Goal: Task Accomplishment & Management: Complete application form

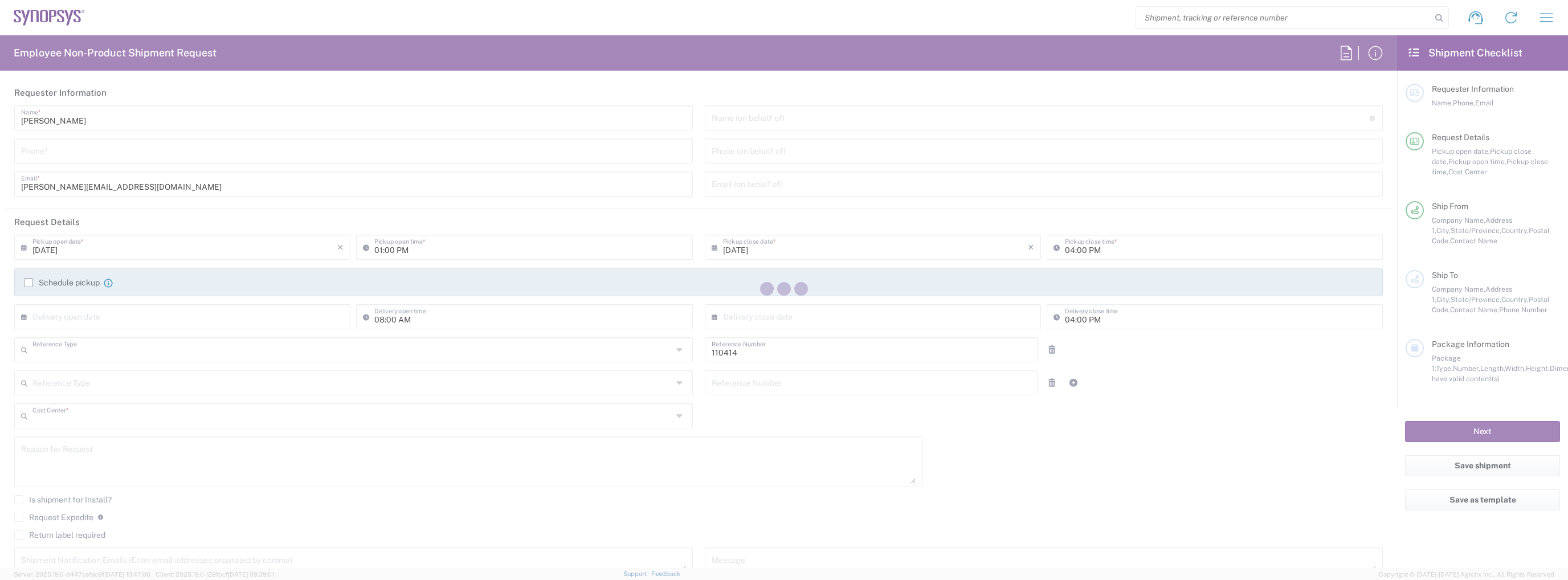
type input "Department"
type input "US01, CIO, IT, ECIS3 110414"
type input "[US_STATE]"
type input "[GEOGRAPHIC_DATA]"
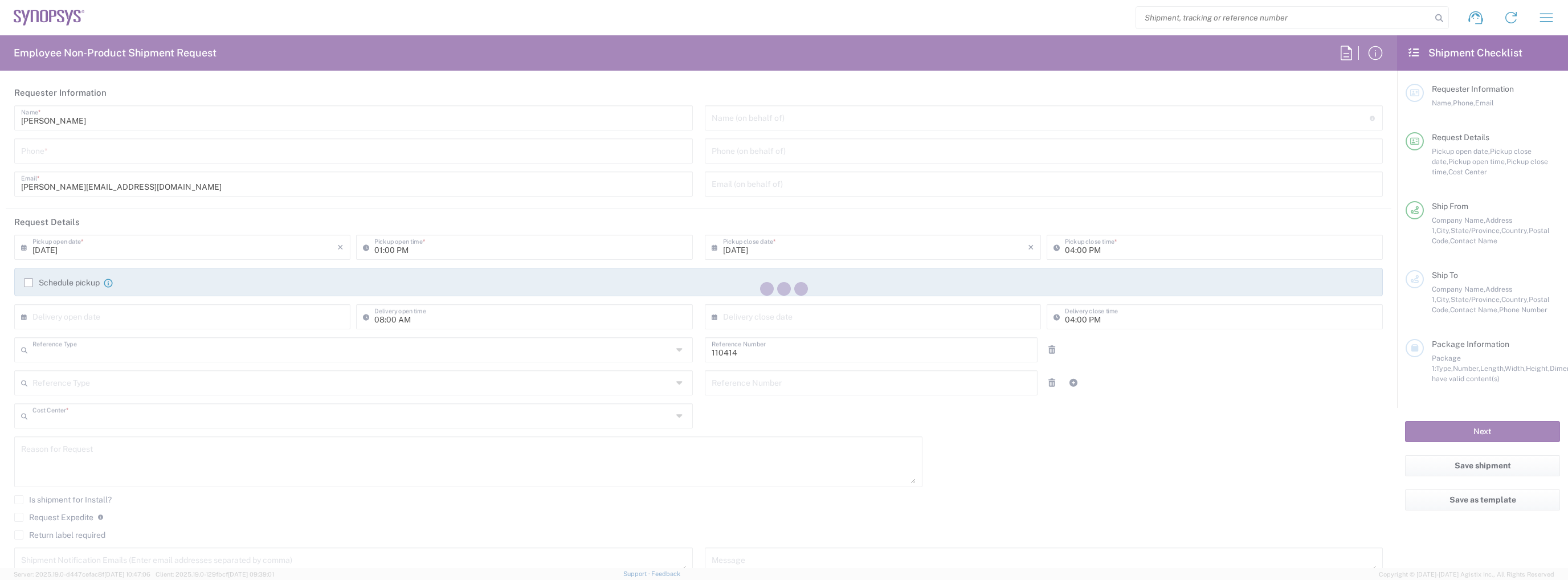
type input "Delivered at Place"
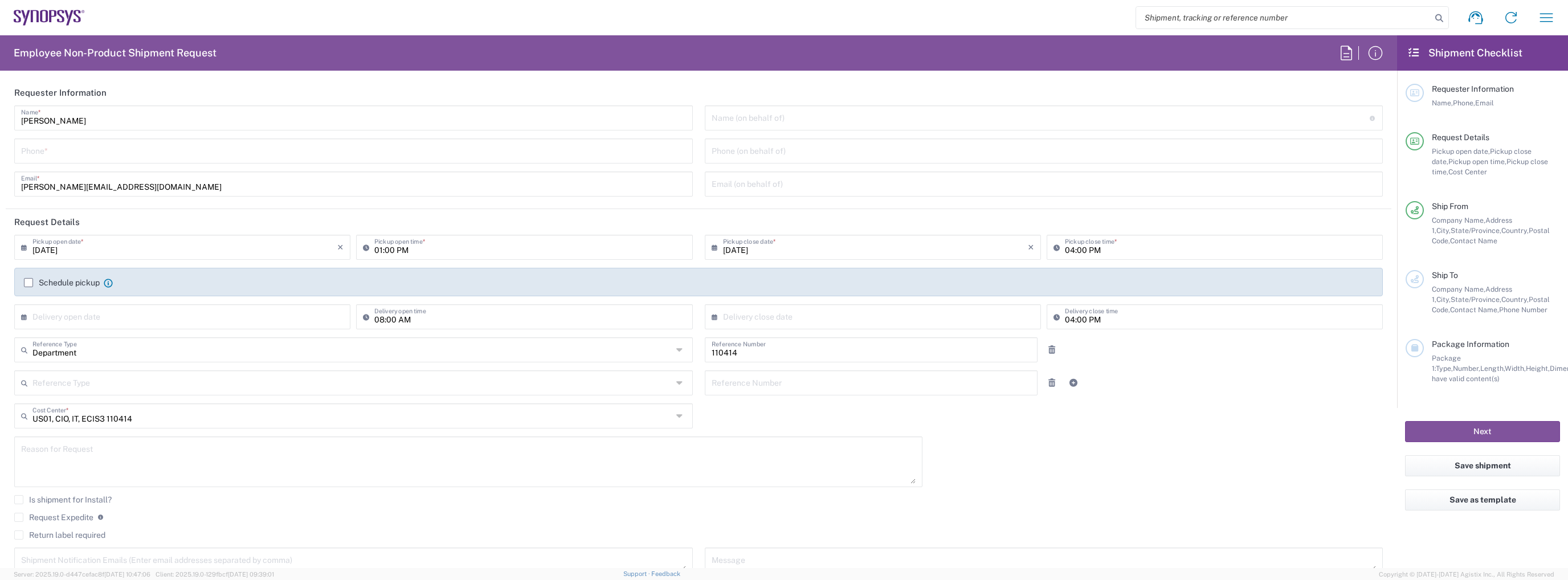
type input "Headquarters USSV"
click at [110, 145] on input "tel" at bounding box center [354, 150] width 665 height 20
type input "951-5685984"
click at [444, 246] on input "01:00 PM" at bounding box center [530, 246] width 311 height 20
type input "02:00 PM"
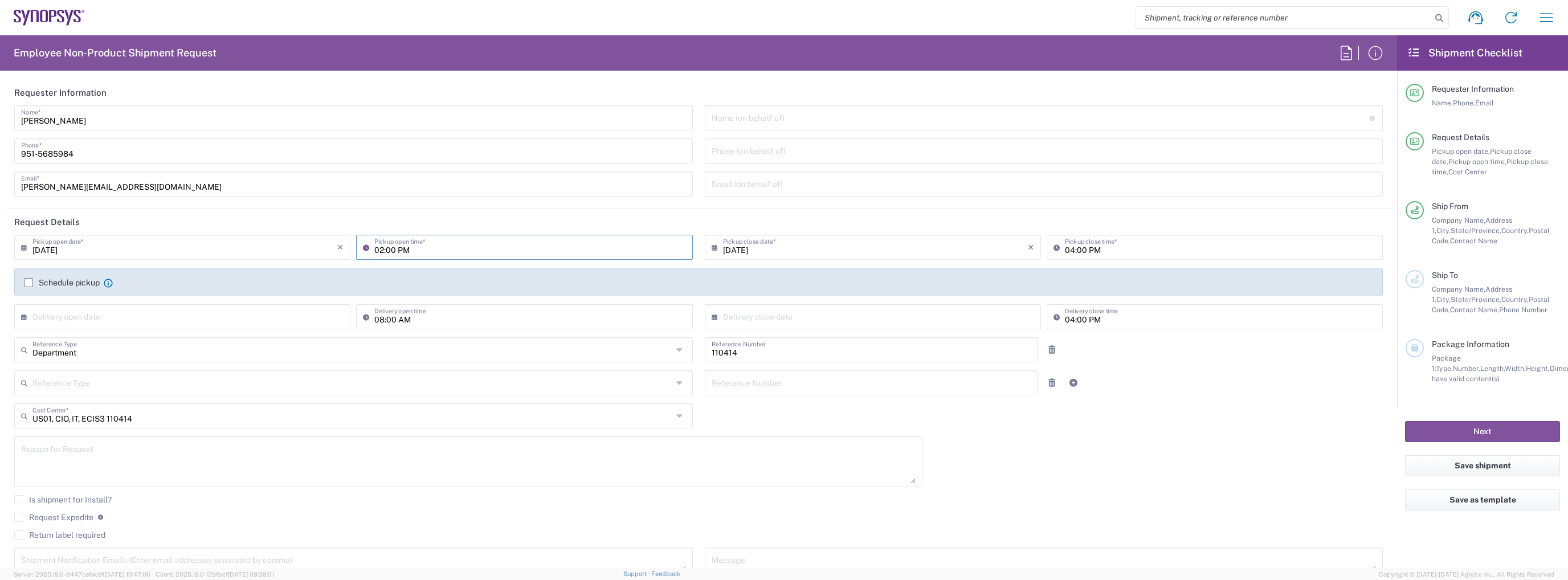
click at [787, 253] on input "[DATE]" at bounding box center [875, 246] width 305 height 20
click at [854, 348] on span "23" at bounding box center [853, 351] width 17 height 16
type input "[DATE]"
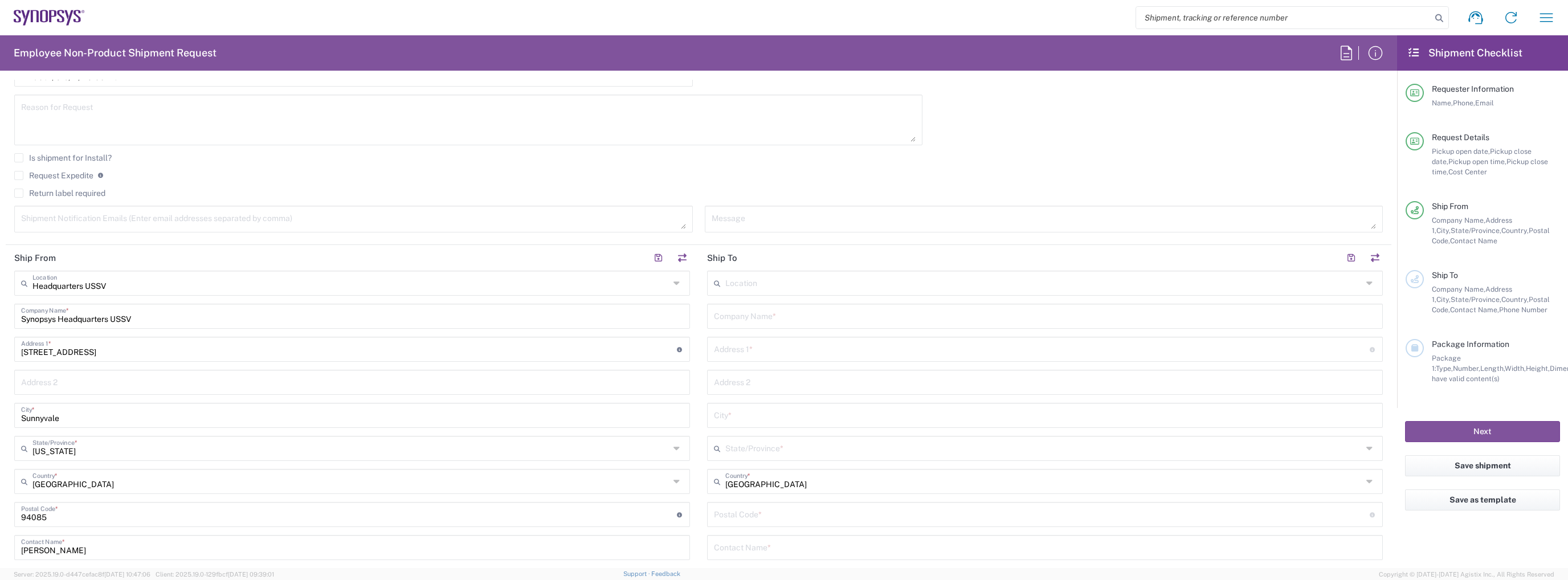
scroll to position [399, 0]
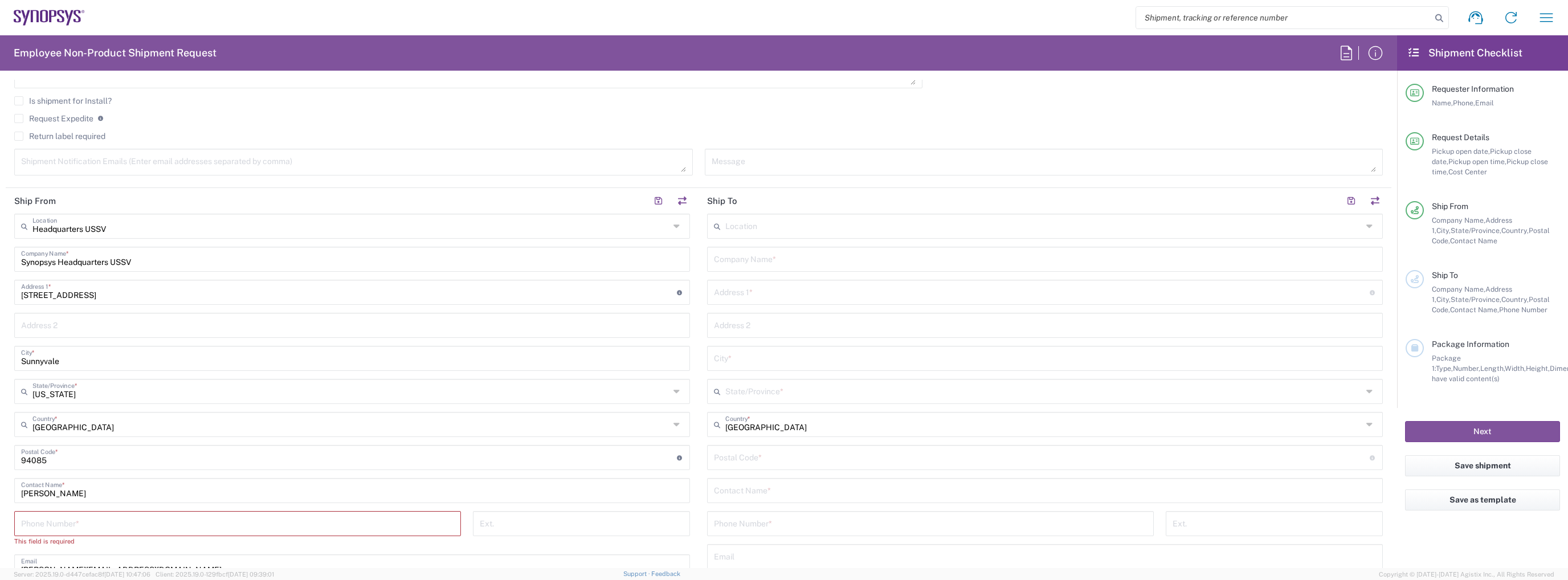
click at [102, 517] on input "tel" at bounding box center [237, 522] width 433 height 20
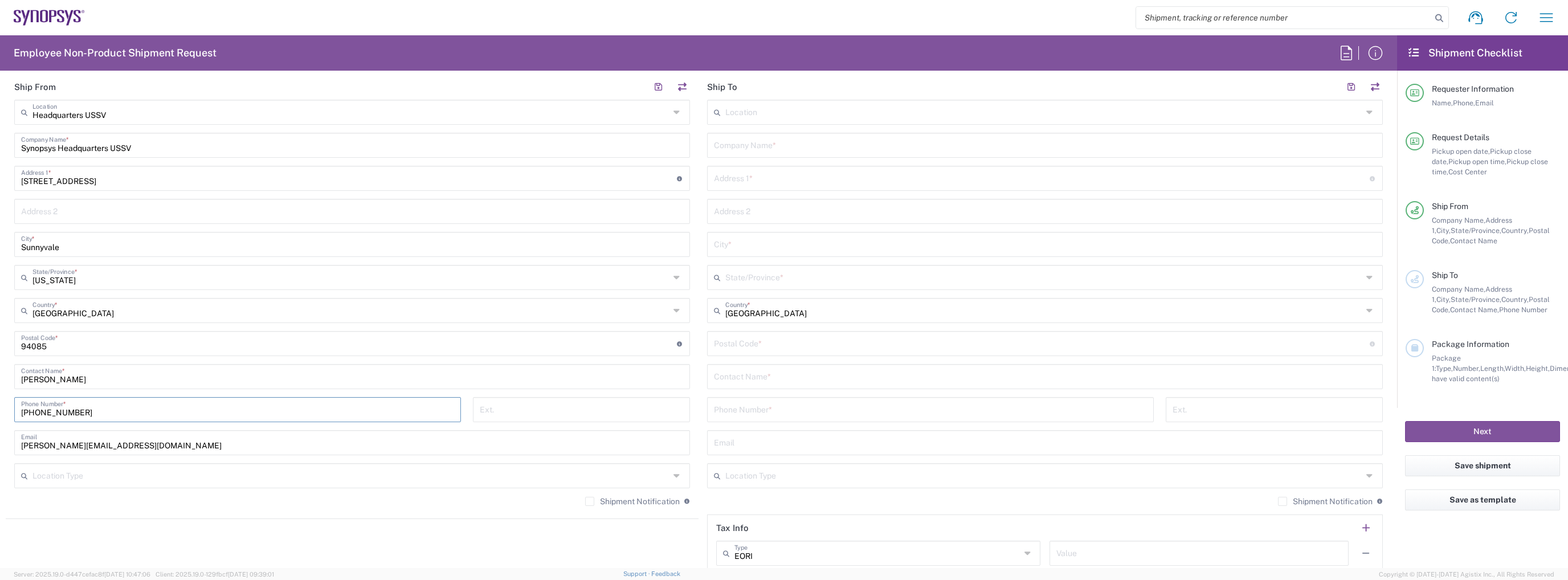
scroll to position [456, 0]
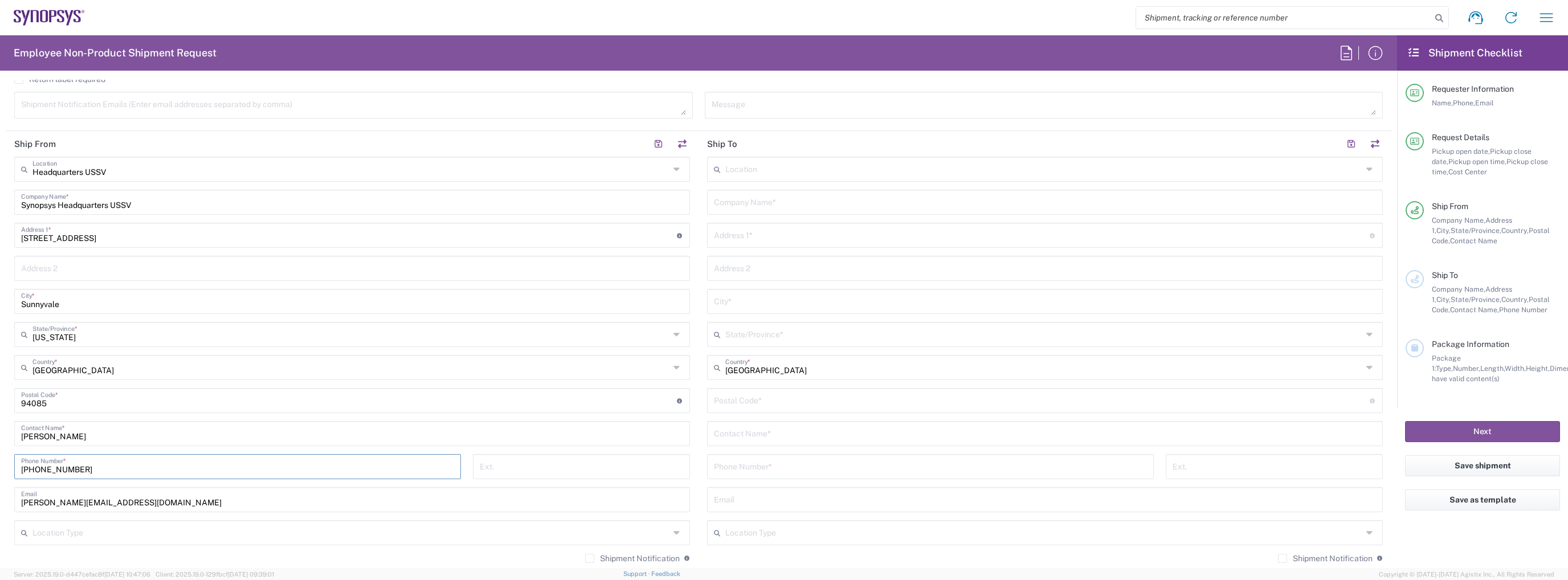
type input "[PHONE_NUMBER]"
click at [771, 168] on input "text" at bounding box center [1044, 168] width 637 height 20
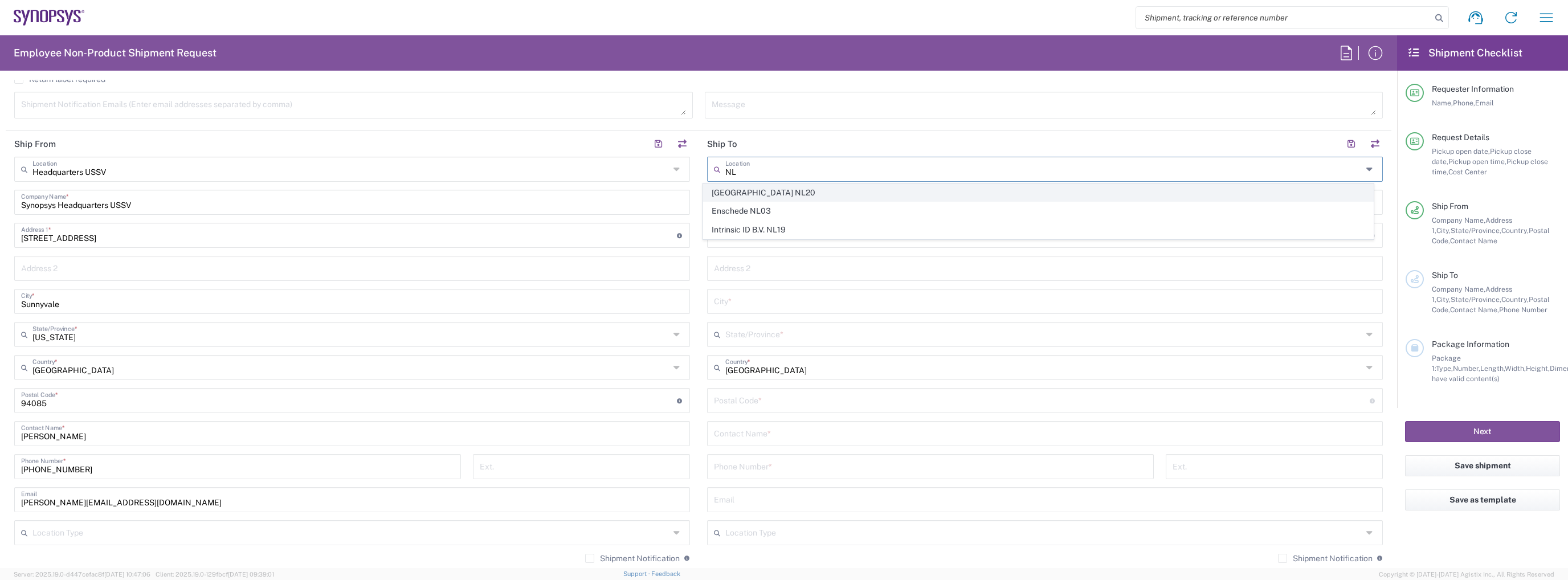
click at [802, 197] on span "[GEOGRAPHIC_DATA] NL20" at bounding box center [1038, 192] width 669 height 18
type input "[GEOGRAPHIC_DATA] NL20"
type input "Synopsys Netherlands B.V."
type input "[GEOGRAPHIC_DATA] 41 [GEOGRAPHIC_DATA]"
type input "Edindhoven"
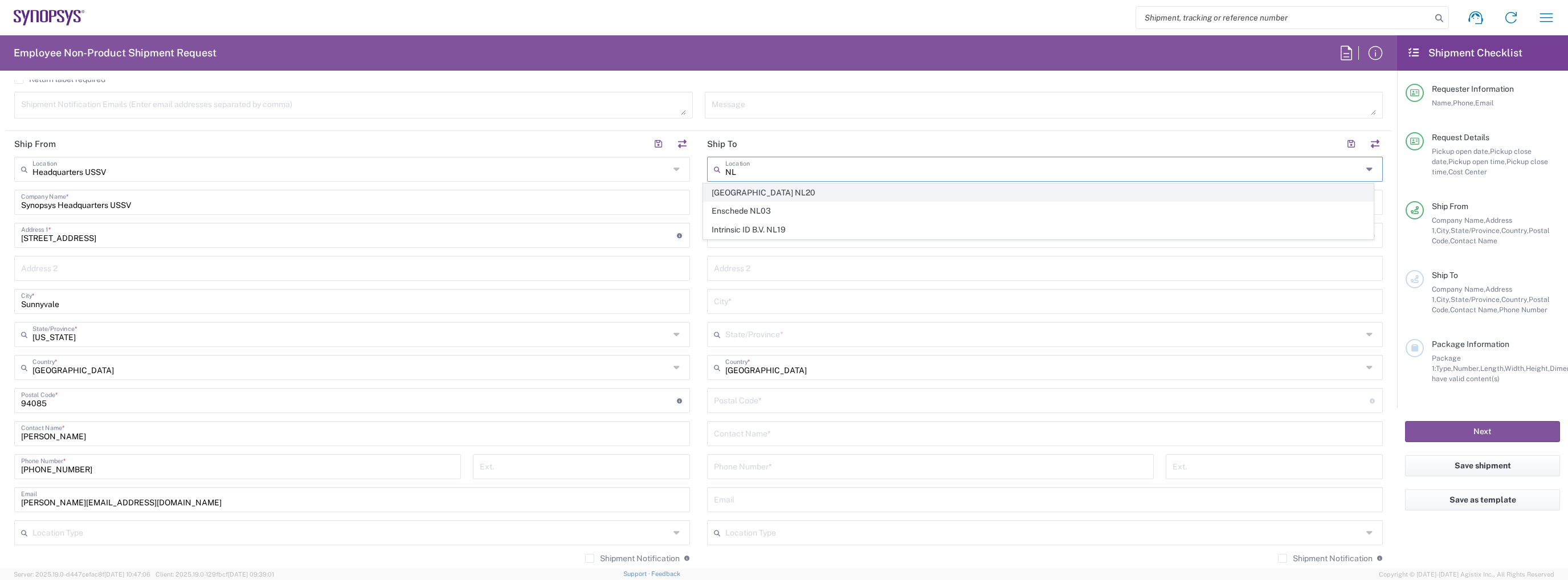
type input "[GEOGRAPHIC_DATA]"
type input "5656 AE"
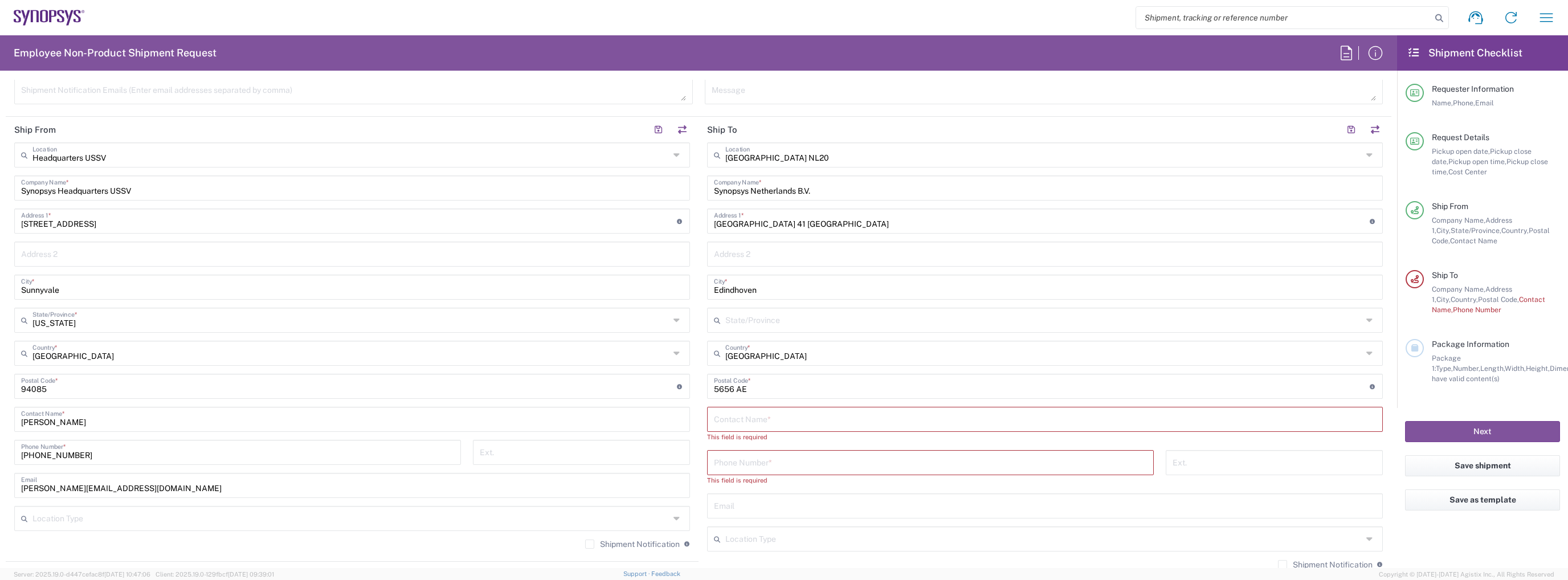
scroll to position [512, 0]
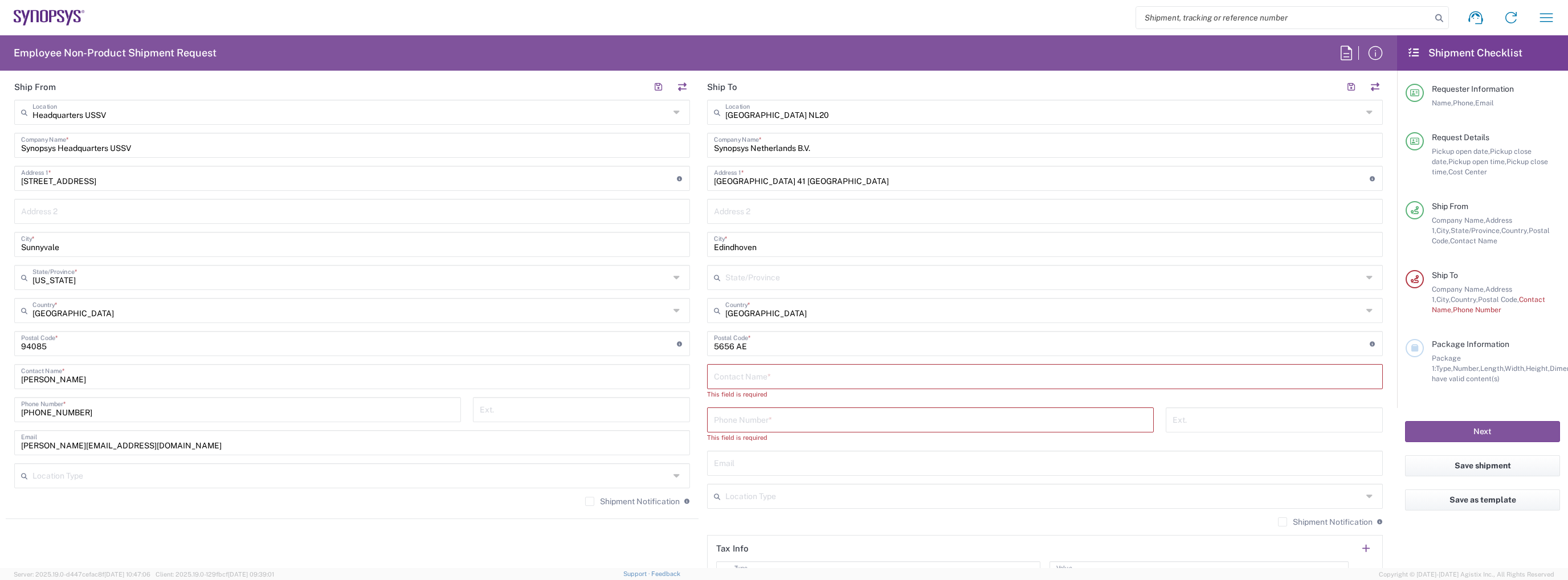
click at [777, 385] on div "Contact Name *" at bounding box center [1045, 376] width 676 height 25
click at [781, 376] on input "text" at bounding box center [1045, 376] width 662 height 20
type input "[PERSON_NAME] [PERSON_NAME]"
click at [786, 408] on input "tel" at bounding box center [930, 408] width 433 height 20
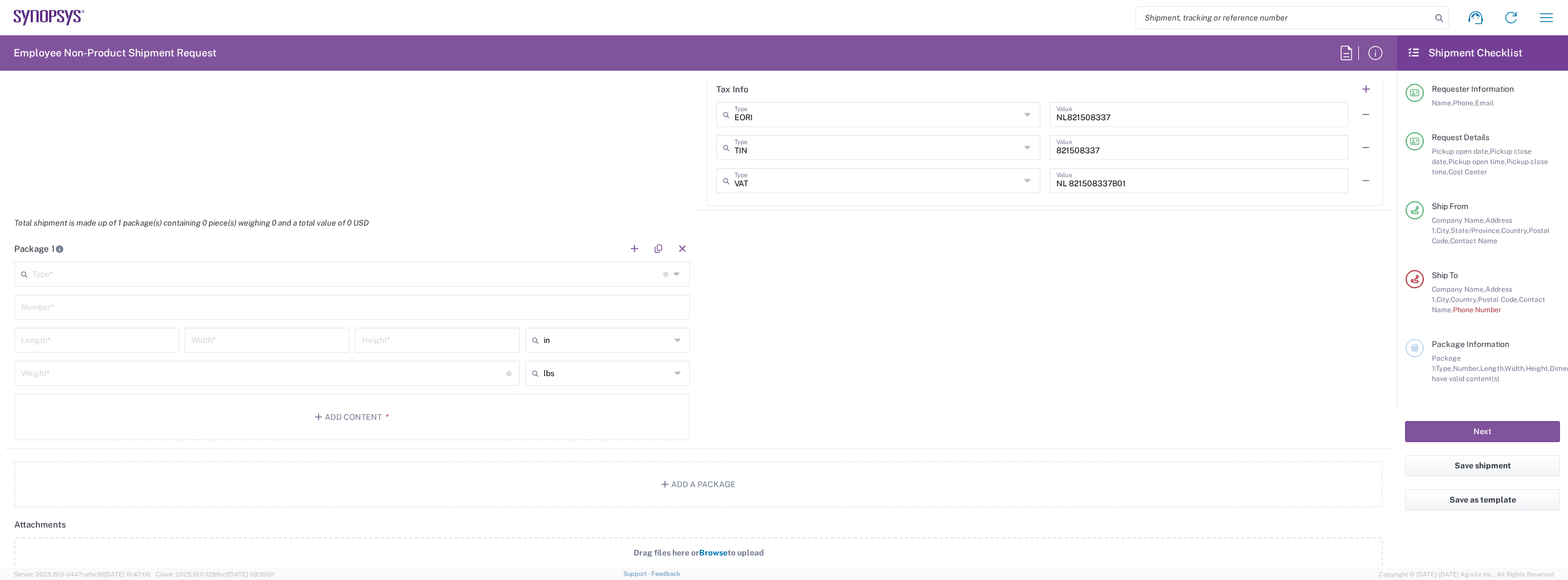
scroll to position [968, 0]
click at [243, 271] on input "text" at bounding box center [348, 266] width 631 height 20
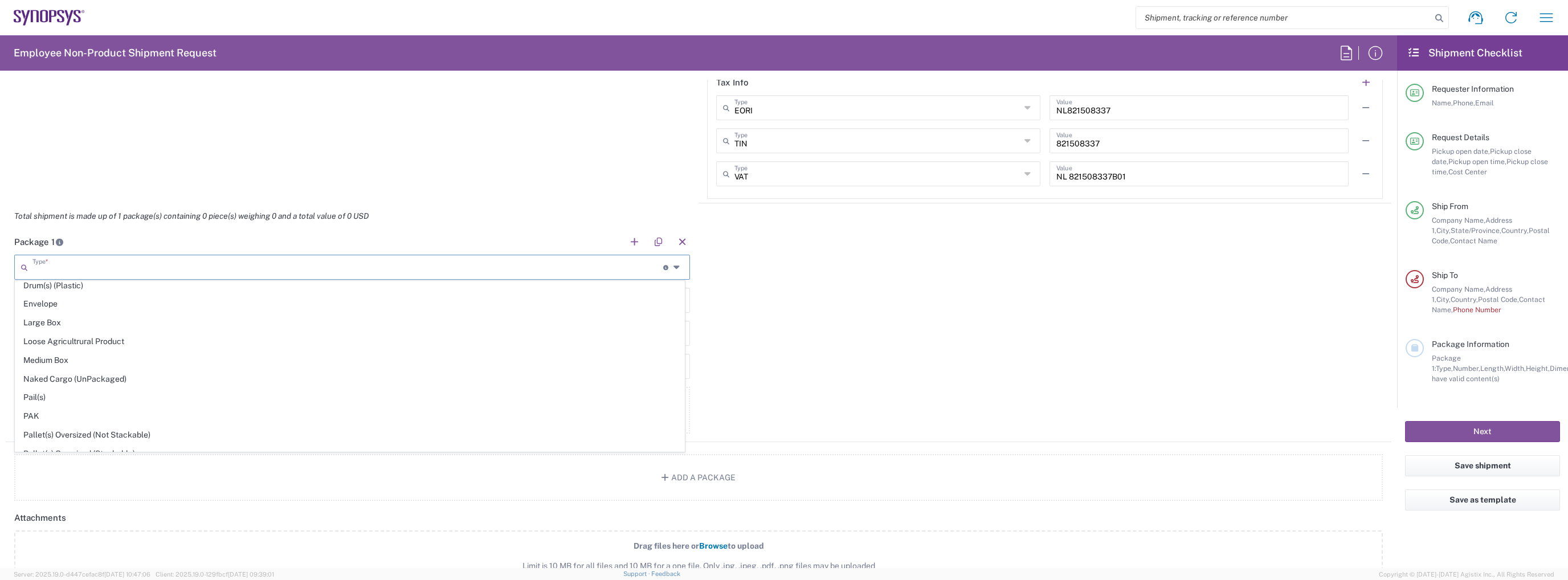
scroll to position [342, 0]
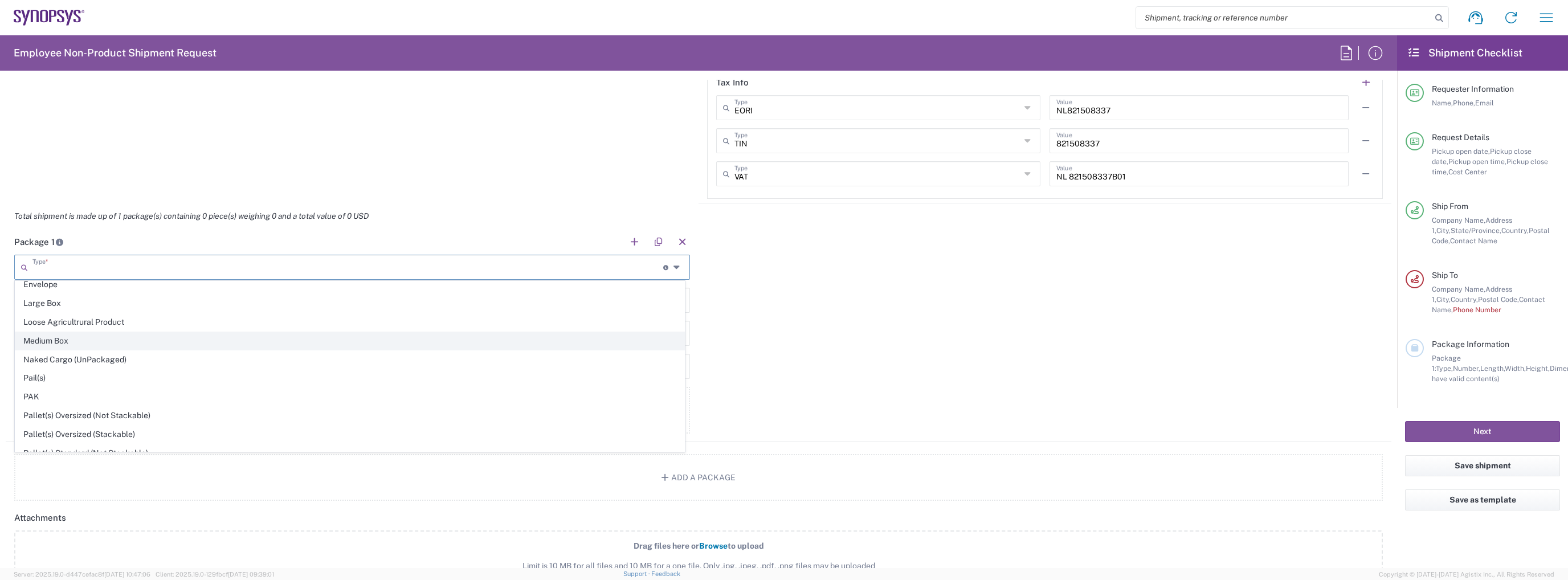
click at [247, 334] on span "Medium Box" at bounding box center [349, 341] width 669 height 18
type input "Medium Box"
type input "13"
type input "11.5"
type input "2.5"
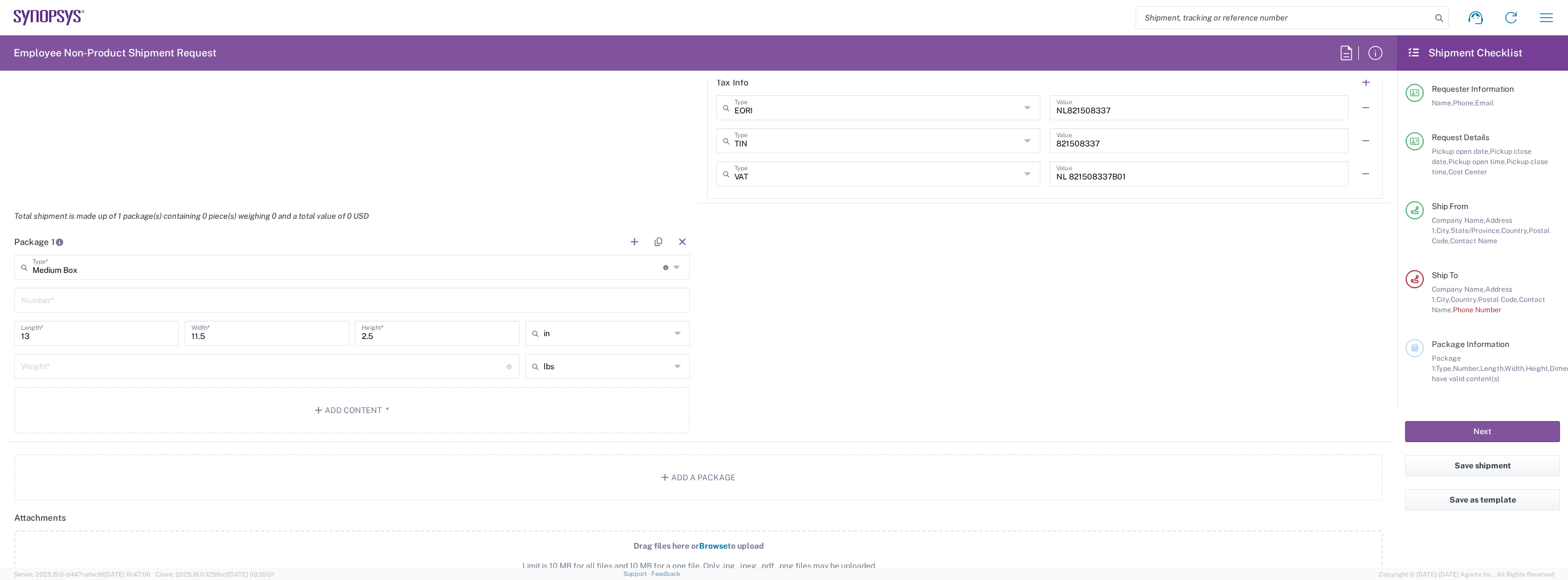
click at [228, 267] on input "Medium Box" at bounding box center [348, 266] width 631 height 20
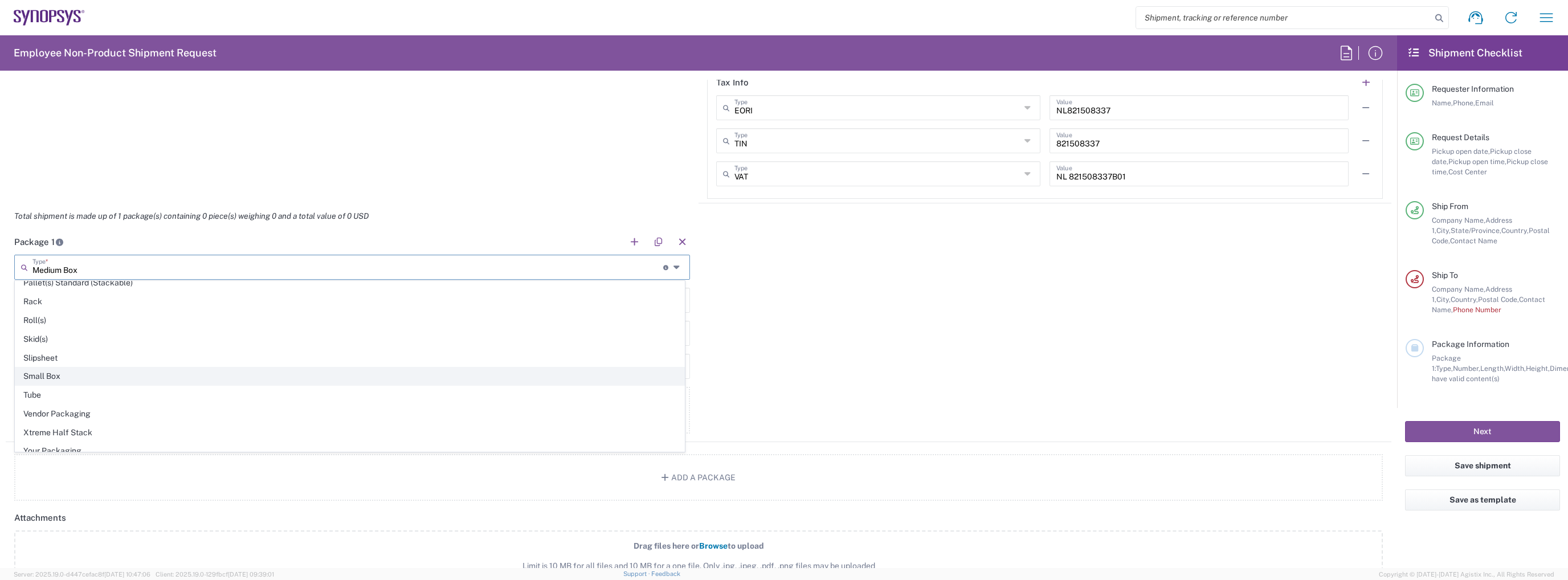
click at [130, 368] on span "Small Box" at bounding box center [349, 376] width 669 height 18
type input "Small Box"
type input "12.25"
type input "11"
type input "1.5"
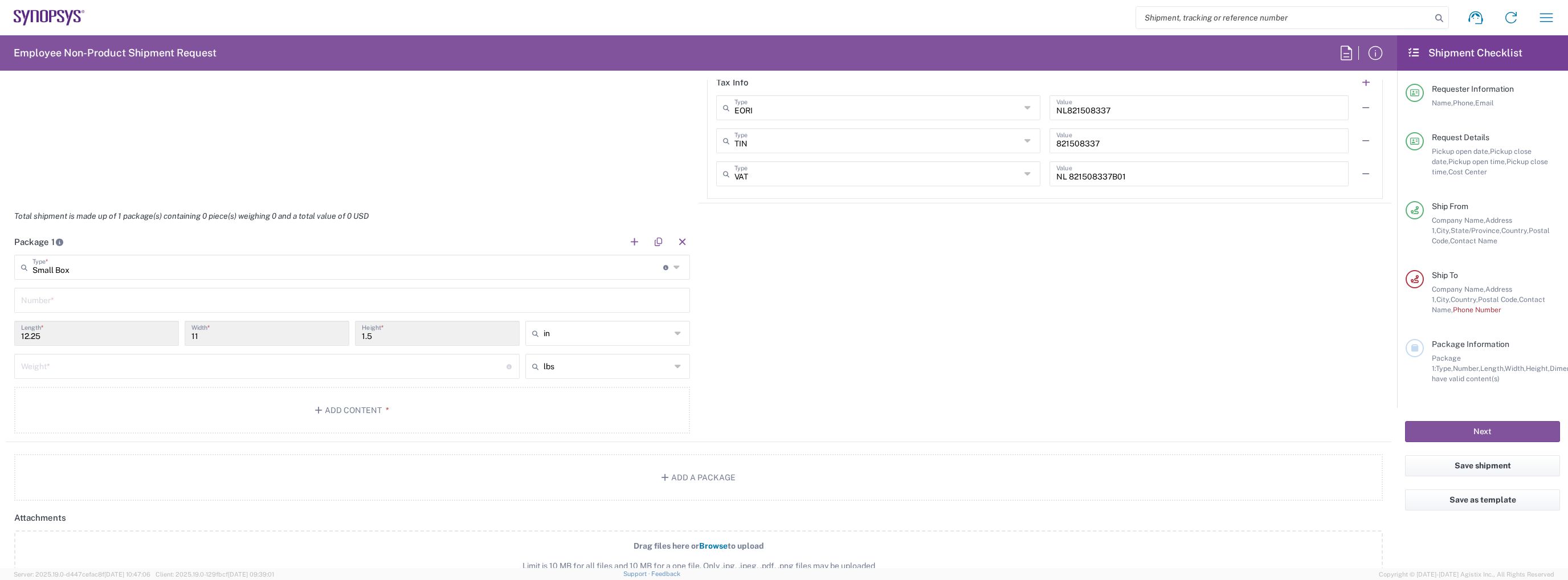
click at [333, 366] on input "number" at bounding box center [264, 365] width 486 height 20
type input "1"
type input "20"
click at [174, 301] on input "text" at bounding box center [352, 299] width 662 height 20
type input "1"
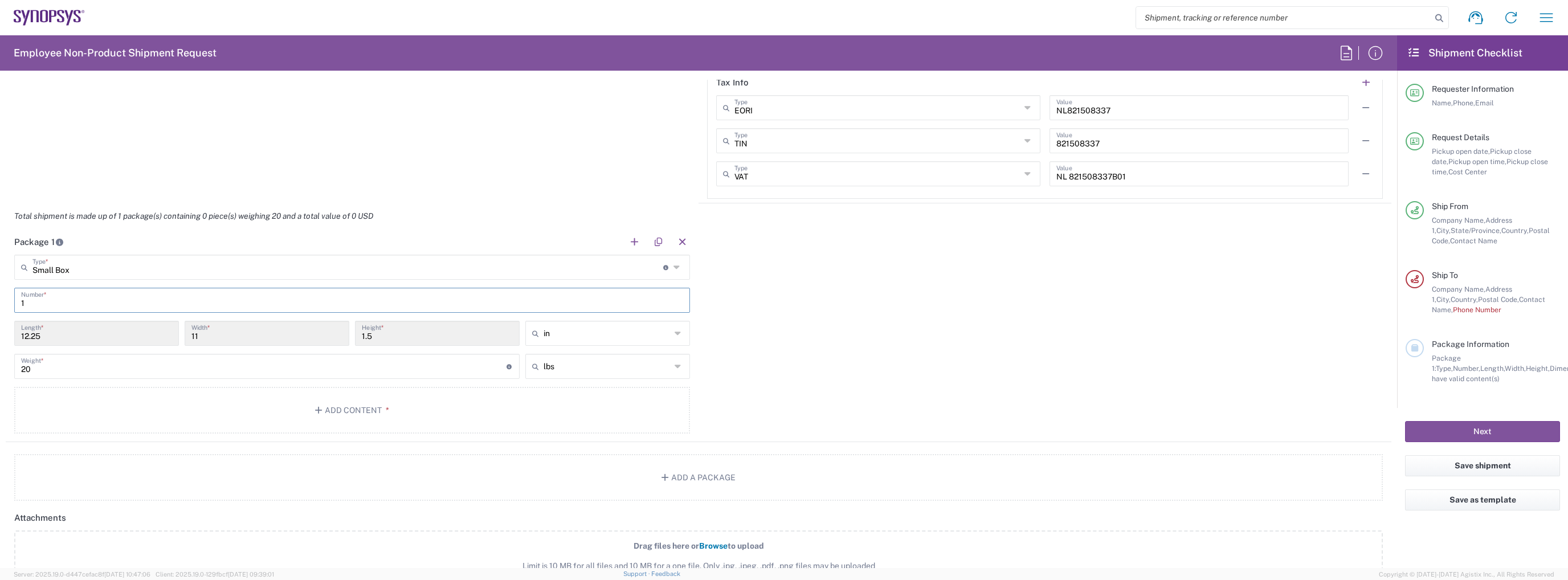
click at [872, 377] on div "Package 1 Small Box Type * Material used to package goods Medium Box Bale(s) Ba…" at bounding box center [698, 335] width 1385 height 213
click at [476, 414] on button "Add Content *" at bounding box center [352, 410] width 676 height 47
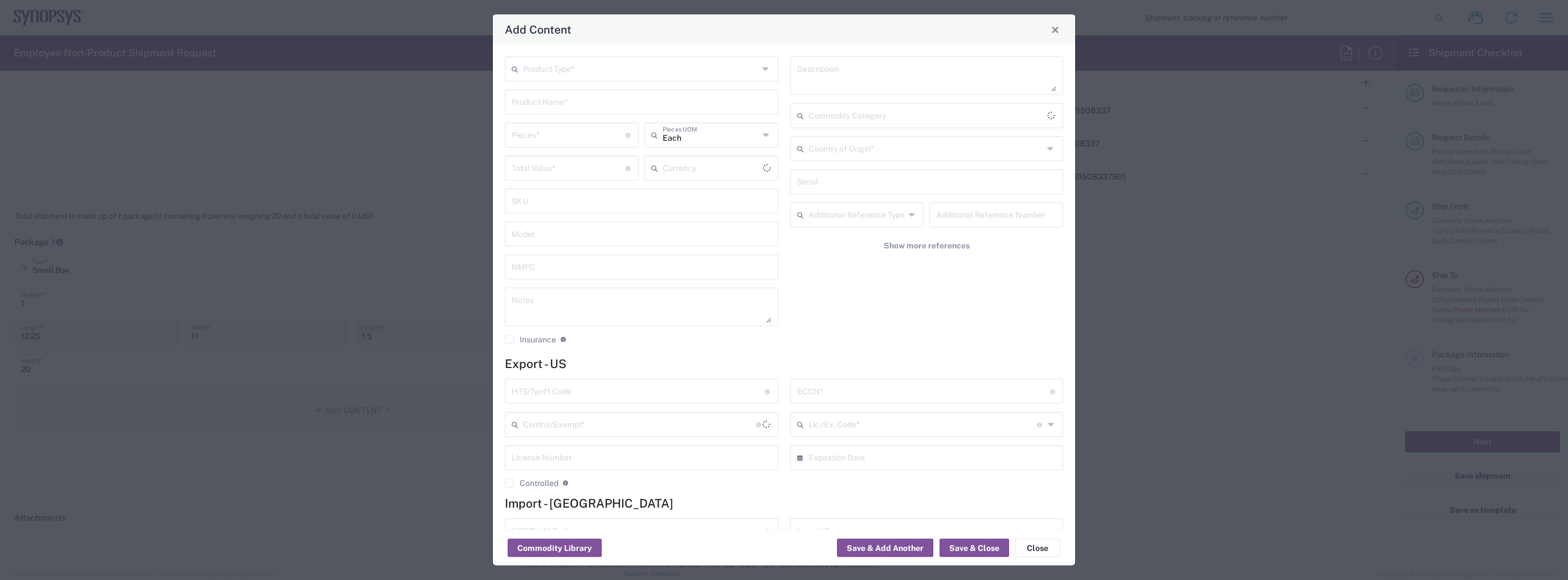
type input "US Dollar"
click at [687, 71] on input "text" at bounding box center [640, 68] width 236 height 20
click at [672, 108] on span "General Commodity" at bounding box center [639, 111] width 267 height 18
type input "General Commodity"
click at [640, 101] on input "text" at bounding box center [642, 101] width 260 height 20
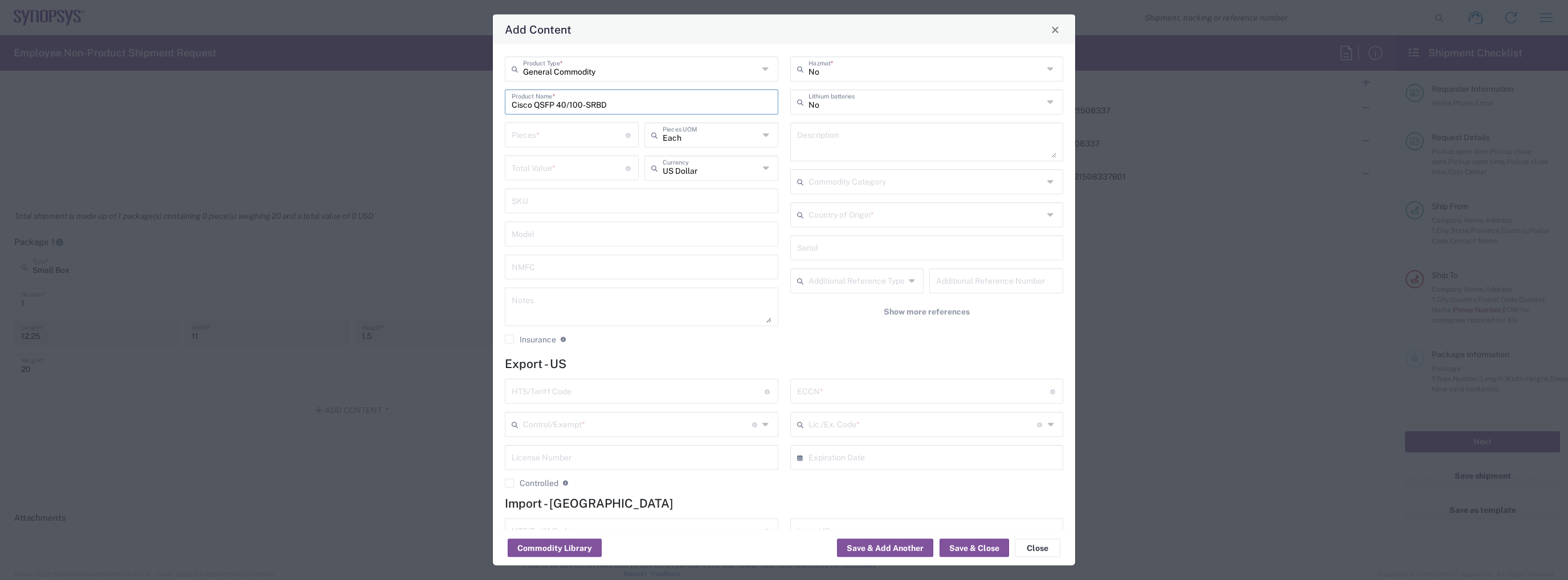
type input "Cisco QSFP 40/100-SRBD"
click at [589, 135] on input "number" at bounding box center [569, 134] width 114 height 20
type input "54"
click at [551, 168] on input "number" at bounding box center [569, 167] width 114 height 20
click at [586, 170] on input "number" at bounding box center [569, 167] width 114 height 20
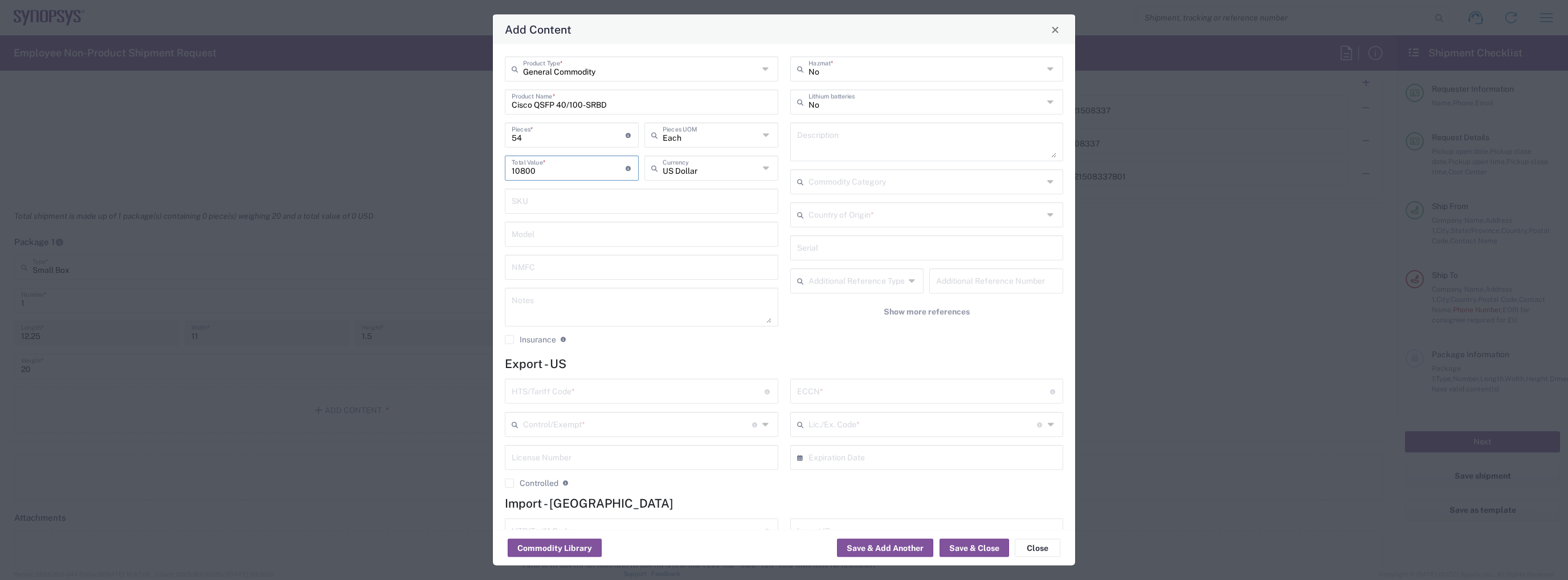
type input "10800"
click at [914, 180] on input "text" at bounding box center [926, 181] width 236 height 20
click at [1059, 189] on div "No Hazmat * No Lithium batteries Description Commodity Category Country of Orig…" at bounding box center [926, 204] width 285 height 296
click at [903, 215] on input "text" at bounding box center [926, 214] width 236 height 20
click at [895, 239] on span "[GEOGRAPHIC_DATA]" at bounding box center [920, 239] width 267 height 18
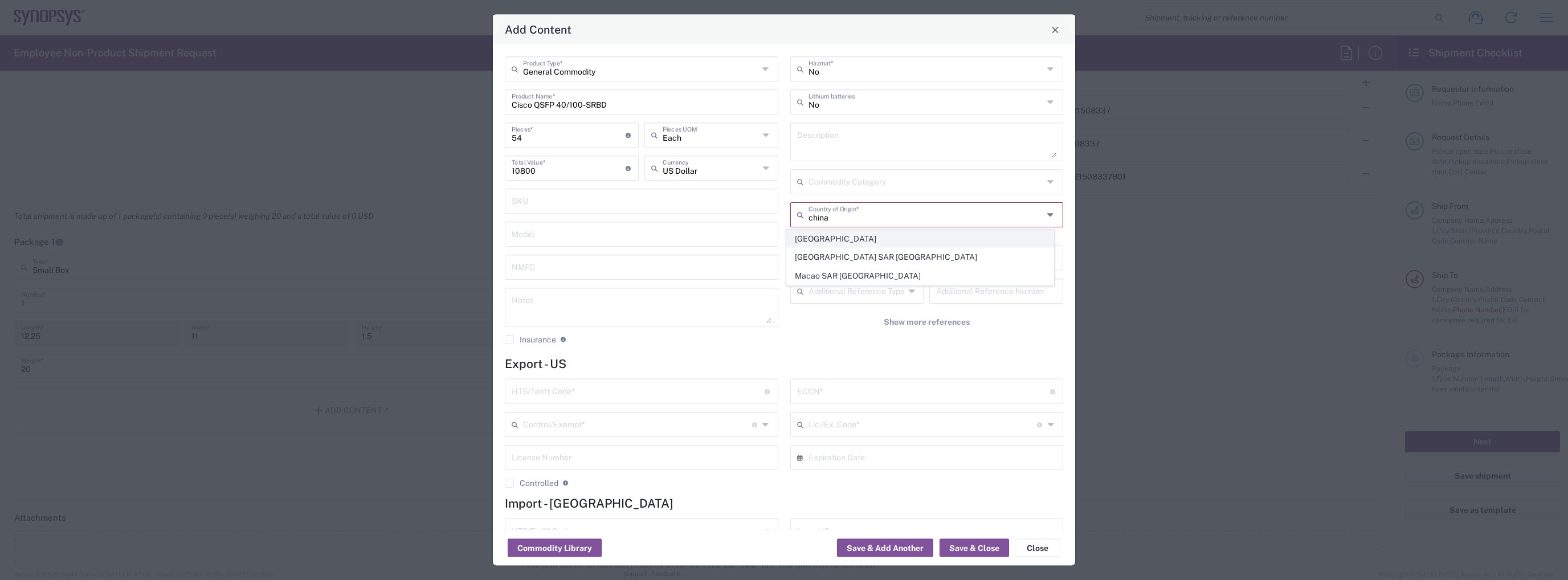
type input "[GEOGRAPHIC_DATA]"
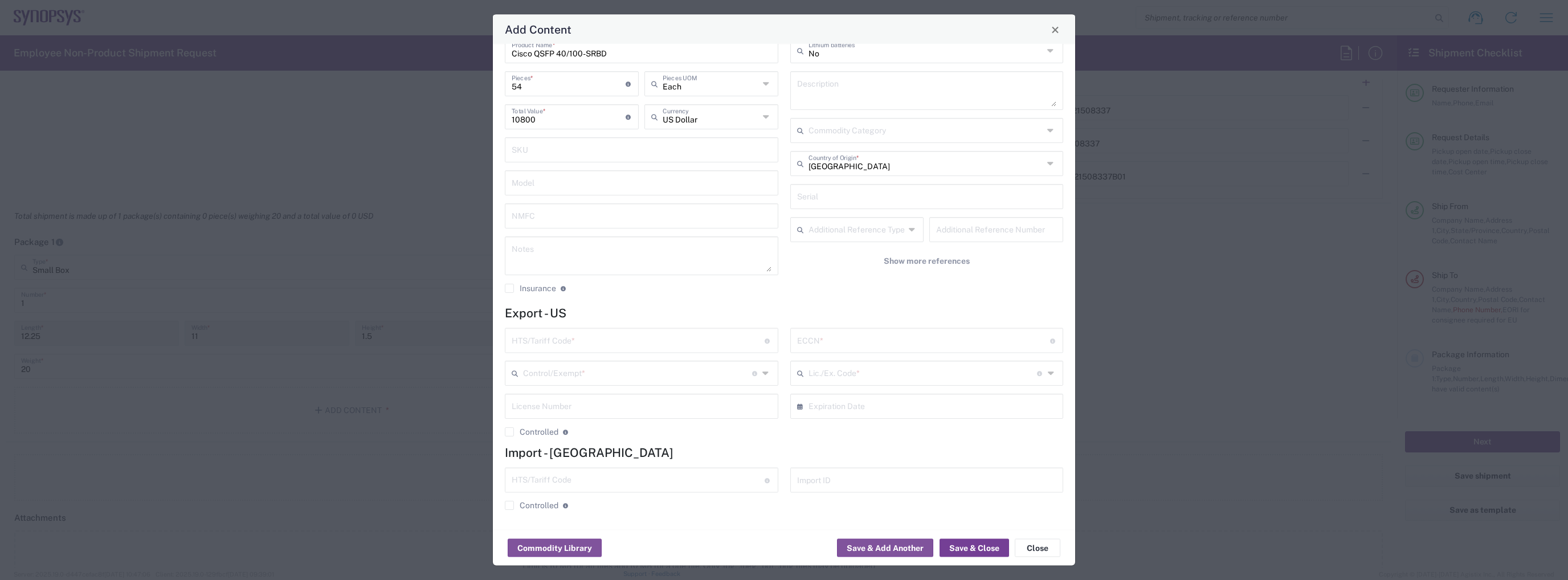
click at [967, 554] on button "Save & Close" at bounding box center [975, 548] width 69 height 18
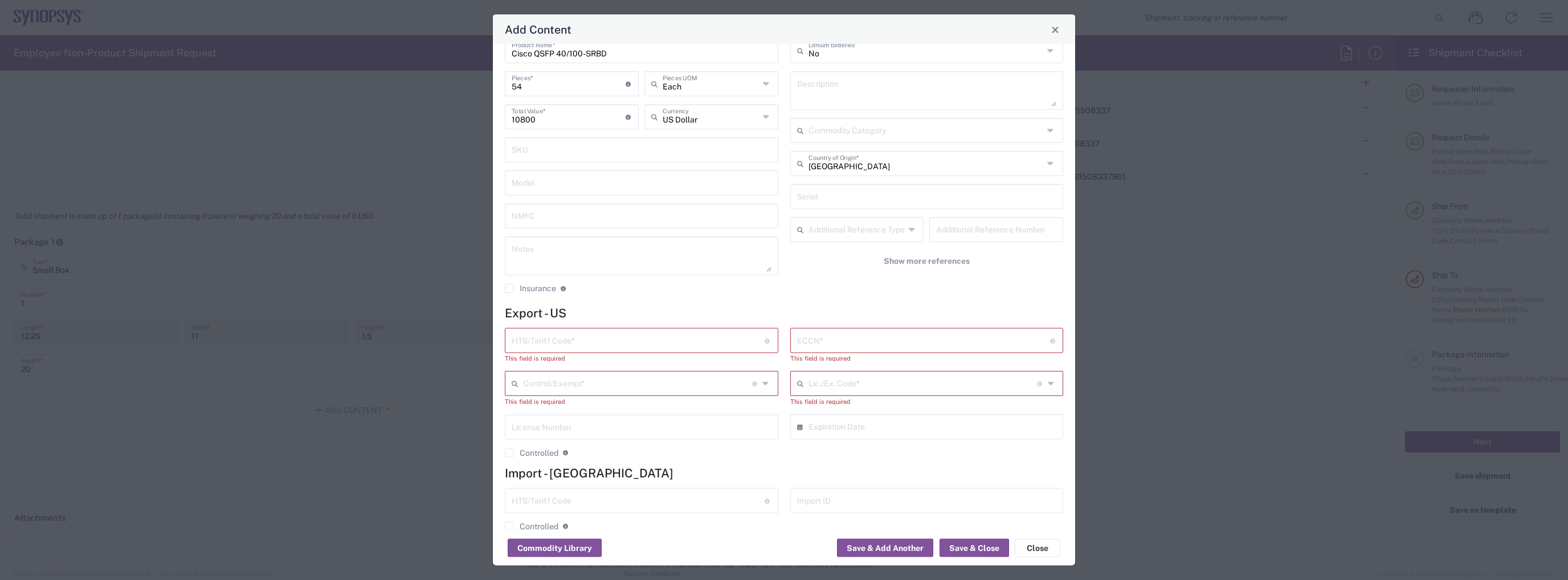
click at [583, 343] on input "text" at bounding box center [639, 340] width 253 height 20
click at [867, 343] on input "text" at bounding box center [924, 340] width 253 height 20
paste input "EAR99"
type input "EAR99"
click at [998, 375] on input "text" at bounding box center [923, 372] width 229 height 20
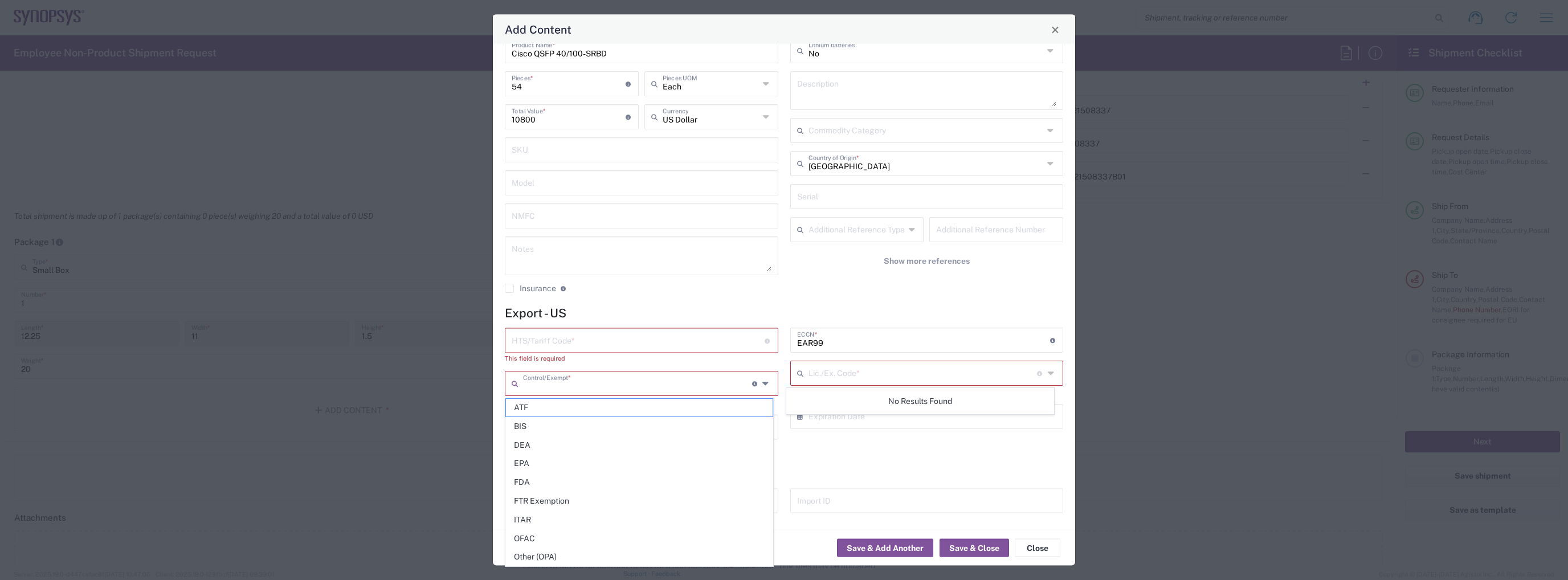
click at [686, 390] on input "text" at bounding box center [637, 383] width 229 height 20
click at [674, 418] on span "BIS" at bounding box center [639, 426] width 267 height 18
type input "BIS"
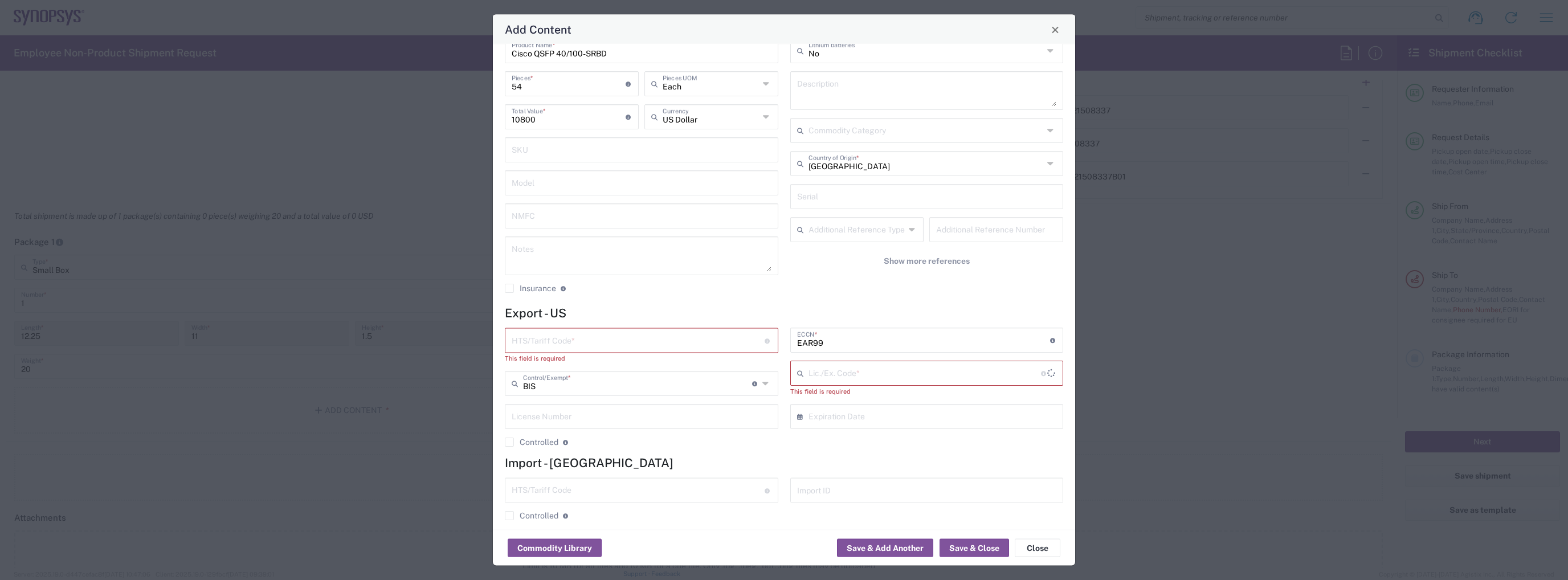
click at [663, 348] on input "text" at bounding box center [639, 340] width 253 height 20
click at [620, 343] on input "text" at bounding box center [639, 340] width 253 height 20
click at [551, 345] on input "text" at bounding box center [639, 340] width 253 height 20
paste input "8517.62.0090"
type input "8517.62.0090"
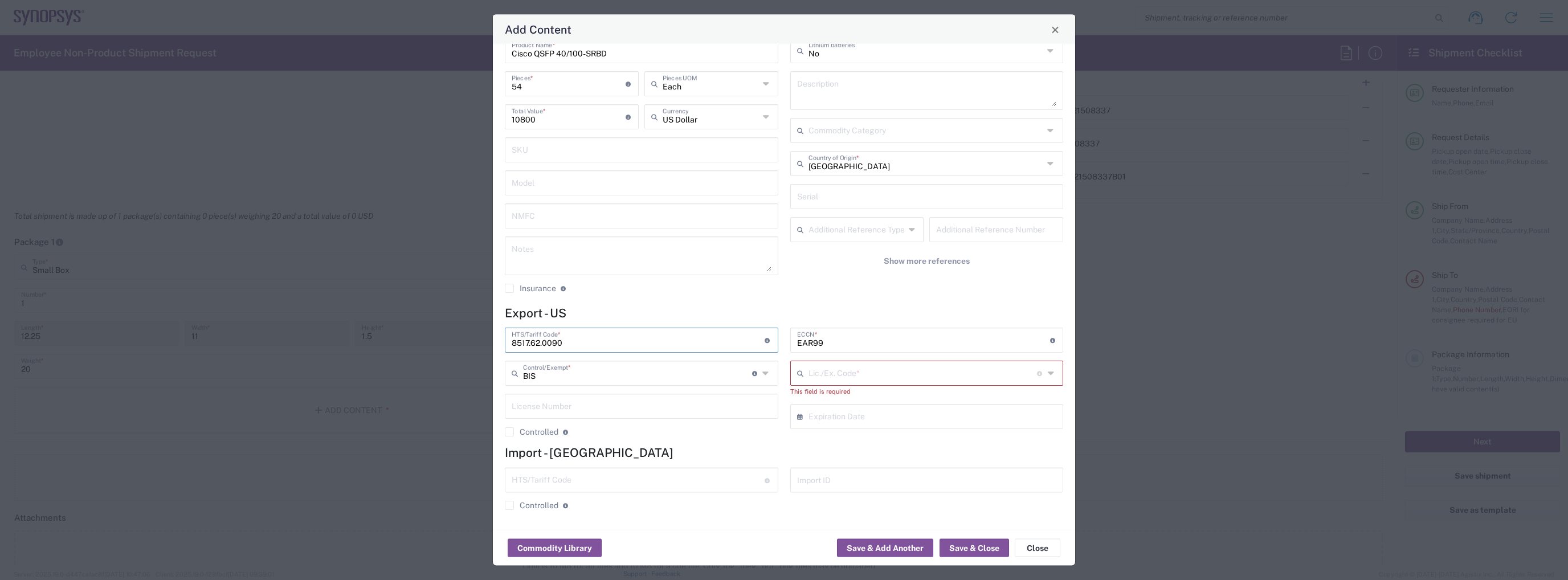
type input "BIS"
click at [717, 374] on input "BIS" at bounding box center [637, 372] width 229 height 20
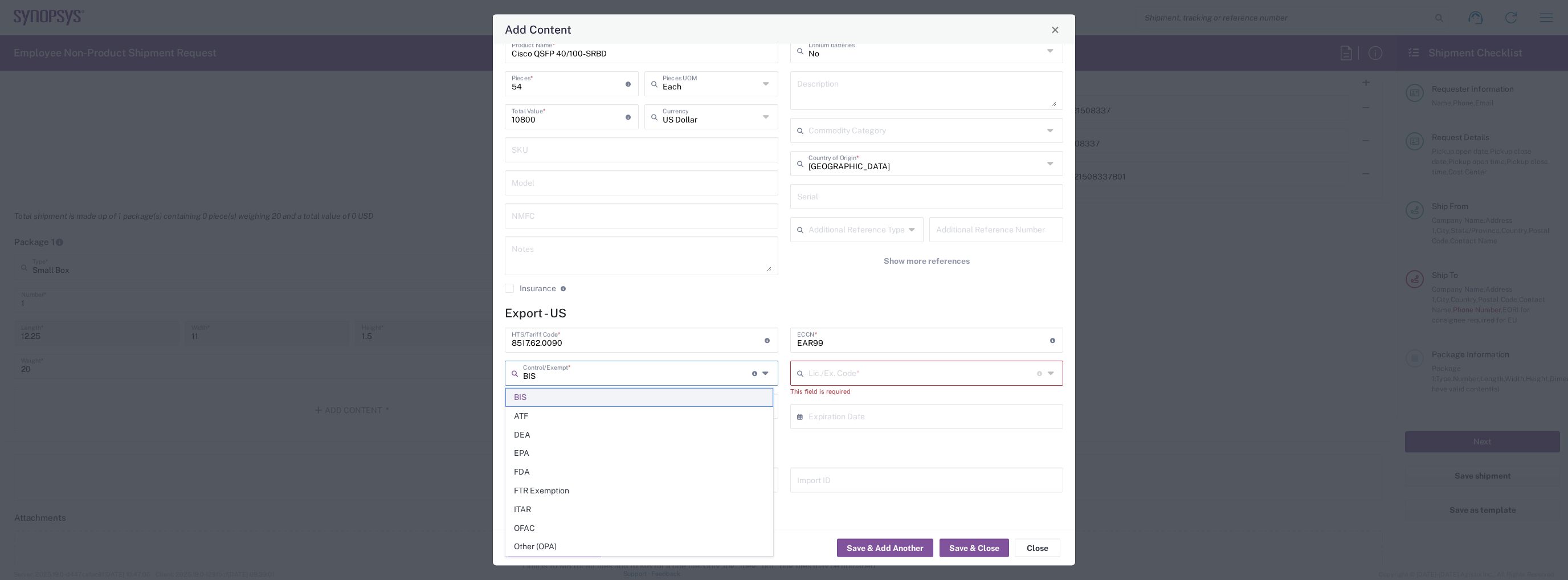
click at [707, 388] on li "BIS" at bounding box center [639, 397] width 268 height 19
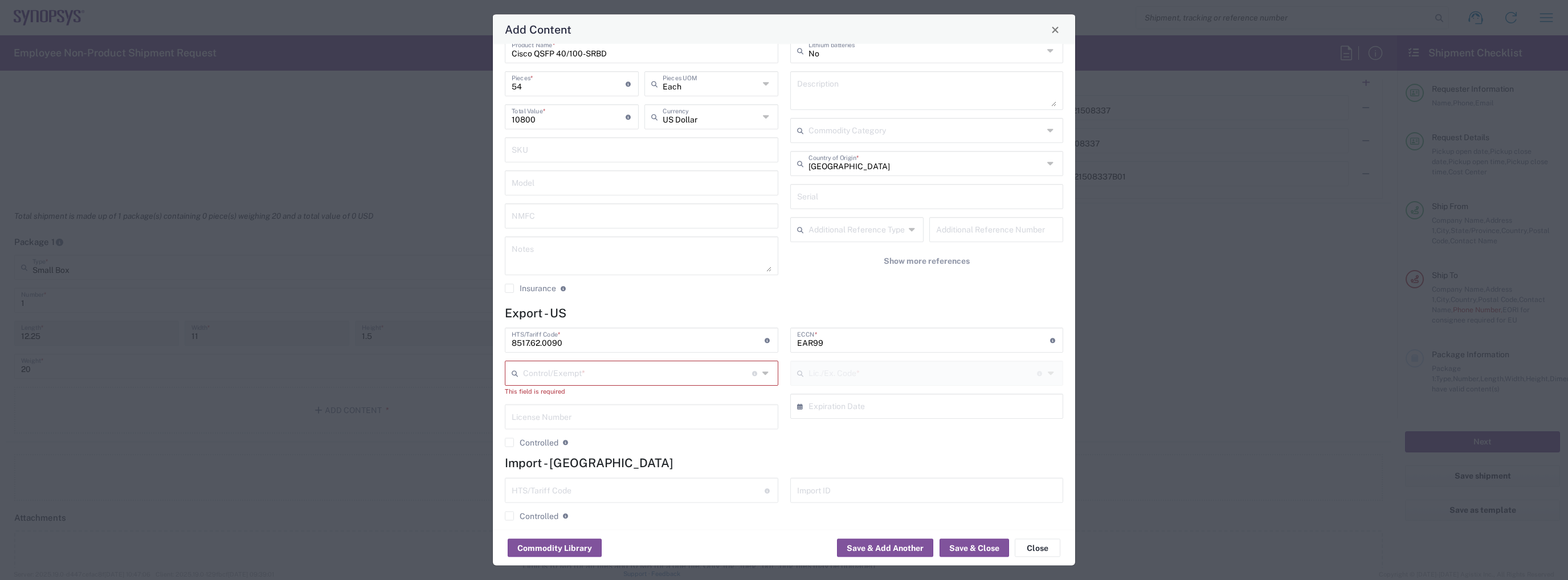
click at [707, 373] on input "text" at bounding box center [637, 372] width 229 height 20
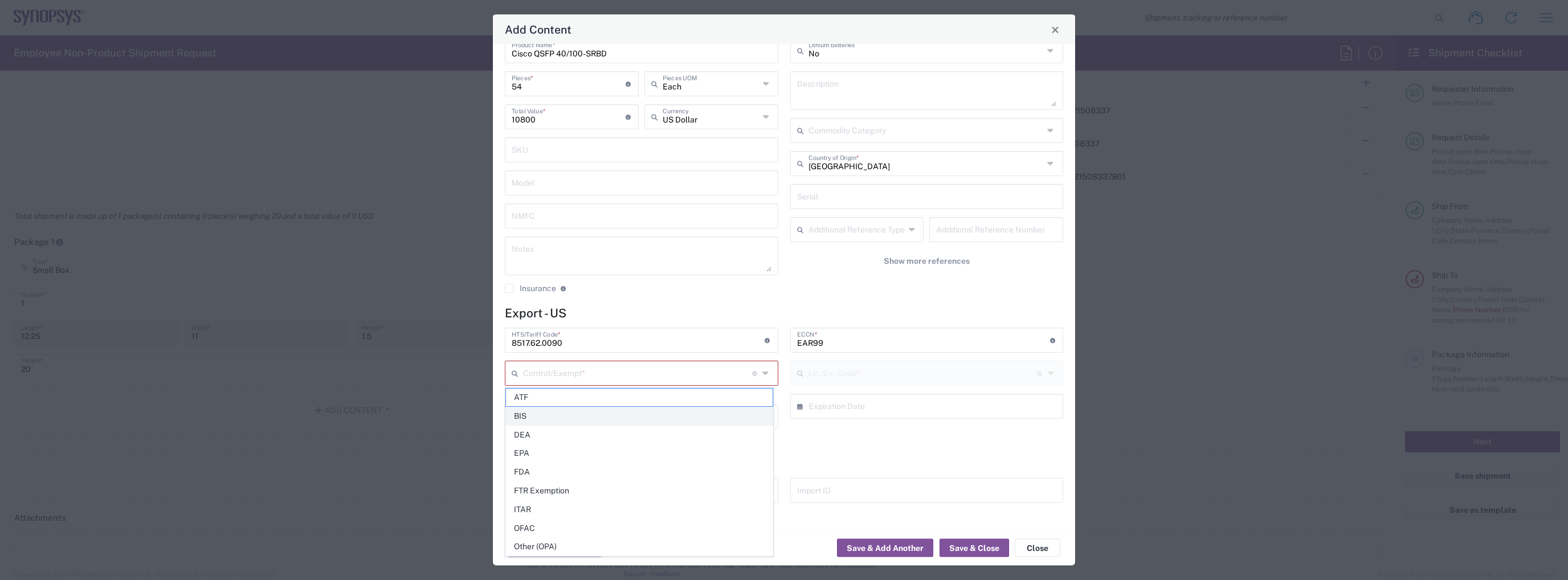
click at [673, 412] on span "BIS" at bounding box center [639, 416] width 267 height 18
type input "BIS"
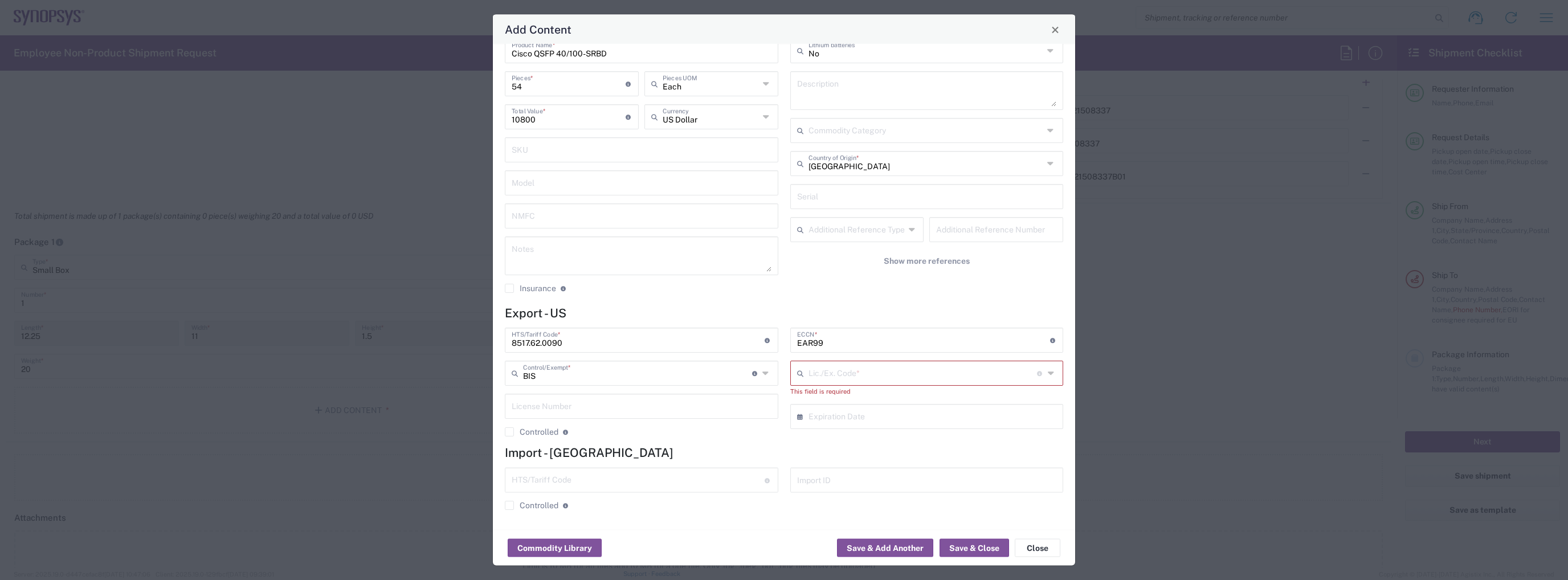
click at [835, 376] on input "text" at bounding box center [923, 372] width 229 height 20
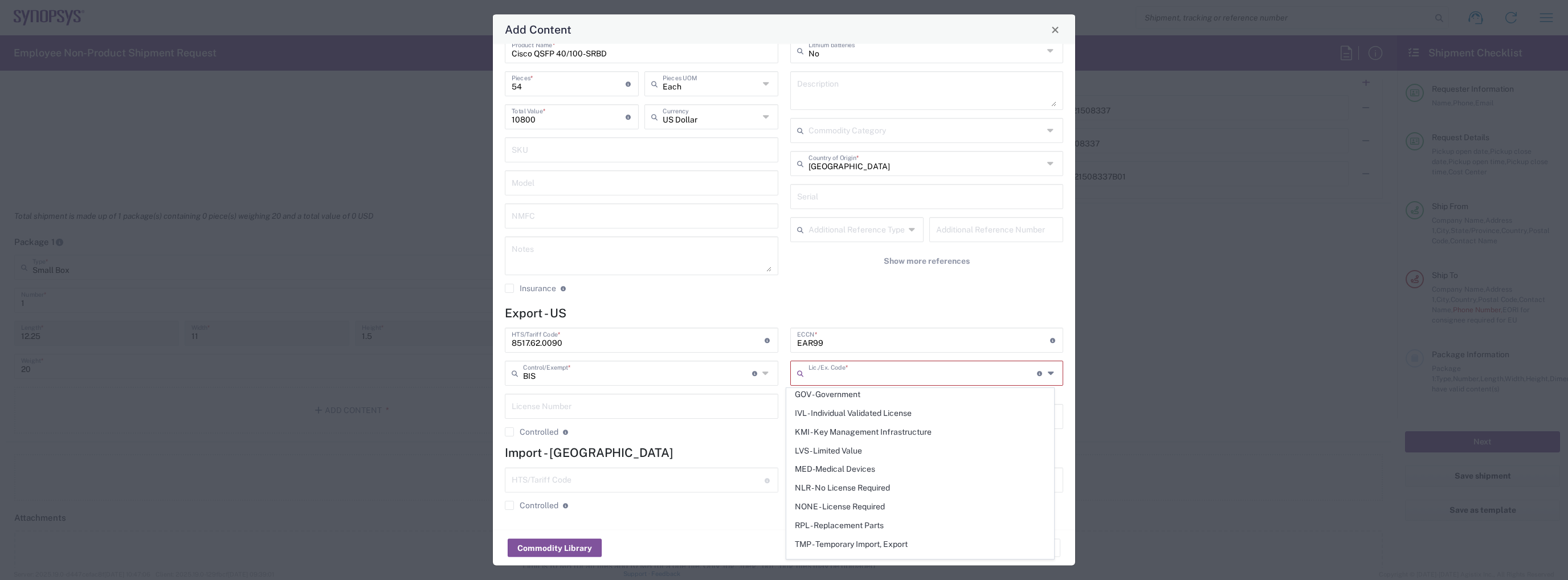
scroll to position [217, 0]
click at [863, 439] on span "NLR - No License Required" at bounding box center [920, 442] width 267 height 18
type input "NLR - No License Required"
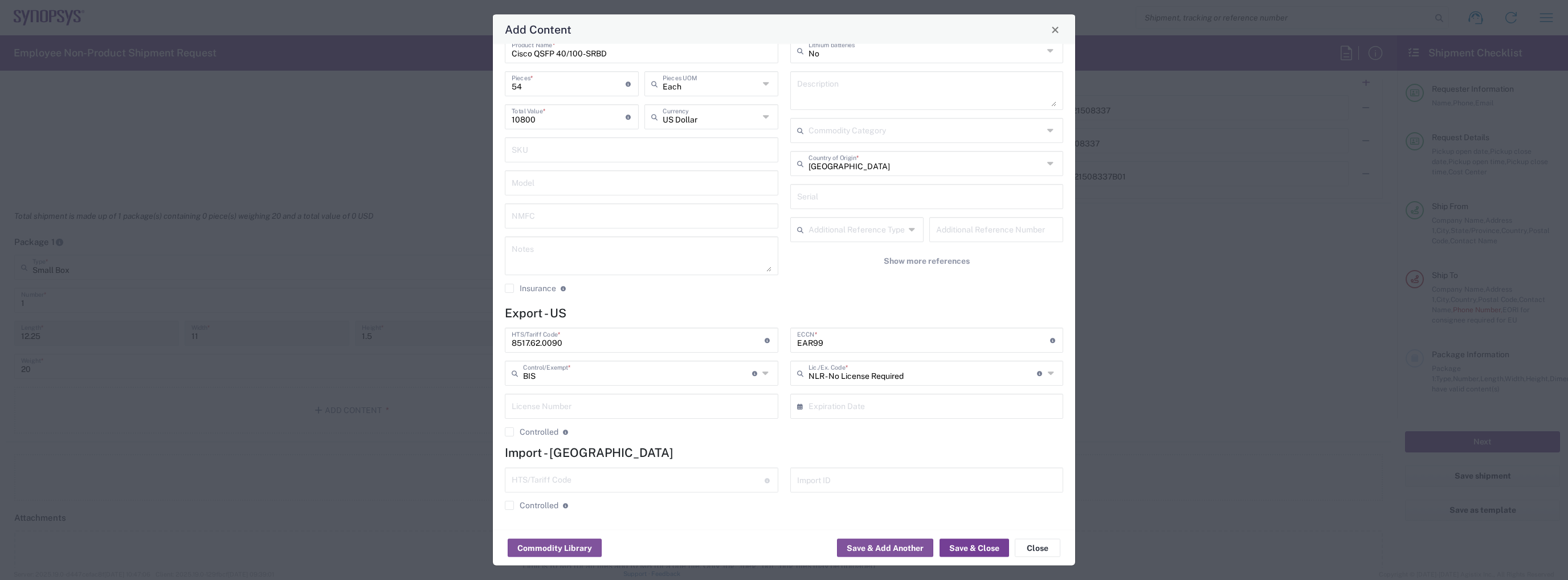
click at [976, 544] on button "Save & Close" at bounding box center [975, 548] width 69 height 18
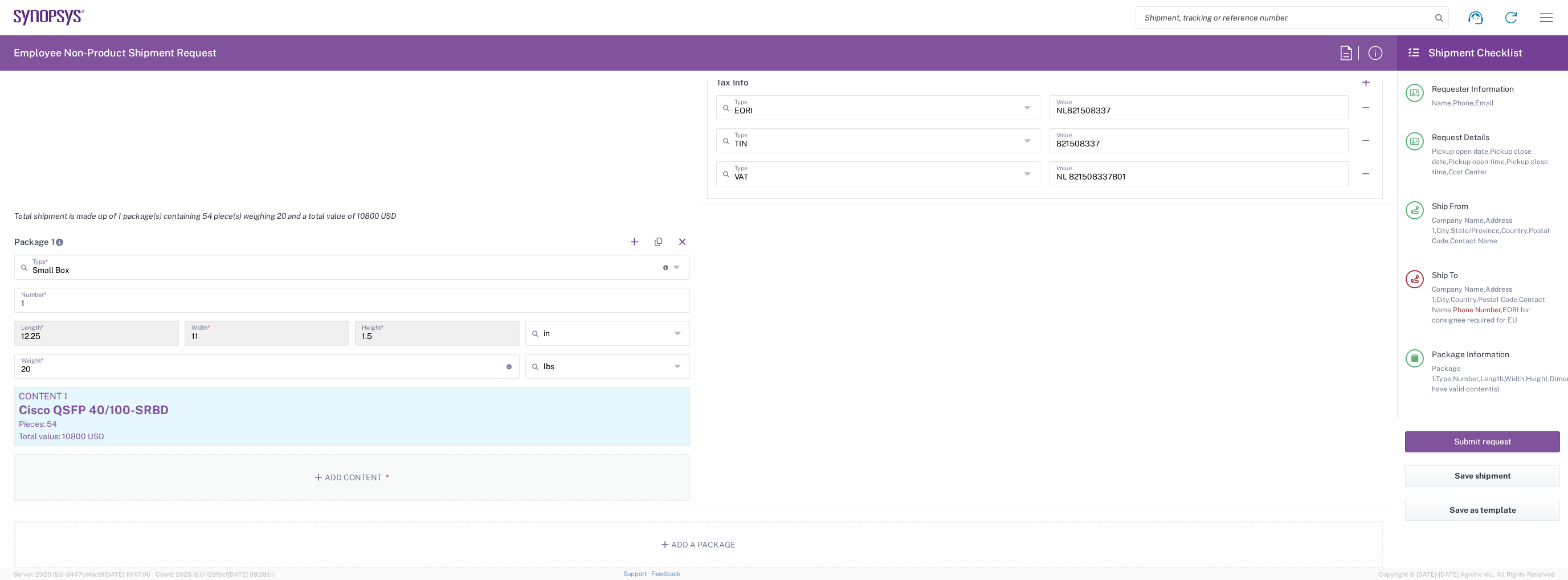
click at [349, 476] on button "Add Content *" at bounding box center [352, 477] width 676 height 47
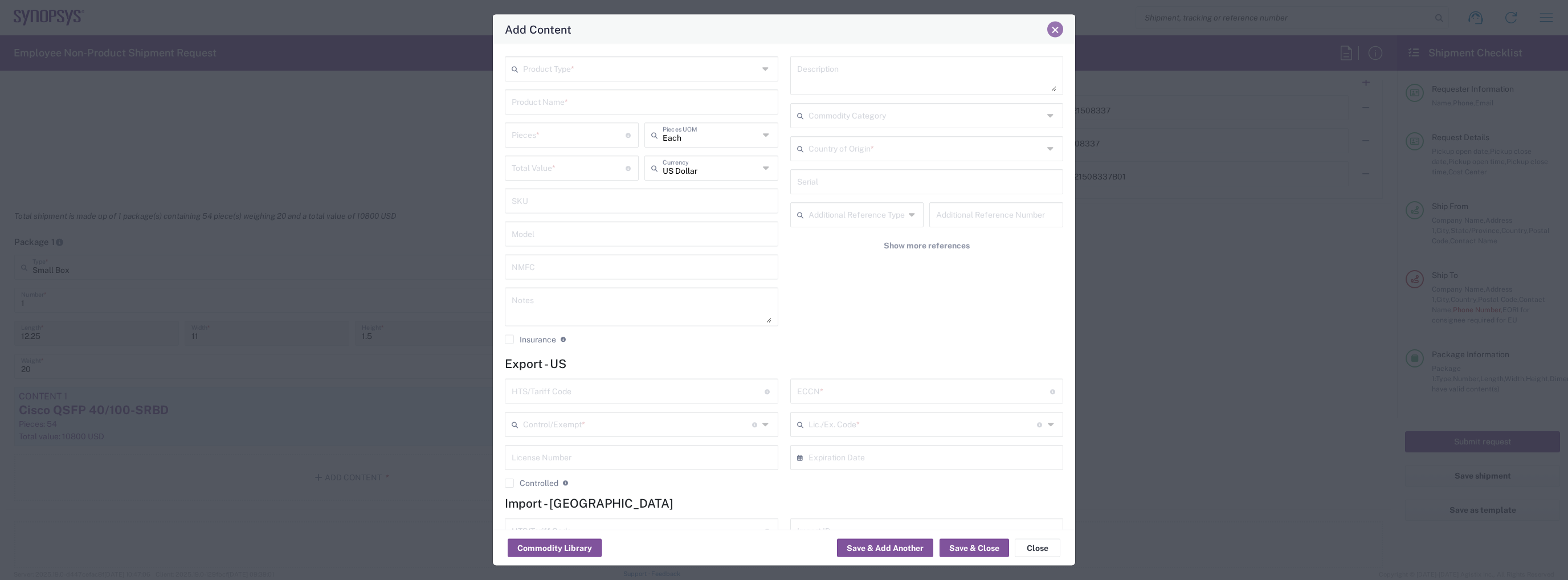
click at [1056, 31] on span "Close" at bounding box center [1055, 29] width 8 height 8
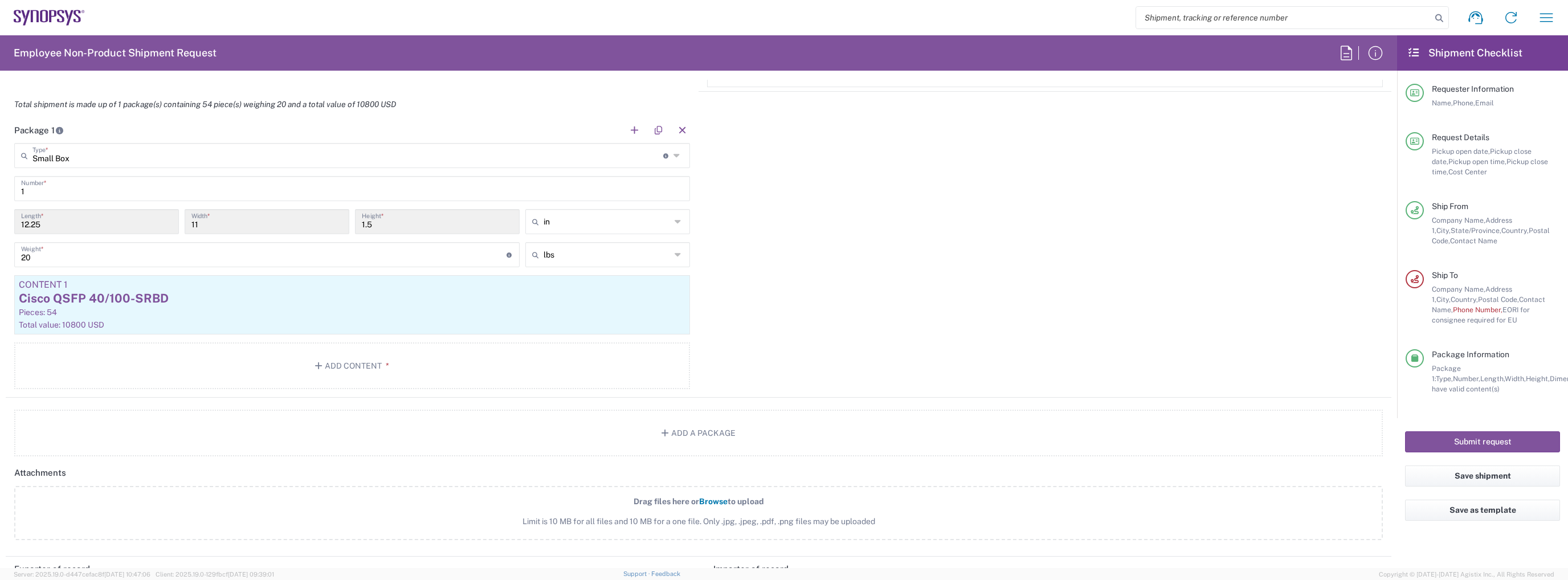
scroll to position [1082, 0]
click at [665, 435] on button "Add a Package" at bounding box center [698, 430] width 1368 height 47
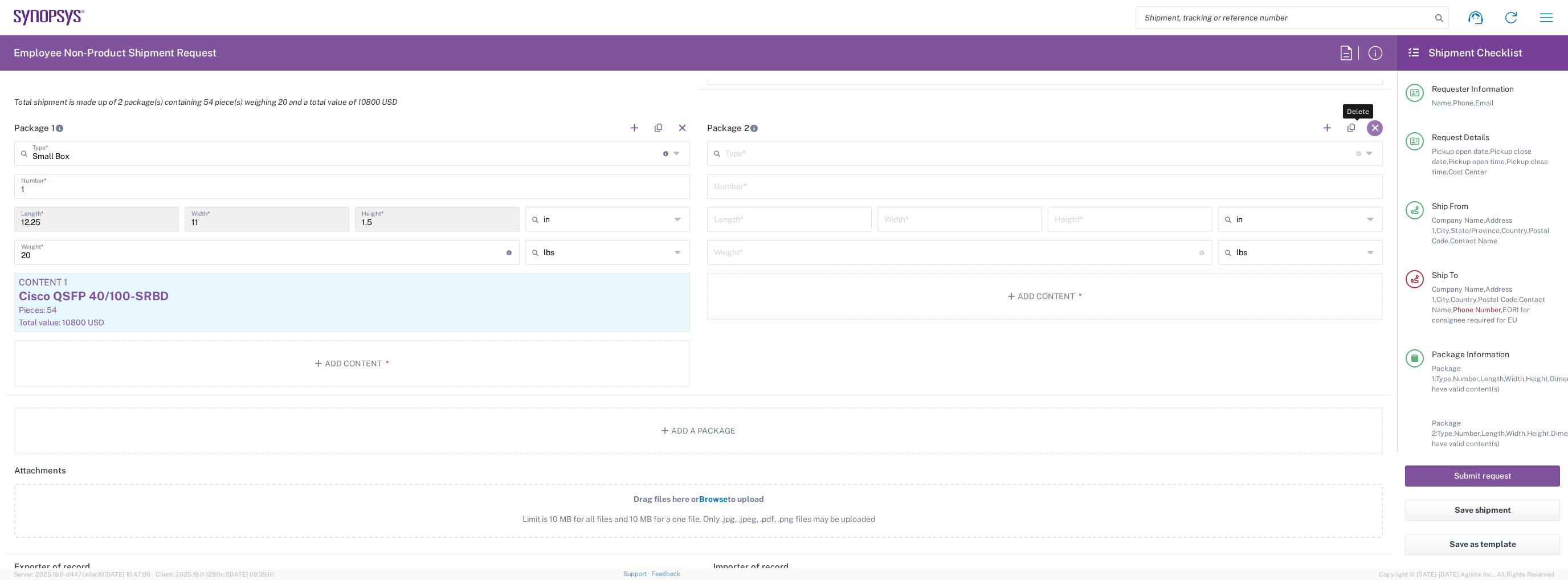
click at [1367, 125] on button "button" at bounding box center [1375, 128] width 16 height 16
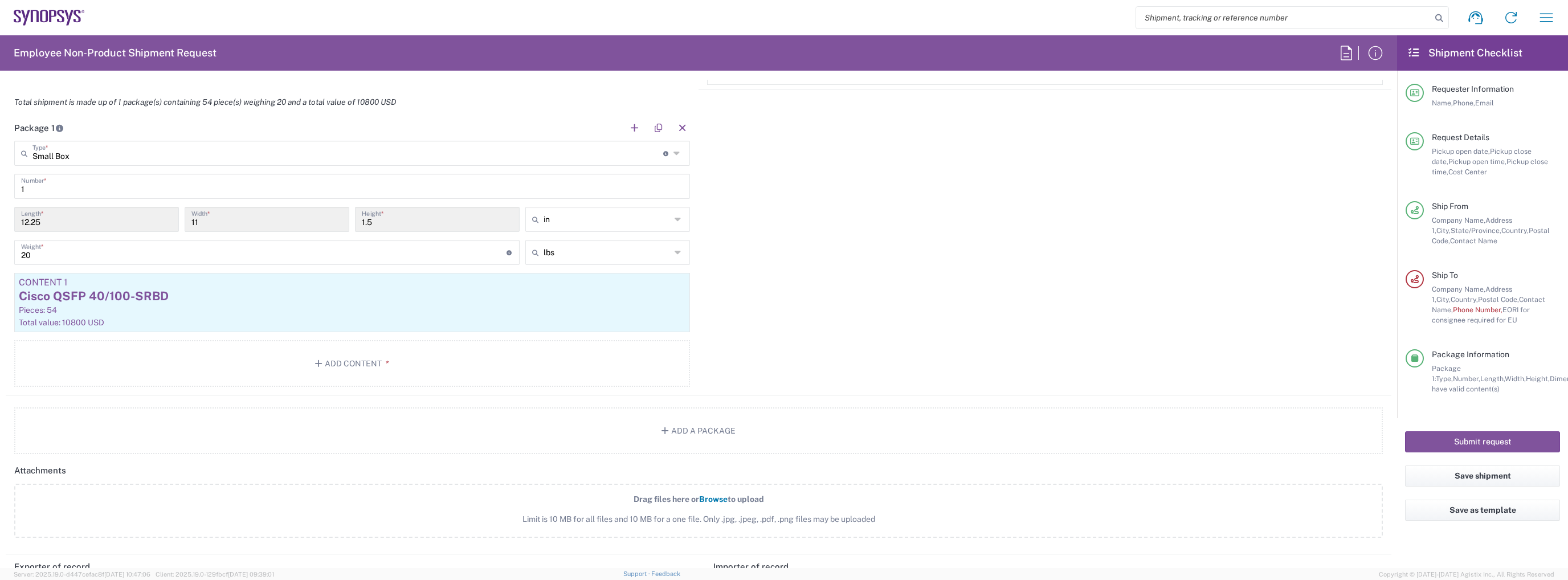
click at [674, 151] on icon at bounding box center [678, 153] width 10 height 18
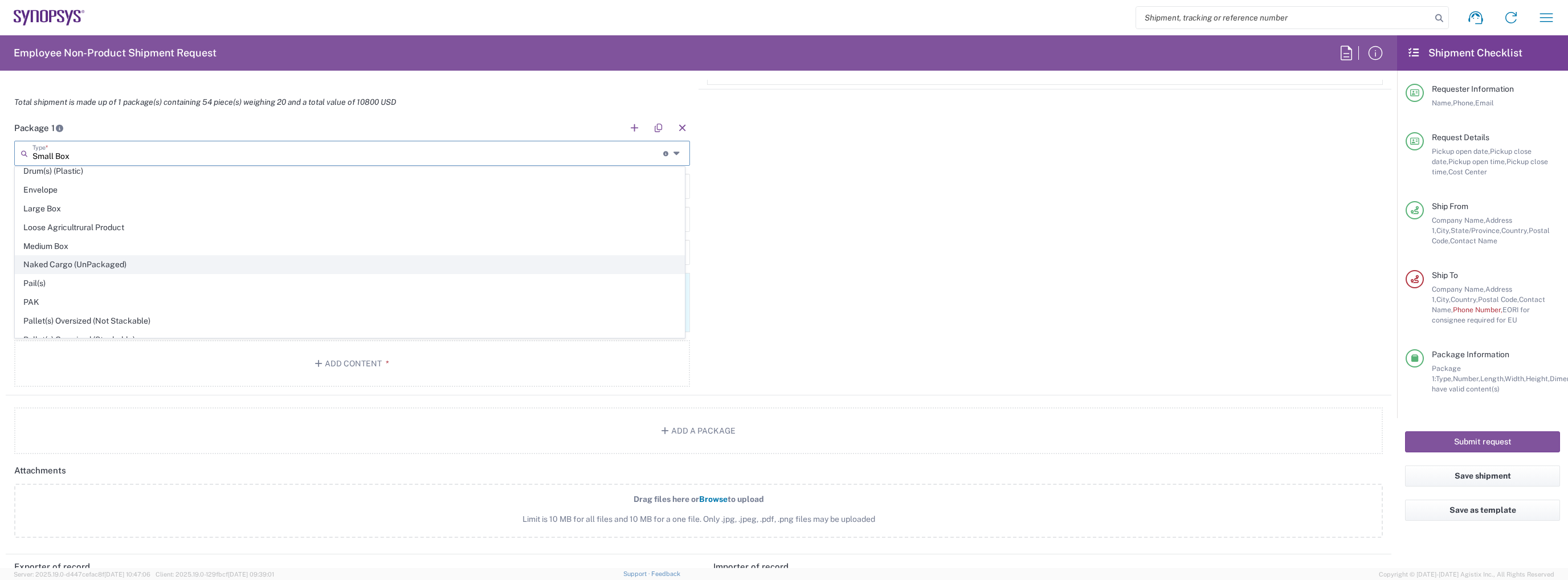
scroll to position [342, 0]
click at [276, 241] on span "Medium Box" at bounding box center [349, 245] width 669 height 18
type input "Medium Box"
type input "13"
type input "11.5"
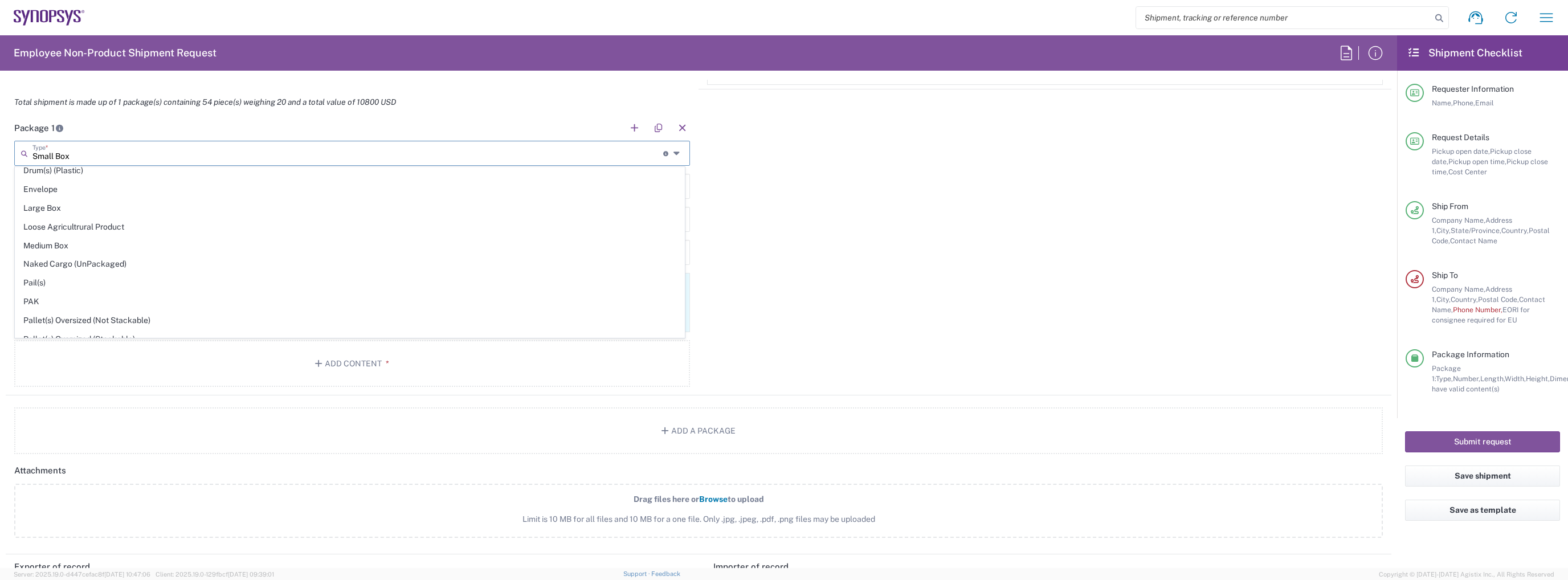
type input "2.5"
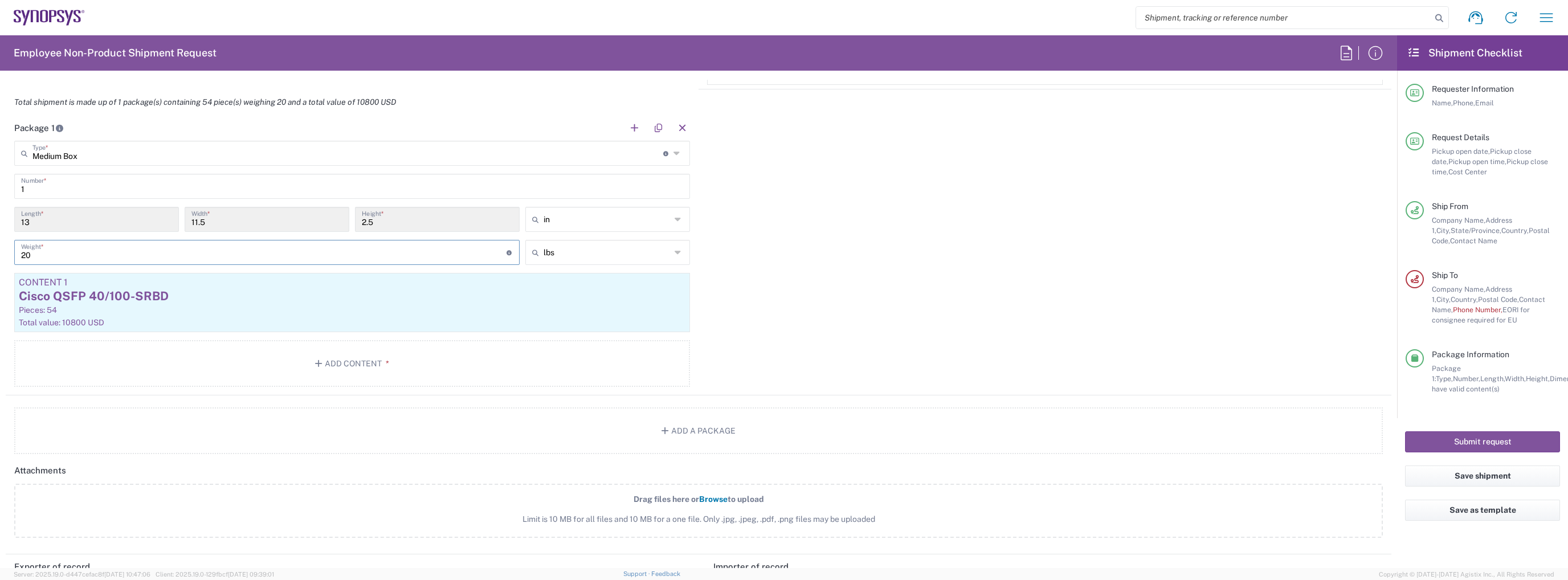
click at [91, 251] on input "20" at bounding box center [264, 251] width 486 height 20
type input "2"
type input "30"
click at [290, 366] on button "Add Content *" at bounding box center [352, 363] width 676 height 47
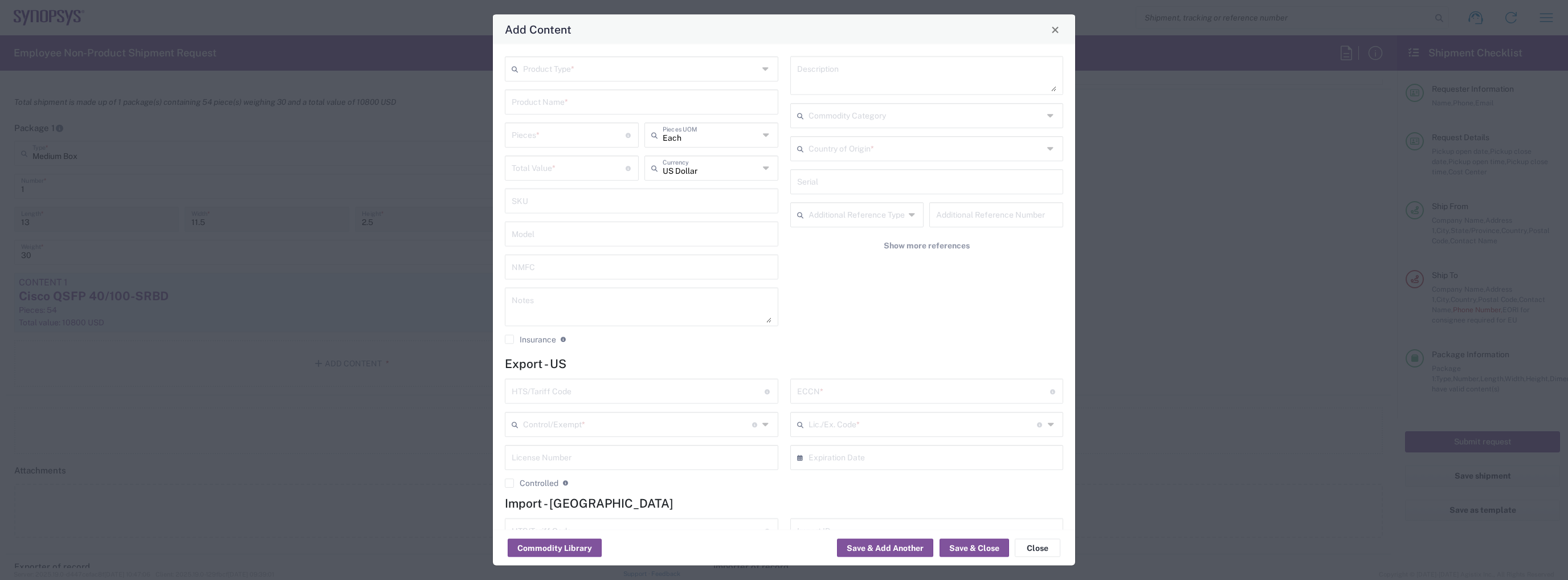
click at [615, 71] on input "text" at bounding box center [640, 68] width 236 height 20
click at [597, 103] on span "General Commodity" at bounding box center [639, 111] width 267 height 18
type input "General Commodity"
click at [612, 103] on input "text" at bounding box center [642, 101] width 260 height 20
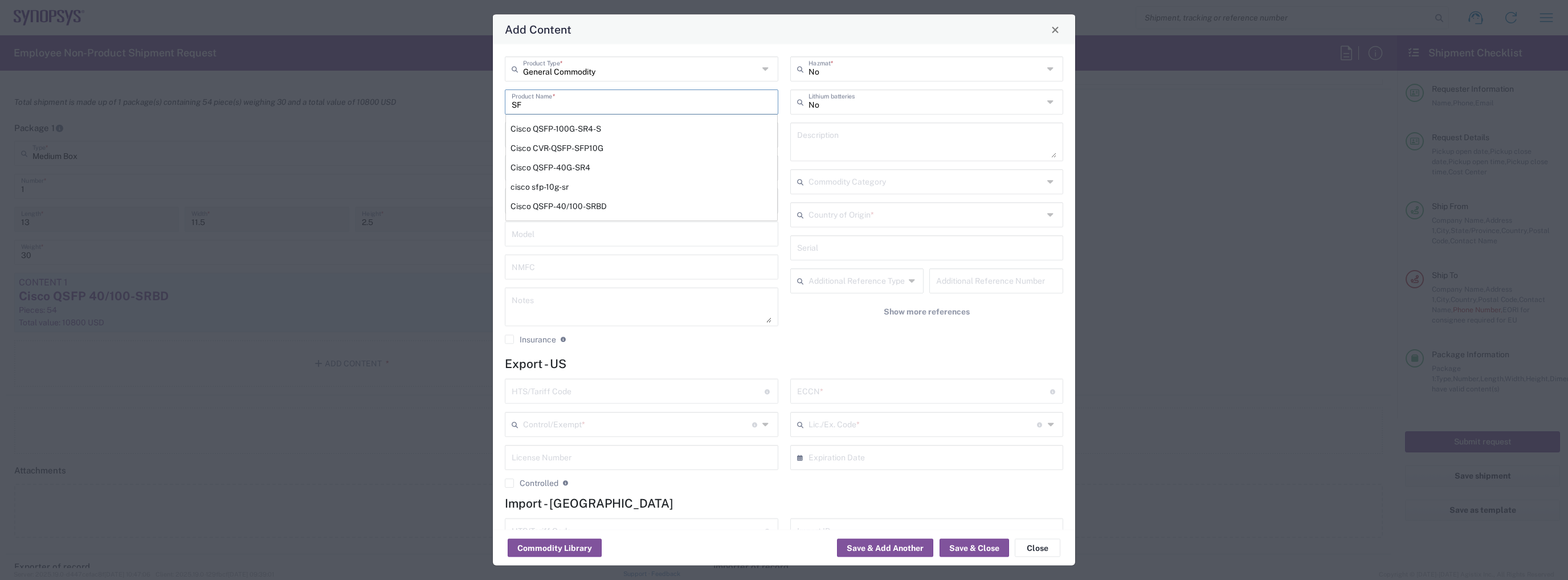
type input "S"
type input "Cisco SFP-10G-SR"
click at [496, 160] on div "General Commodity Product Type * Cisco SFP-10G-SR Product Name * cisco sfp-10g-…" at bounding box center [784, 287] width 583 height 486
click at [513, 157] on input "number" at bounding box center [569, 167] width 114 height 20
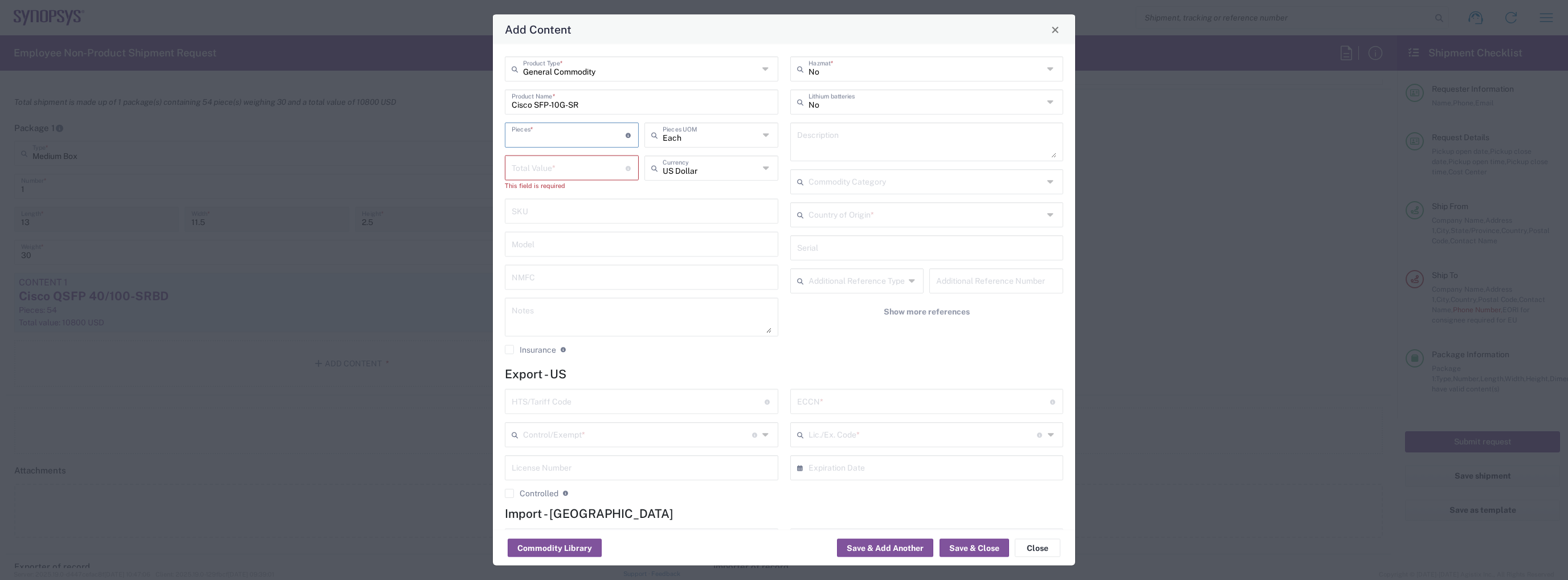
click at [534, 125] on input "number" at bounding box center [569, 134] width 114 height 20
click at [531, 135] on input "number" at bounding box center [569, 134] width 114 height 20
type input "20"
click at [536, 166] on input "number" at bounding box center [569, 167] width 114 height 20
type input "240"
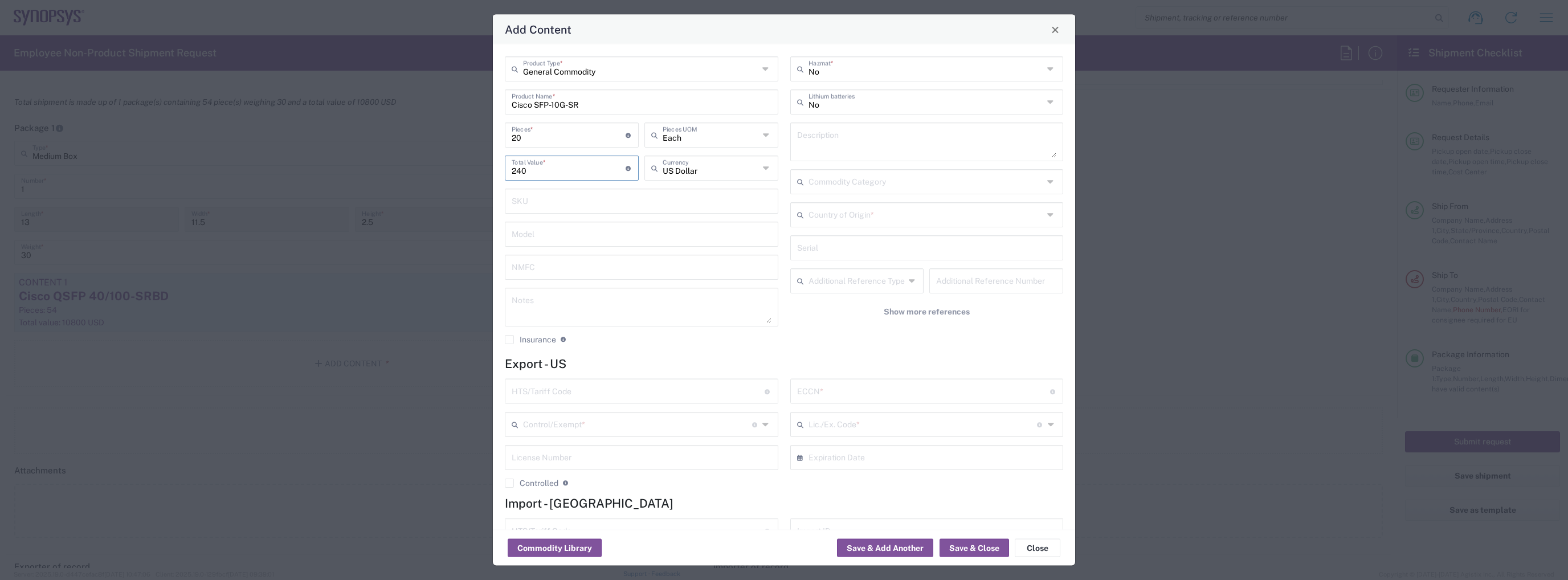
click at [998, 175] on input "text" at bounding box center [926, 181] width 236 height 20
click at [1063, 180] on div "General Commodity Product Type * Cisco SFP-10G-SR Product Name * 20 Pieces * Nu…" at bounding box center [784, 287] width 583 height 486
click at [1047, 182] on icon at bounding box center [1051, 182] width 9 height 18
click at [1004, 351] on div "No Hazmat * No Lithium batteries Description Commodity Category Country of Orig…" at bounding box center [926, 204] width 285 height 296
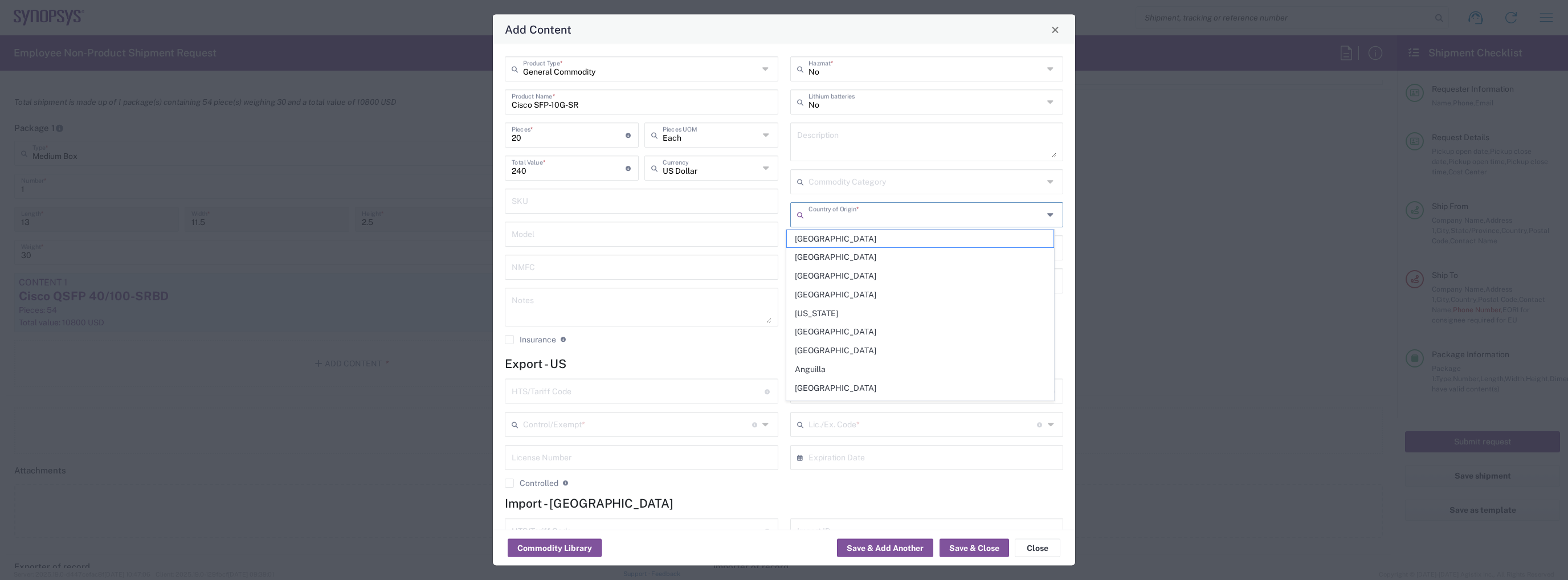
click at [903, 213] on input "text" at bounding box center [926, 214] width 236 height 20
click at [842, 252] on span "[GEOGRAPHIC_DATA]" at bounding box center [920, 257] width 267 height 18
type input "[GEOGRAPHIC_DATA]"
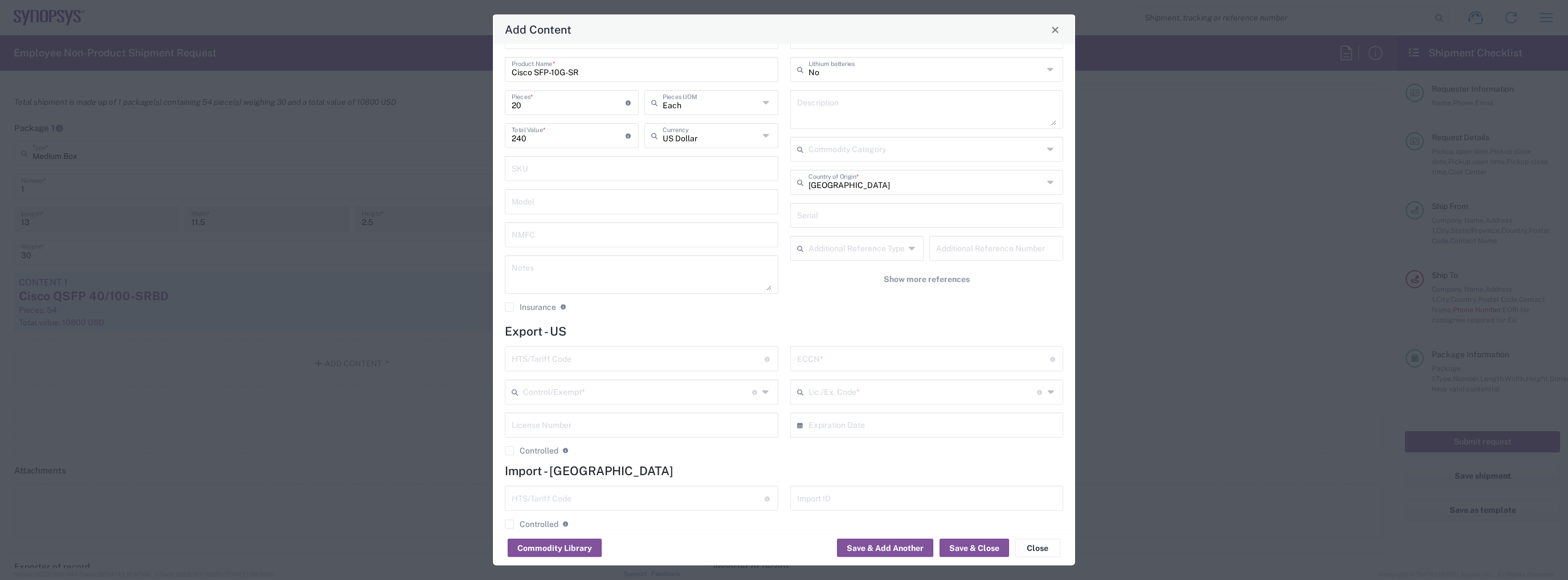
scroll to position [51, 0]
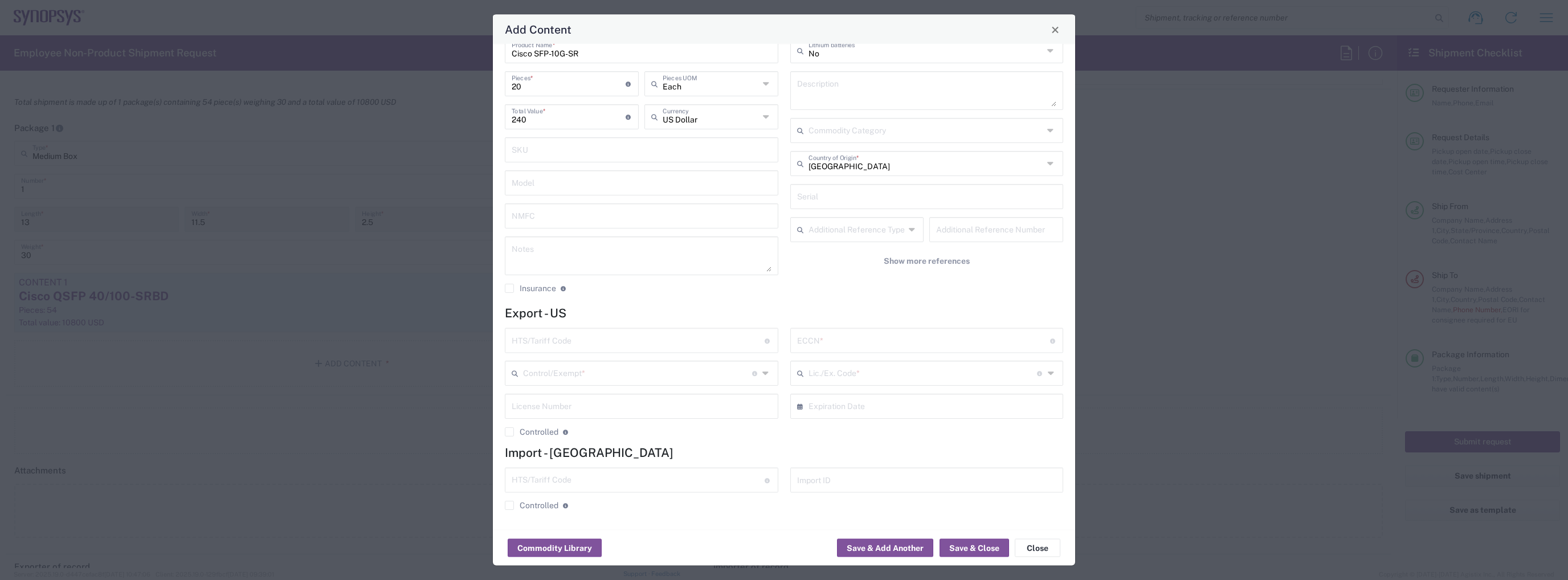
click at [872, 343] on input "text" at bounding box center [924, 340] width 253 height 20
paste input "5A991.b"
click at [807, 344] on input "5A991.b" at bounding box center [924, 340] width 253 height 20
type input "5A991.b"
click at [640, 343] on input "text" at bounding box center [639, 340] width 253 height 20
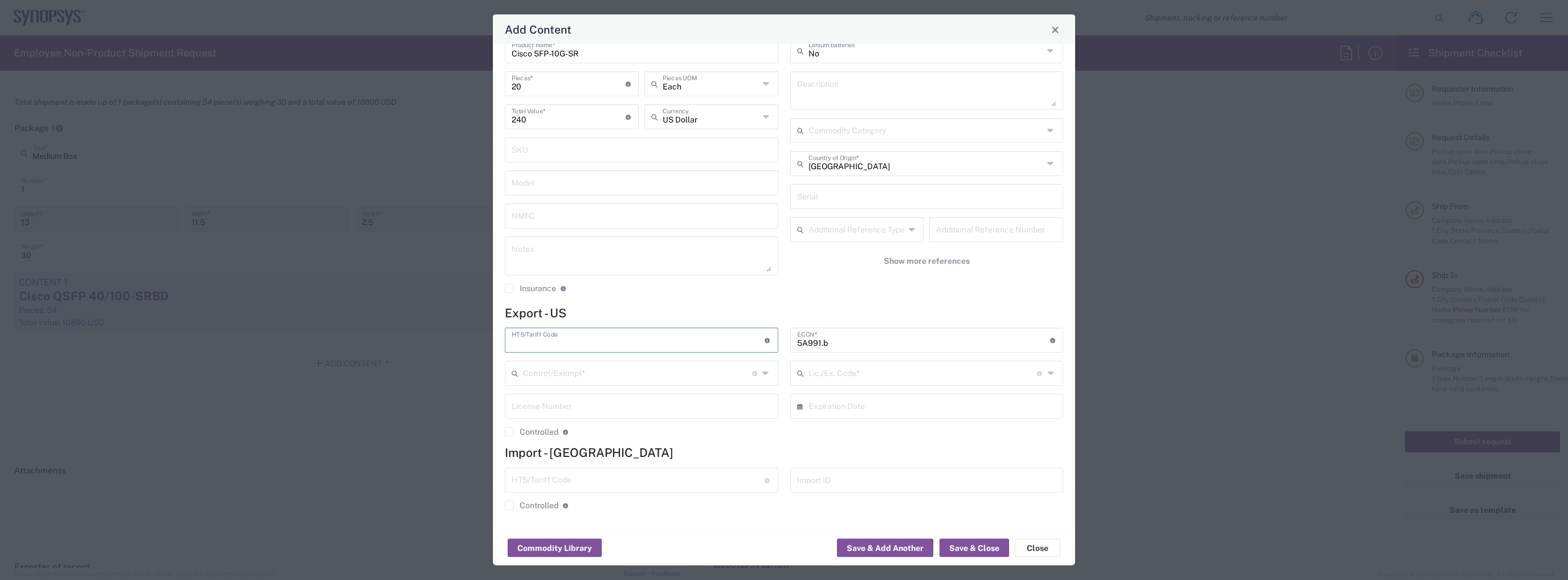
paste input "8517.62.00"
type input "8517.62.00"
click at [762, 376] on icon at bounding box center [766, 374] width 9 height 18
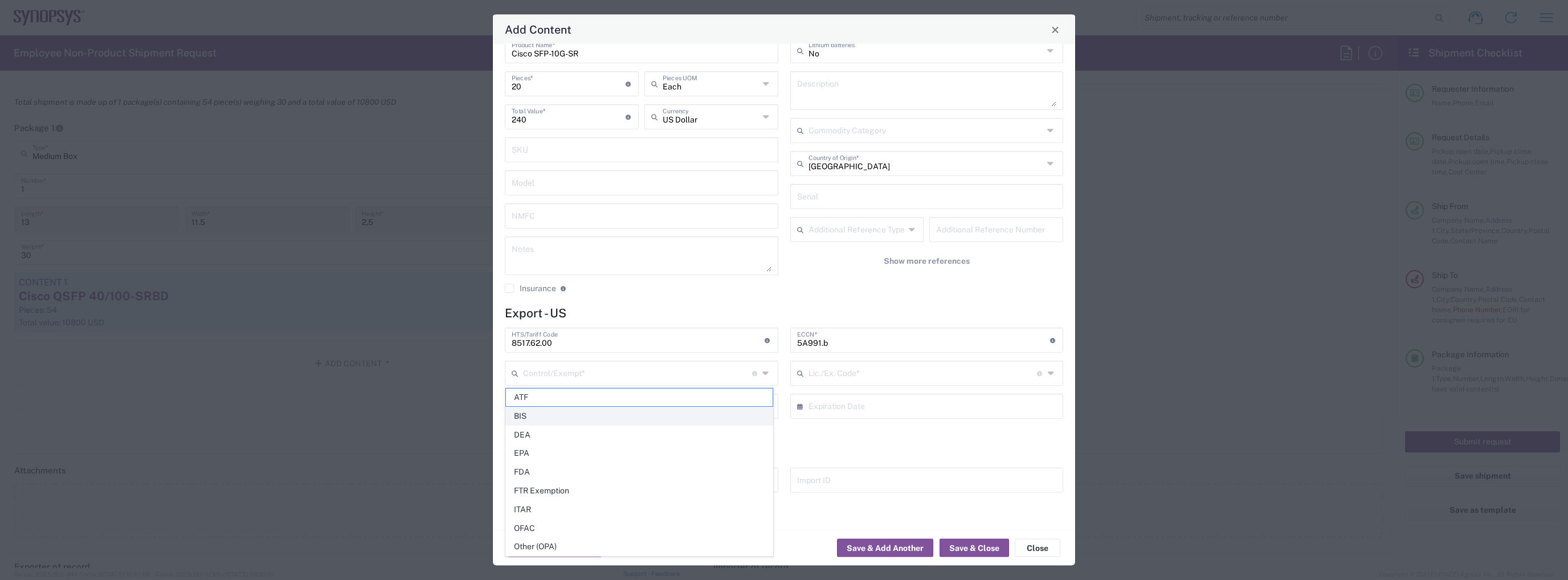
click at [621, 410] on span "BIS" at bounding box center [639, 416] width 267 height 18
type input "BIS"
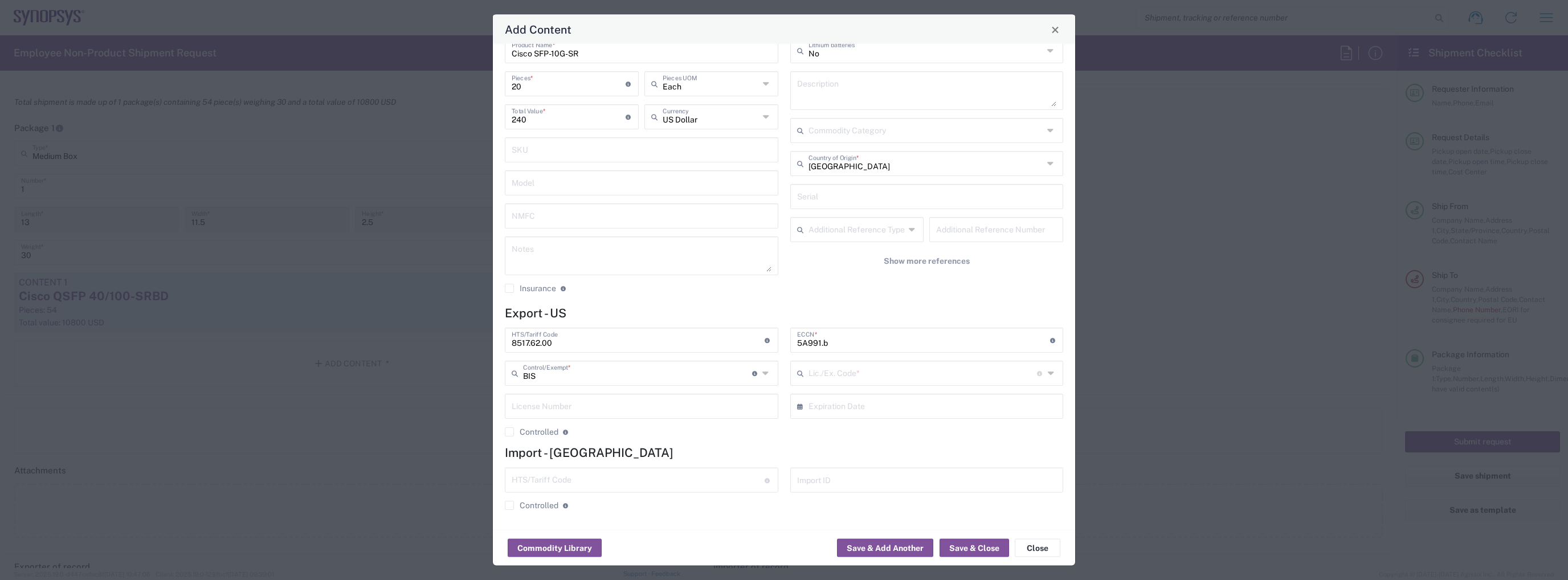
click at [1048, 372] on icon at bounding box center [1052, 374] width 9 height 18
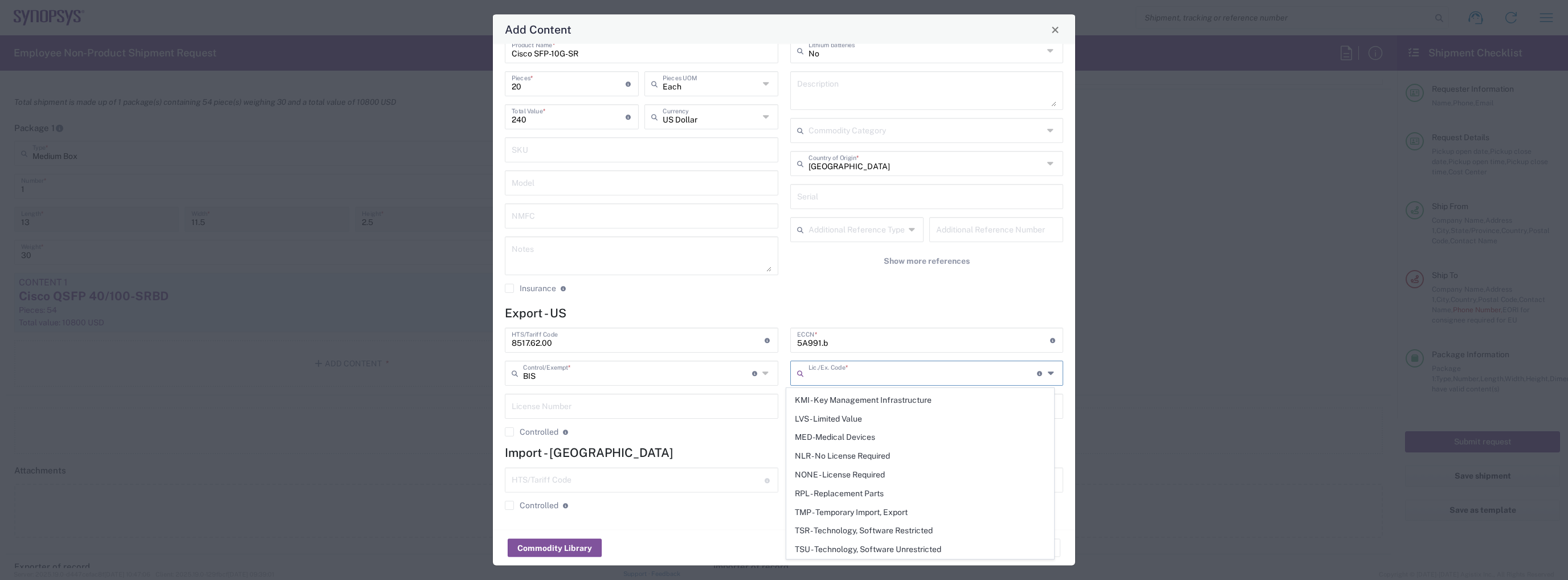
scroll to position [217, 0]
click at [878, 454] on span "NONE - License Required" at bounding box center [920, 461] width 267 height 18
type input "NONE - License Required"
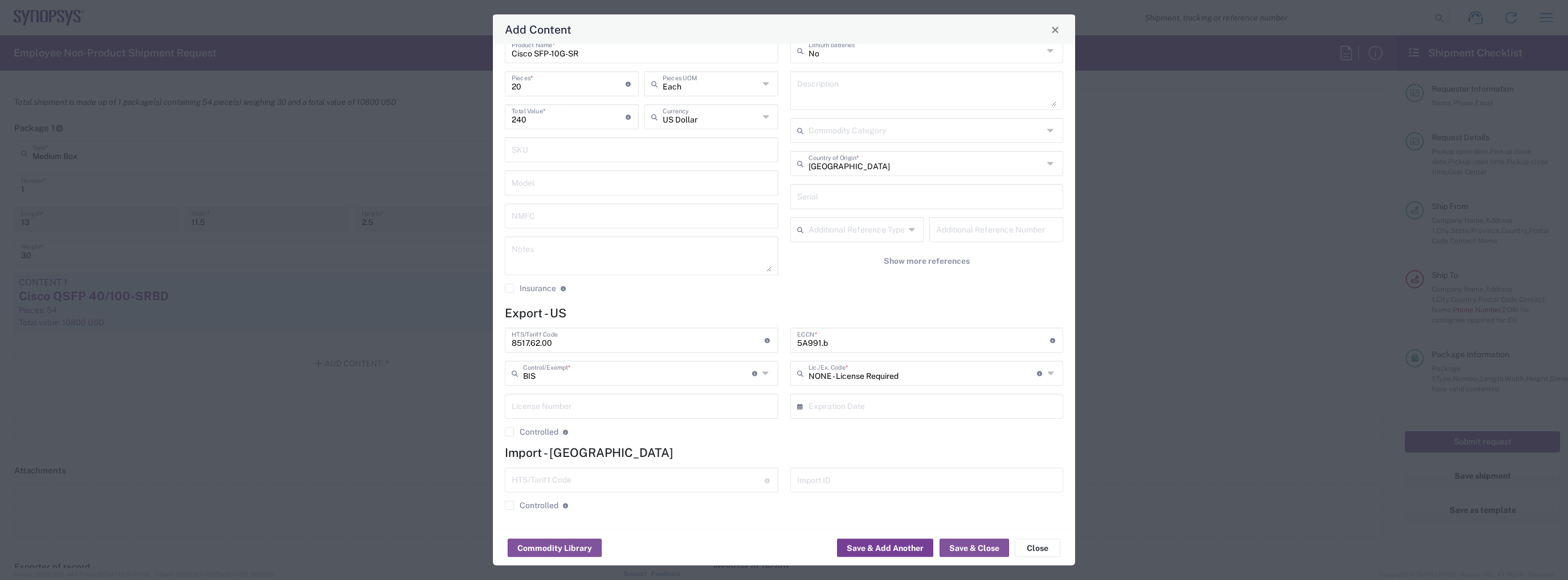
click at [903, 550] on button "Save & Add Another" at bounding box center [885, 548] width 96 height 18
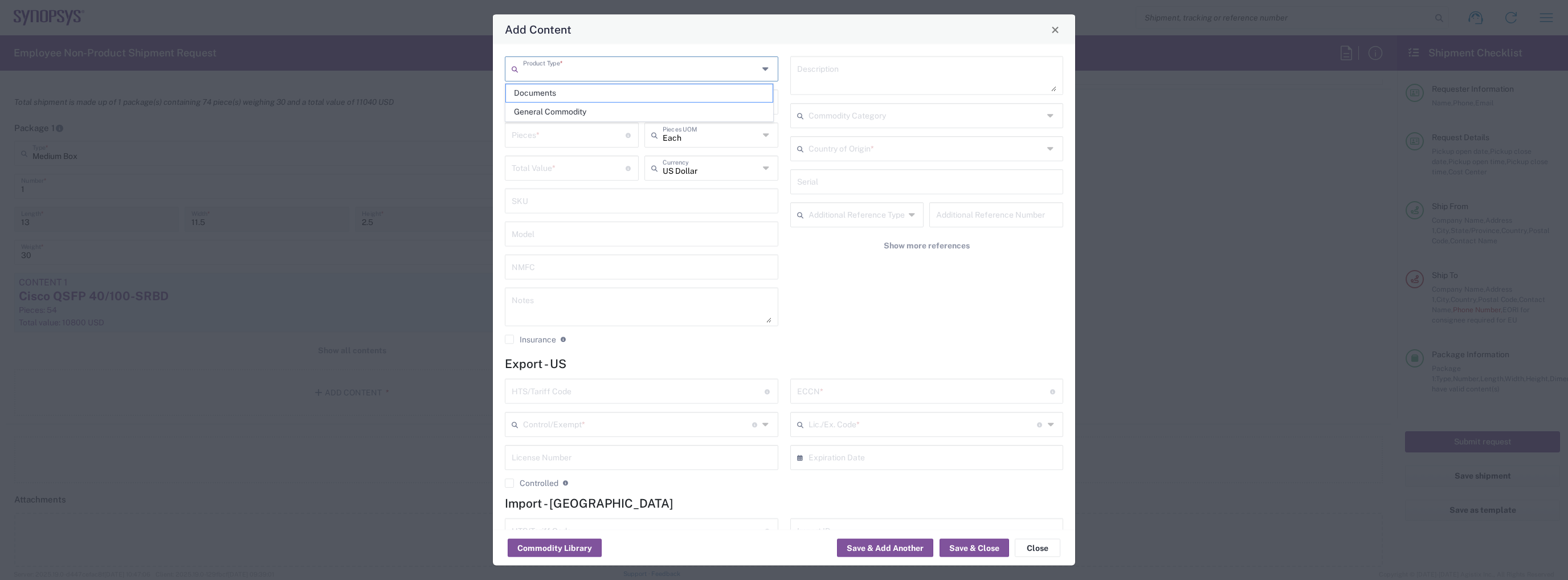
click at [605, 69] on input "text" at bounding box center [640, 68] width 236 height 20
click at [592, 112] on span "General Commodity" at bounding box center [639, 111] width 267 height 18
type input "General Commodity"
click at [556, 106] on input "text" at bounding box center [642, 101] width 260 height 20
type input "SFP-10G-LR"
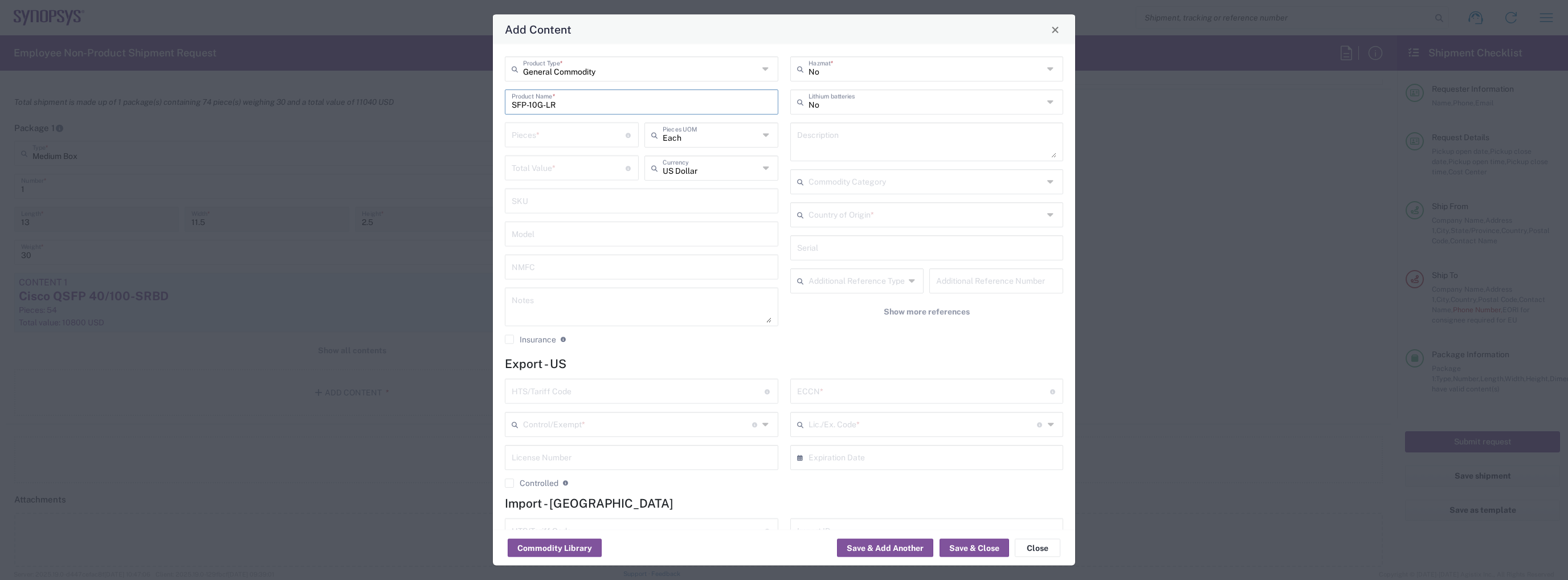
click at [563, 131] on input "number" at bounding box center [569, 134] width 114 height 20
type input "5"
click at [542, 164] on input "number" at bounding box center [569, 167] width 114 height 20
type input "175"
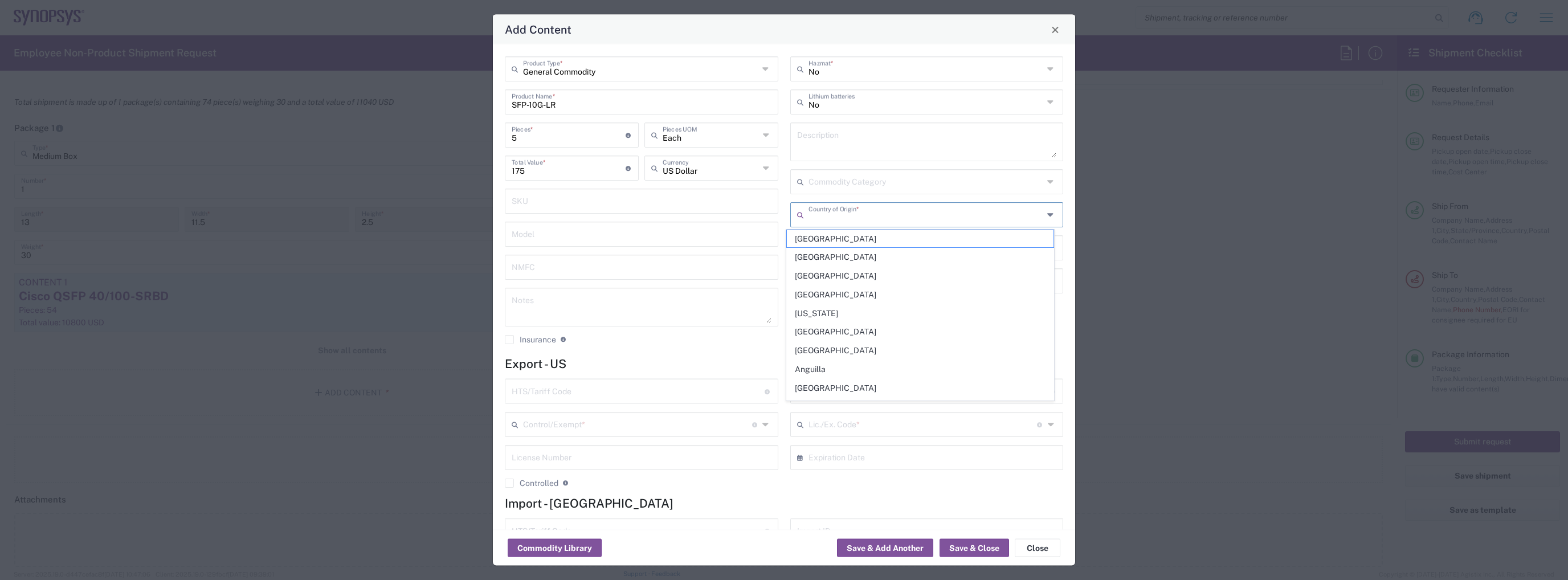
click at [984, 215] on input "text" at bounding box center [926, 214] width 236 height 20
click at [927, 243] on span "[GEOGRAPHIC_DATA]" at bounding box center [920, 239] width 267 height 18
type input "[GEOGRAPHIC_DATA]"
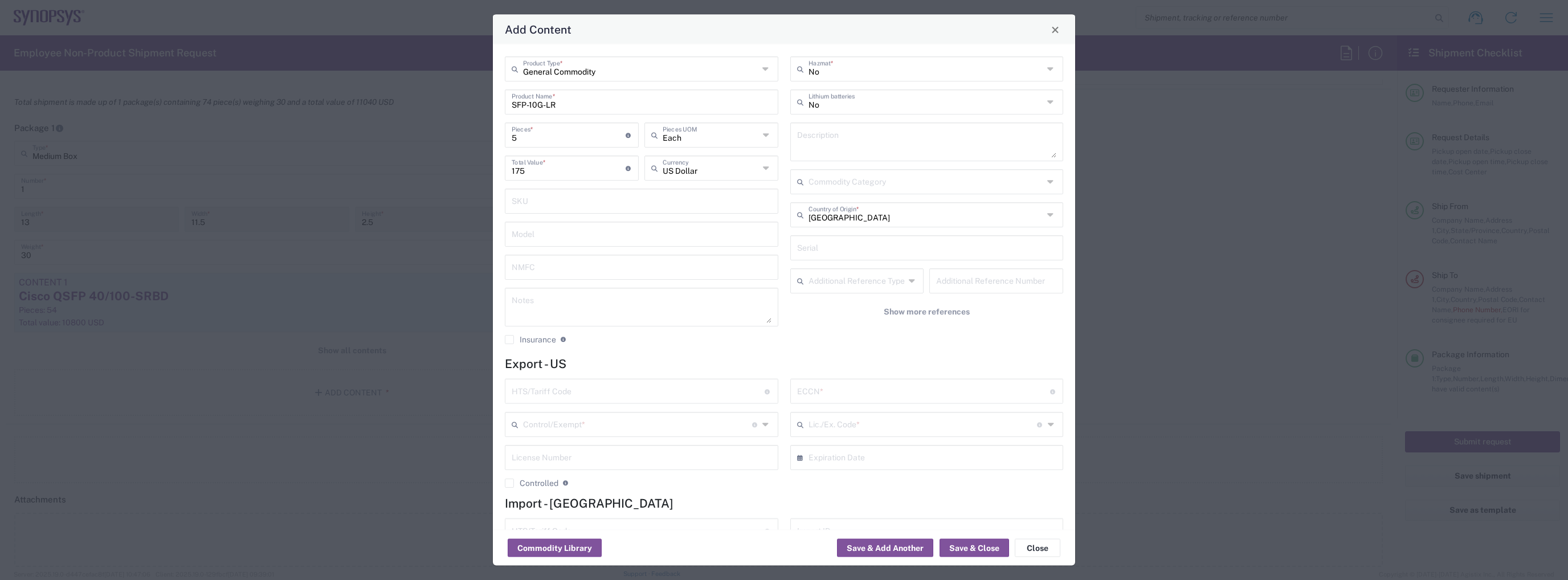
click at [849, 393] on input "text" at bounding box center [924, 390] width 253 height 20
click at [809, 390] on input "text" at bounding box center [924, 390] width 253 height 20
paste input "5A991.b"
click at [807, 397] on input "5A991.b" at bounding box center [924, 390] width 253 height 20
type input "5A991.b"
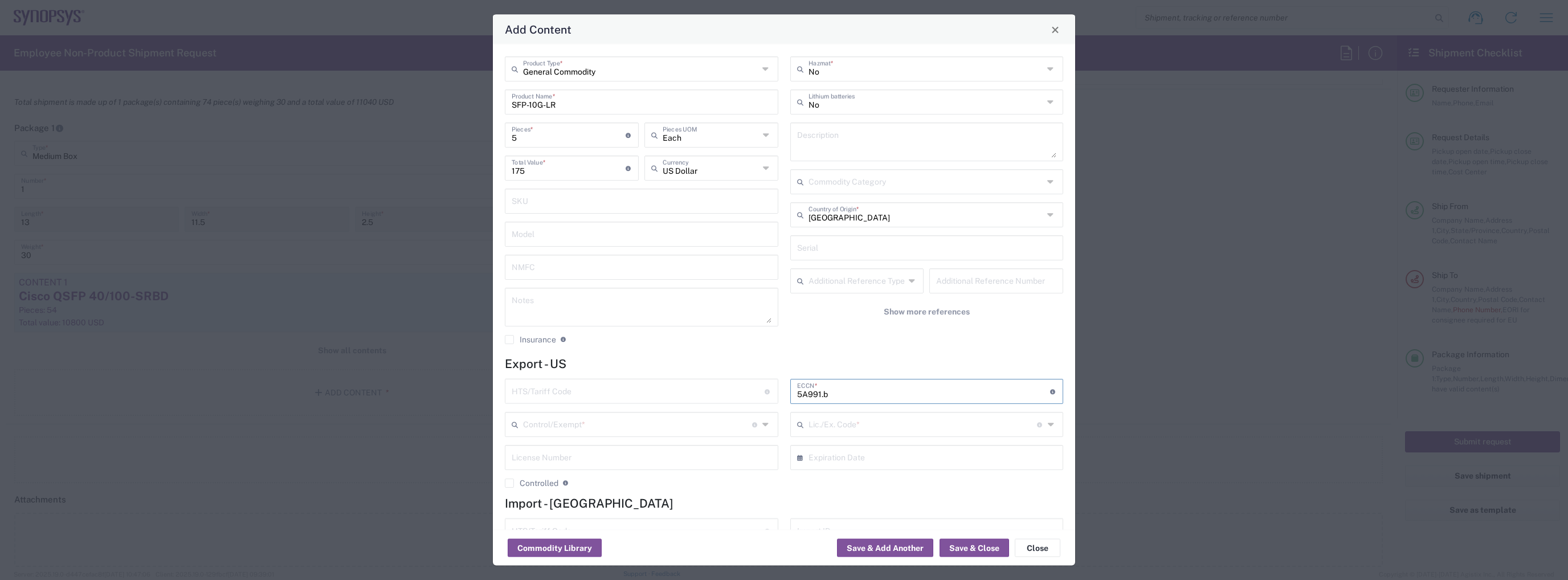
click at [614, 399] on input "text" at bounding box center [639, 390] width 253 height 20
paste input "8517.62.00"
type input "8517.62.00"
click at [764, 424] on icon at bounding box center [766, 424] width 9 height 18
click at [617, 276] on span "BIS" at bounding box center [639, 270] width 267 height 18
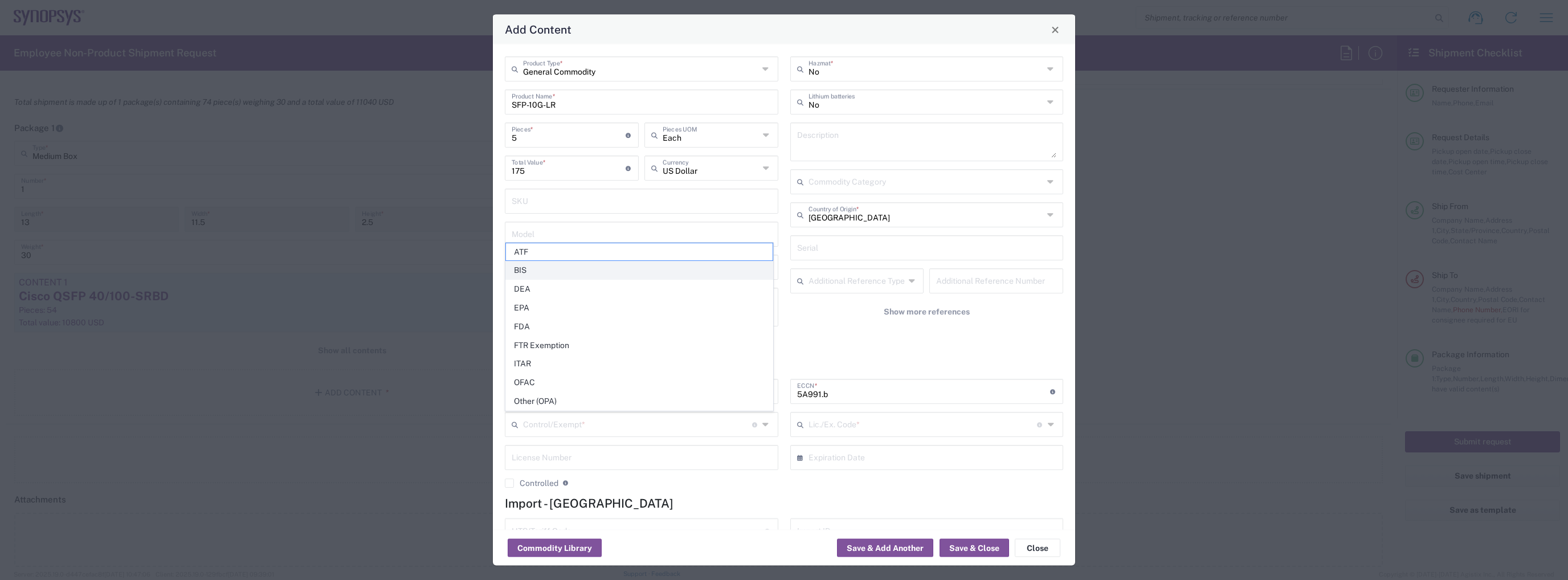
type input "BIS"
click at [1048, 424] on icon at bounding box center [1052, 424] width 9 height 18
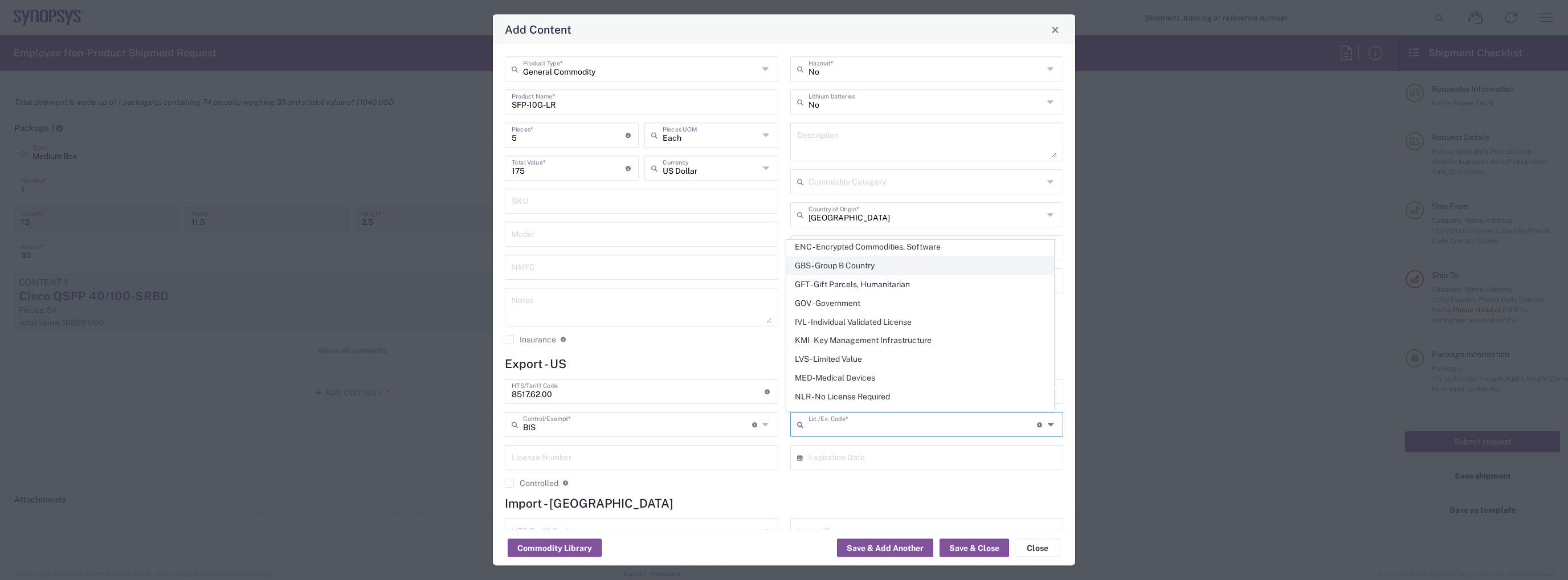
scroll to position [171, 0]
click at [856, 338] on span "NLR - No License Required" at bounding box center [920, 340] width 267 height 18
type input "NLR - No License Required"
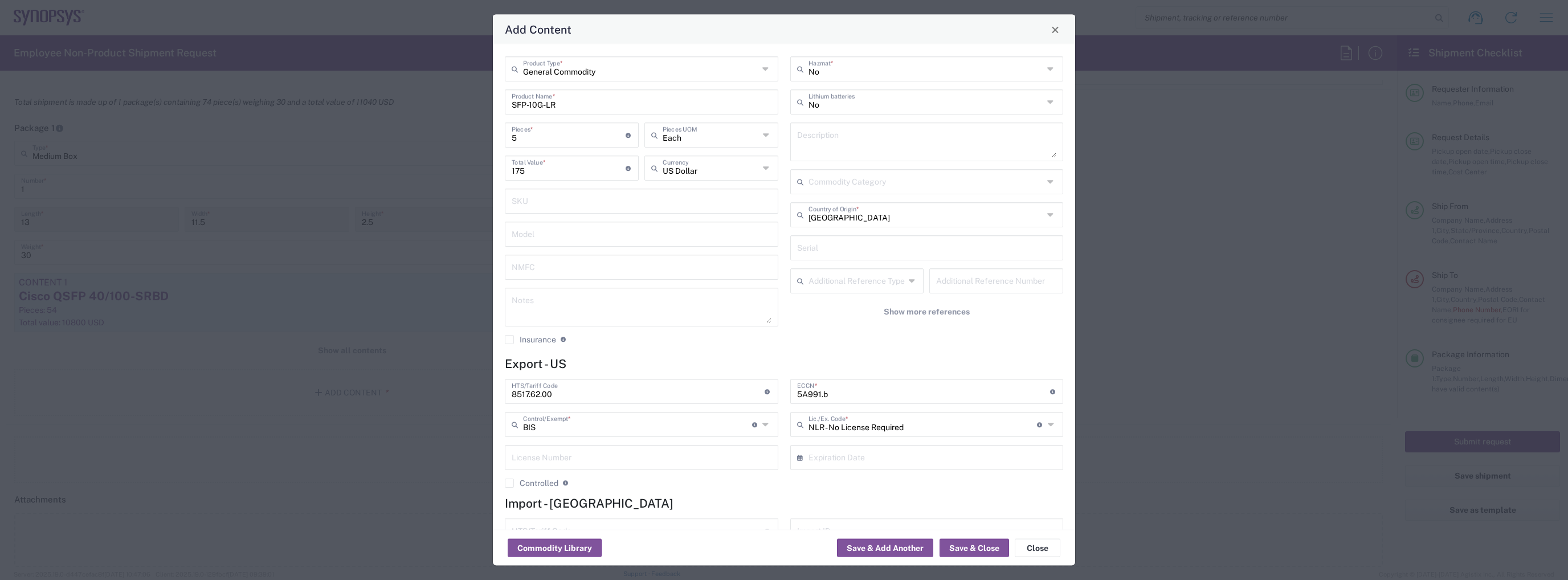
scroll to position [51, 0]
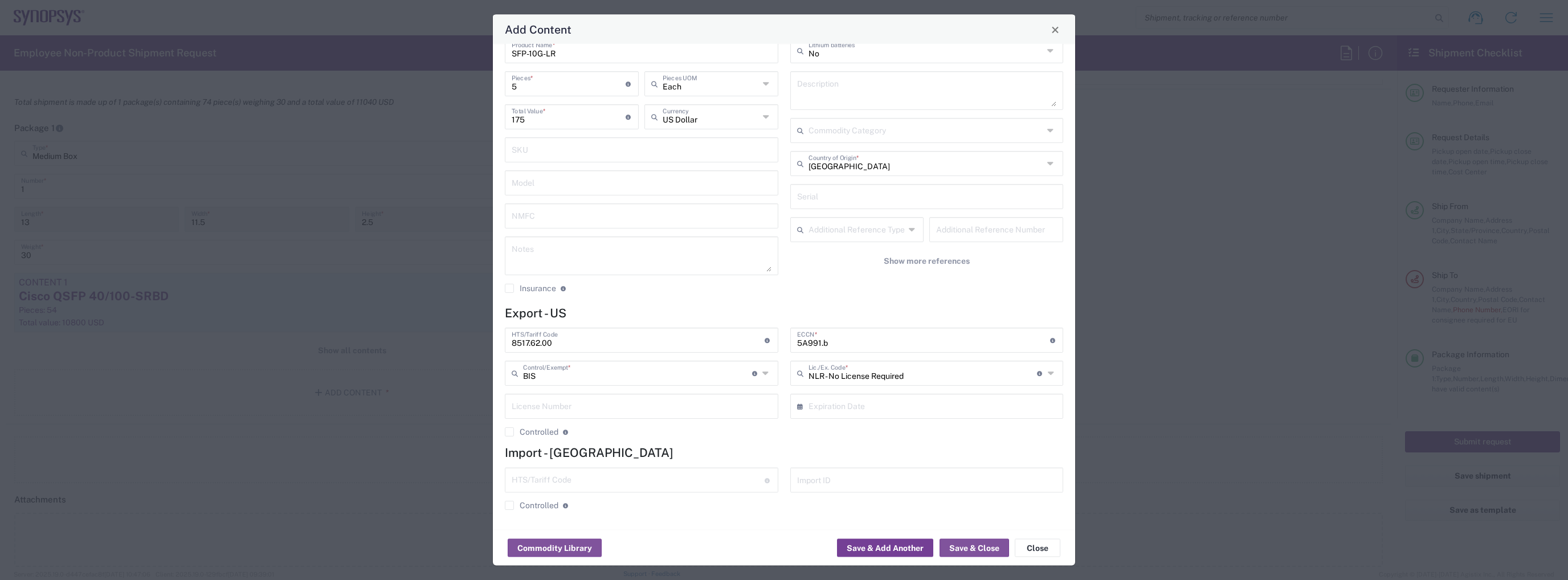
click at [895, 546] on button "Save & Add Another" at bounding box center [885, 548] width 96 height 18
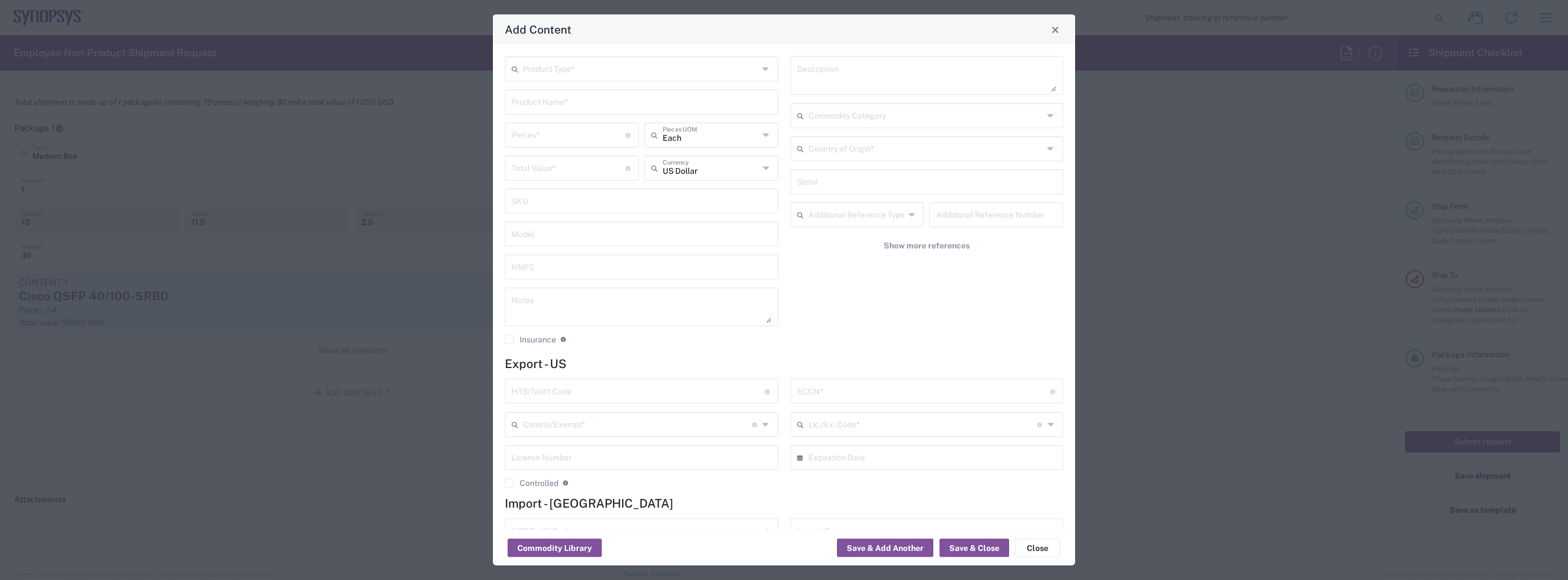
click at [595, 77] on input "text" at bounding box center [640, 68] width 236 height 20
click at [584, 108] on span "General Commodity" at bounding box center [639, 111] width 267 height 18
type input "General Commodity"
click at [579, 107] on input "text" at bounding box center [642, 101] width 260 height 20
click at [576, 128] on div "Cisco CVR-QSFP-SFP10G" at bounding box center [642, 129] width 271 height 19
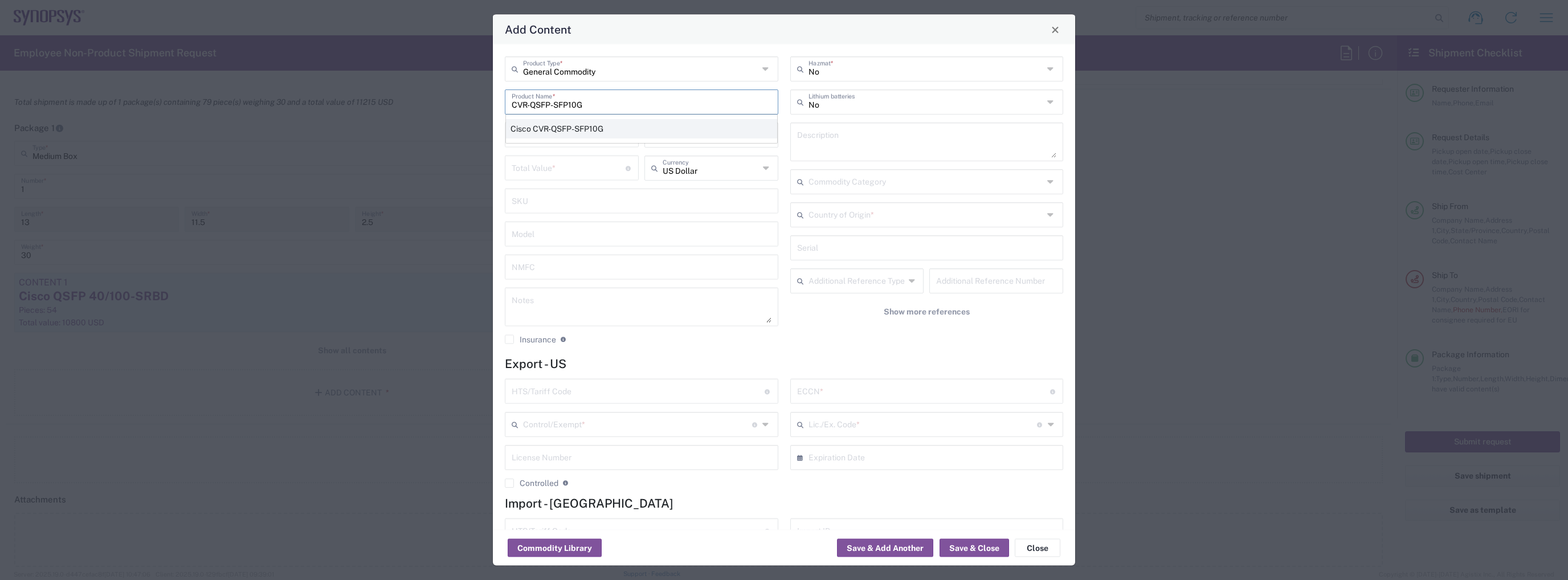
type input "Cisco CVR-QSFP-SFP10G"
type input "8517.79.0000"
type input "BIS"
type input "5A991"
type input "NLR - No License Required"
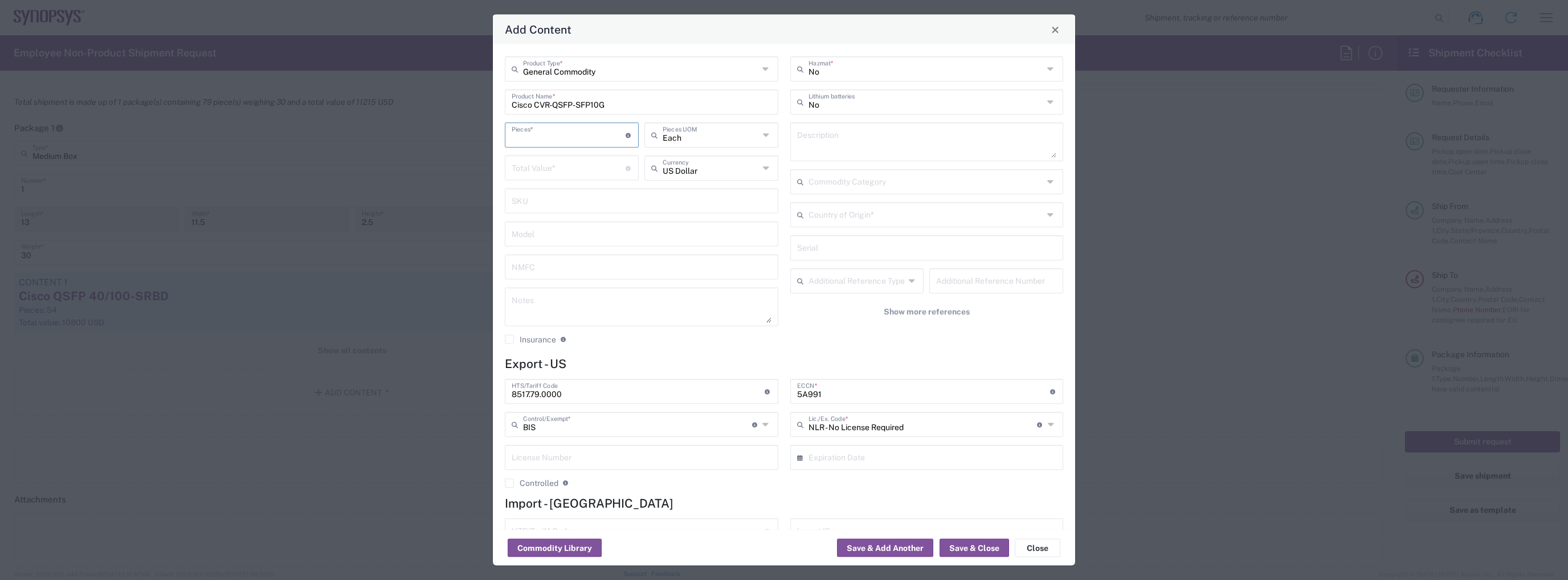
click at [592, 133] on input "number" at bounding box center [569, 134] width 114 height 20
type input "4"
click at [540, 167] on input "number" at bounding box center [569, 167] width 114 height 20
click at [562, 170] on input "number" at bounding box center [569, 167] width 114 height 20
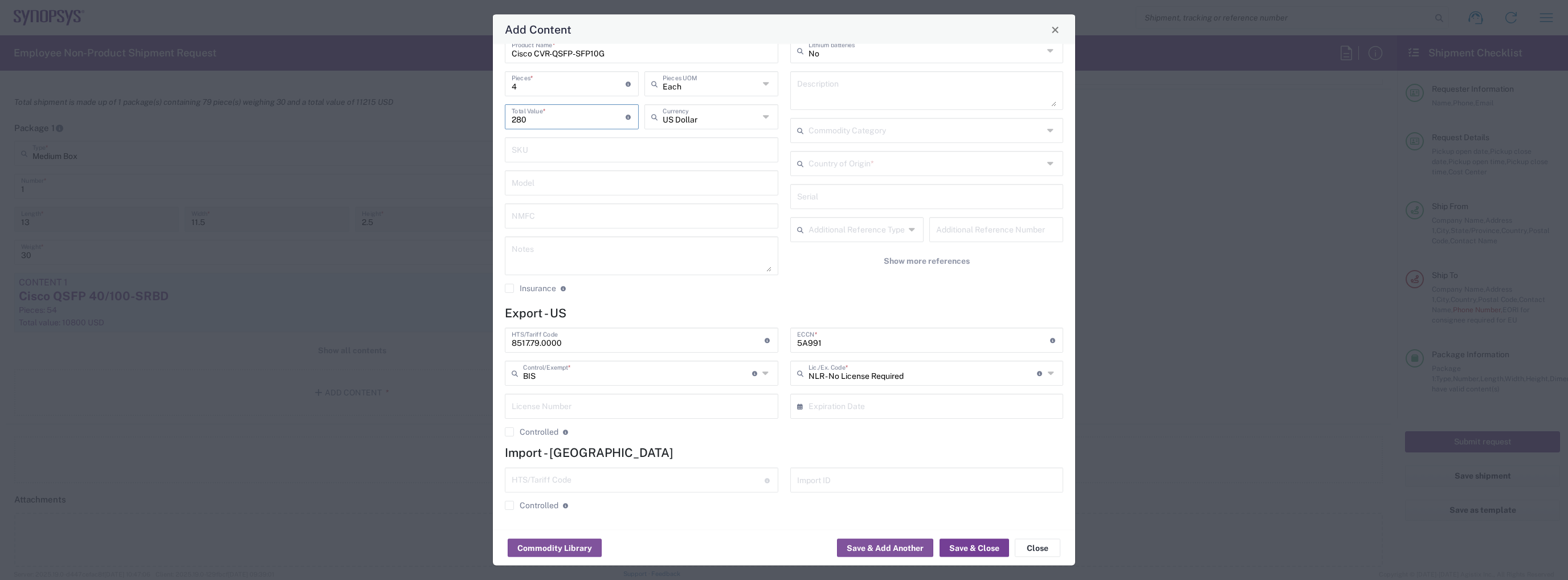
type input "280"
click at [957, 548] on button "Save & Close" at bounding box center [975, 548] width 69 height 18
click at [1047, 161] on icon at bounding box center [1051, 164] width 9 height 18
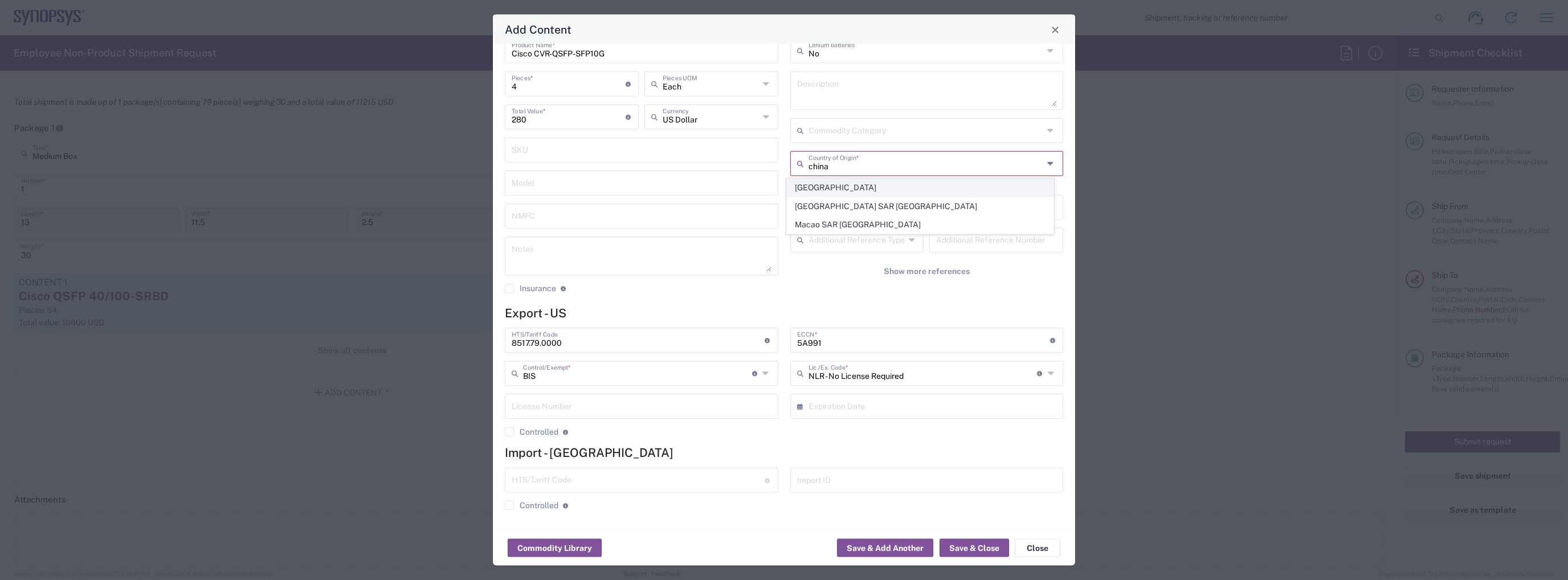
click at [956, 183] on span "[GEOGRAPHIC_DATA]" at bounding box center [920, 187] width 267 height 18
type input "[GEOGRAPHIC_DATA]"
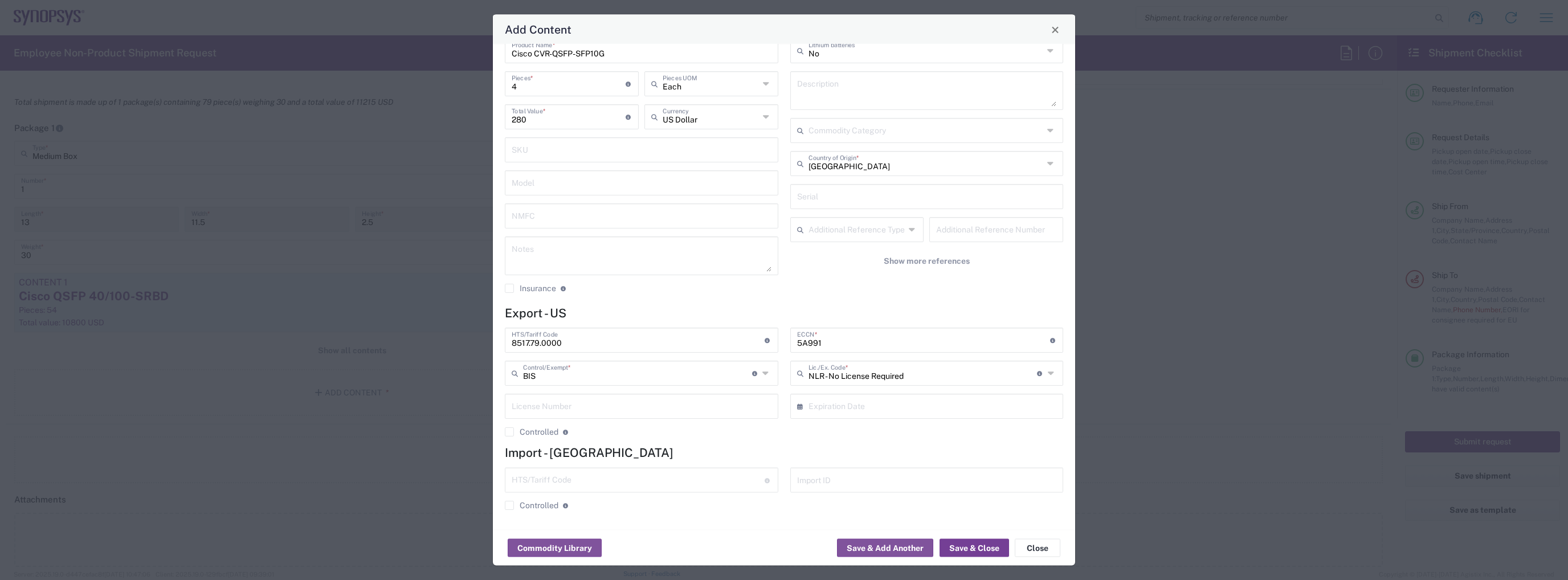
click at [976, 548] on button "Save & Close" at bounding box center [975, 548] width 69 height 18
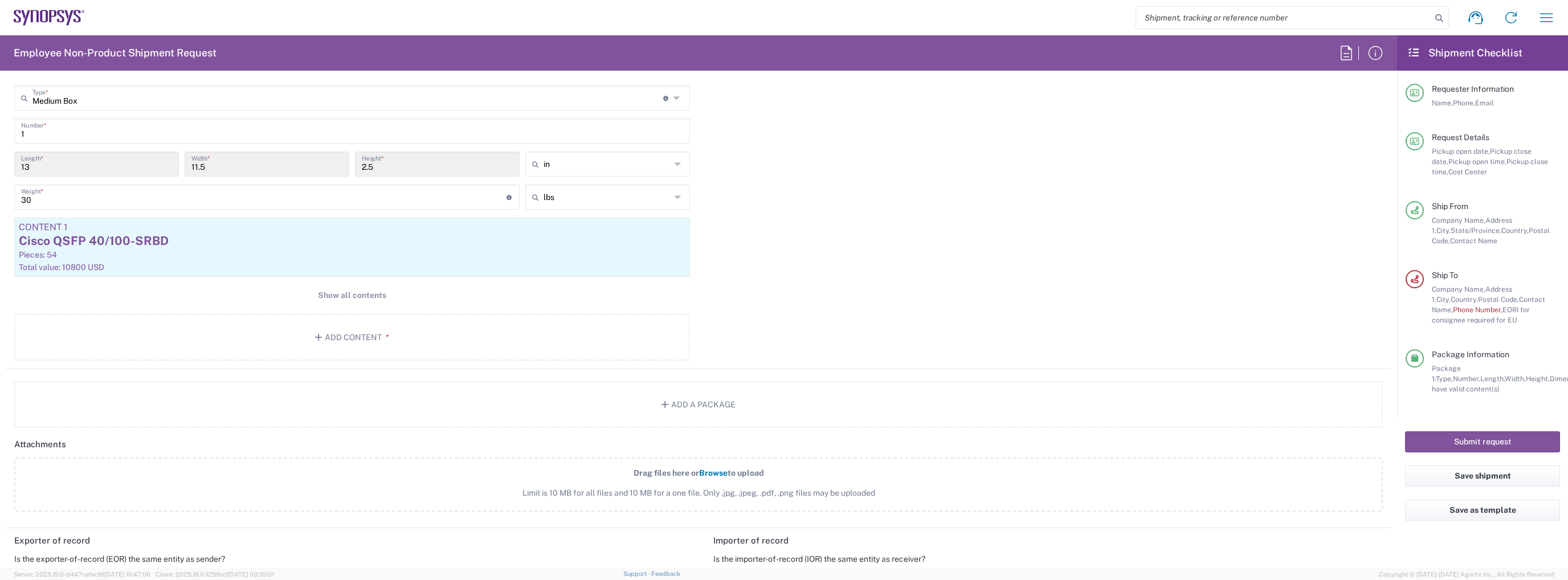
scroll to position [1139, 0]
click at [490, 301] on button "Show all contents" at bounding box center [352, 293] width 676 height 21
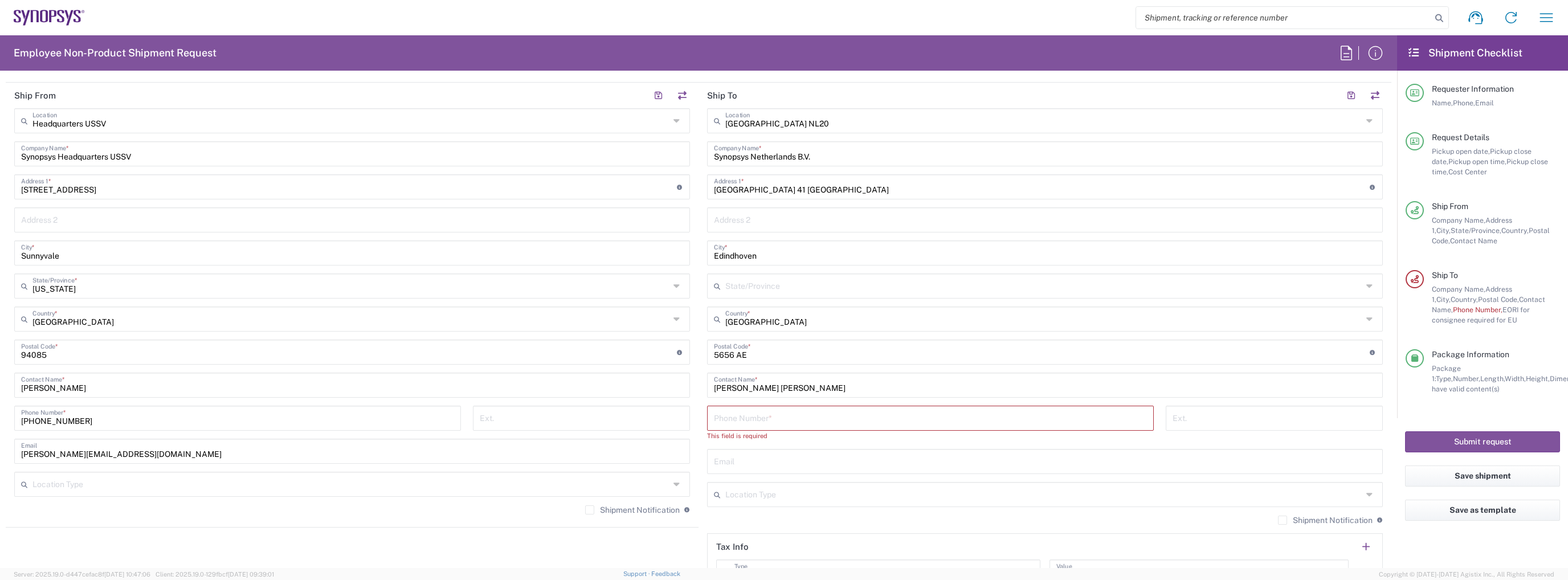
scroll to position [512, 0]
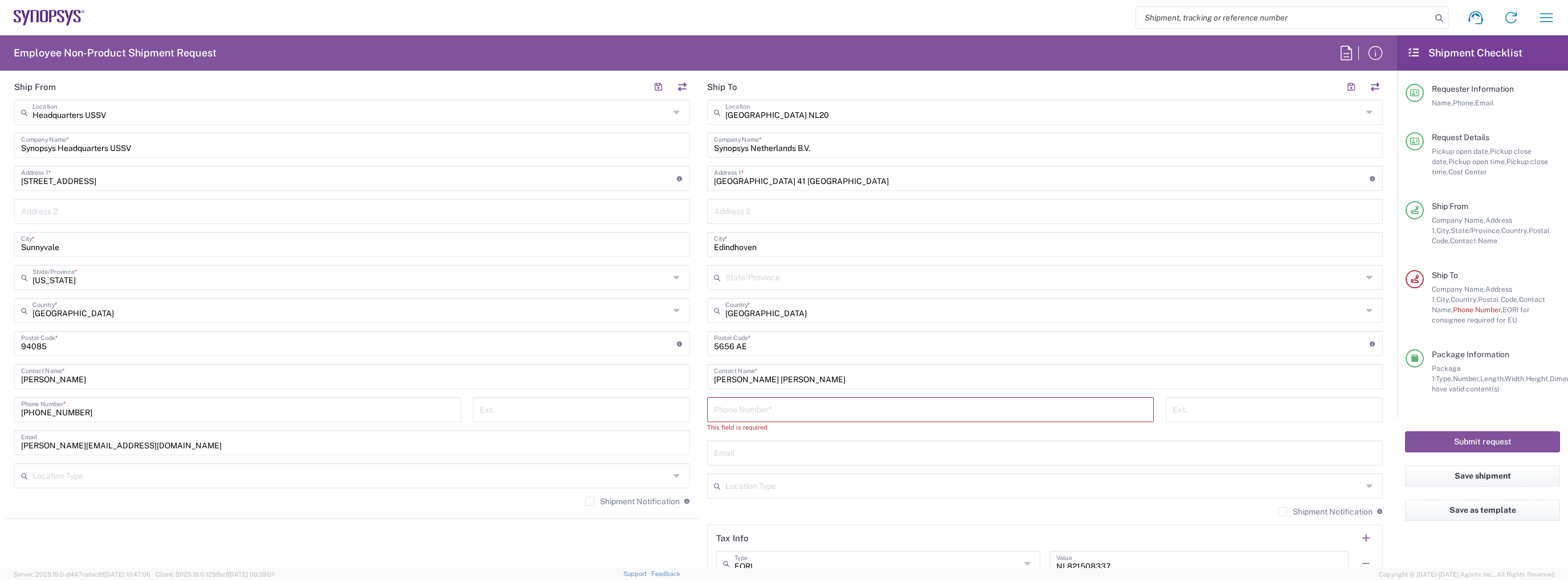
click at [777, 413] on input "tel" at bounding box center [930, 408] width 433 height 20
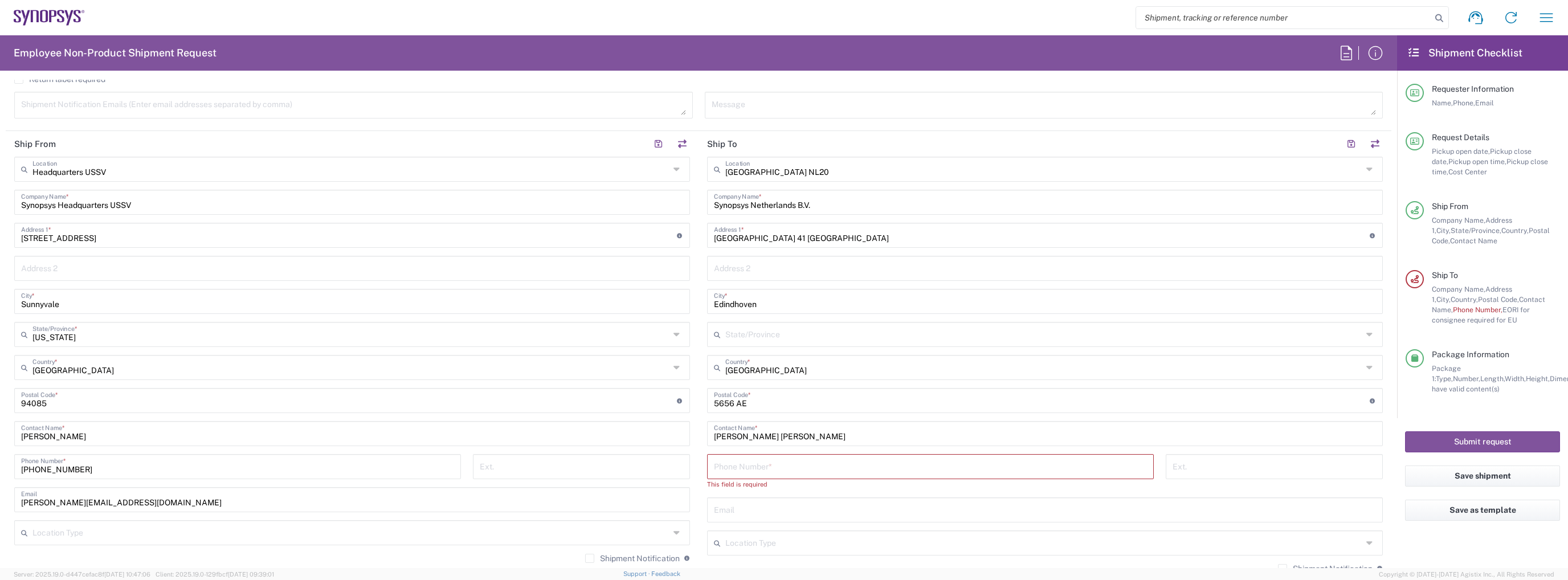
drag, startPoint x: 766, startPoint y: 464, endPoint x: 772, endPoint y: 464, distance: 6.0
click at [766, 464] on input "tel" at bounding box center [930, 466] width 433 height 20
paste input "[PHONE_NUMBER]"
type input "[PHONE_NUMBER]"
paste input "[PHONE_NUMBER]"
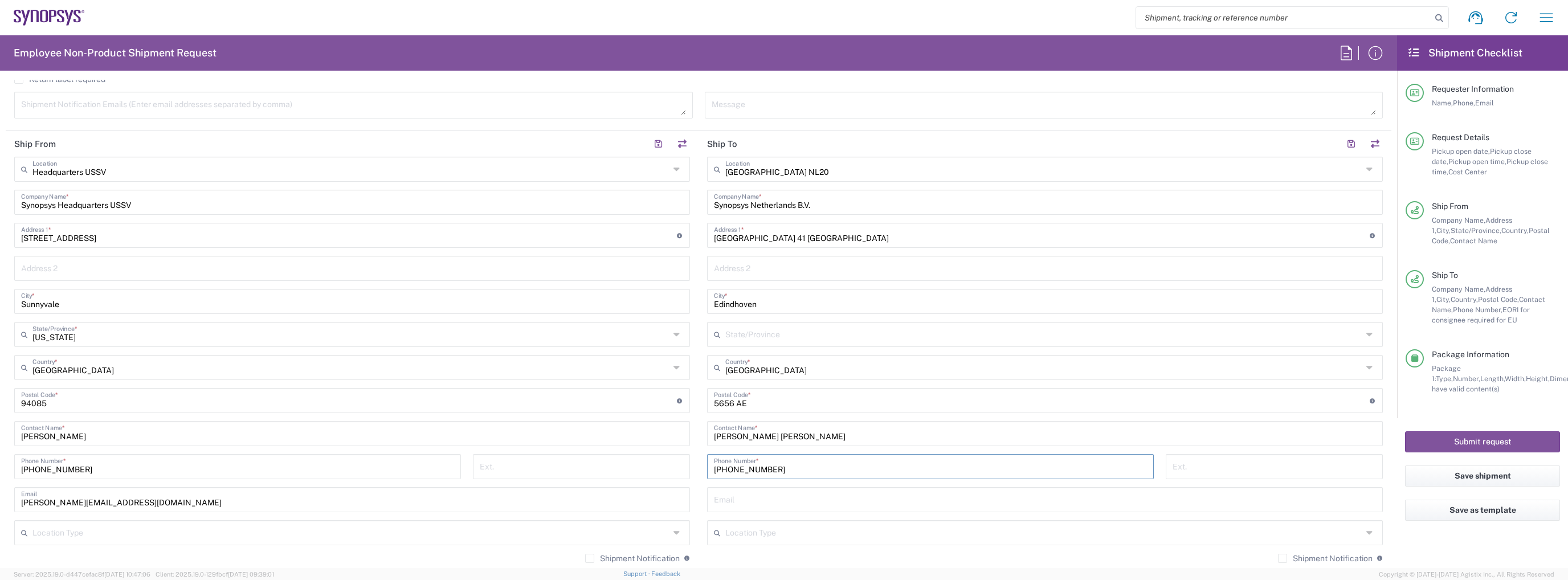
type input "[PHONE_NUMBER]"
click at [1479, 439] on button "Submit request" at bounding box center [1482, 442] width 155 height 21
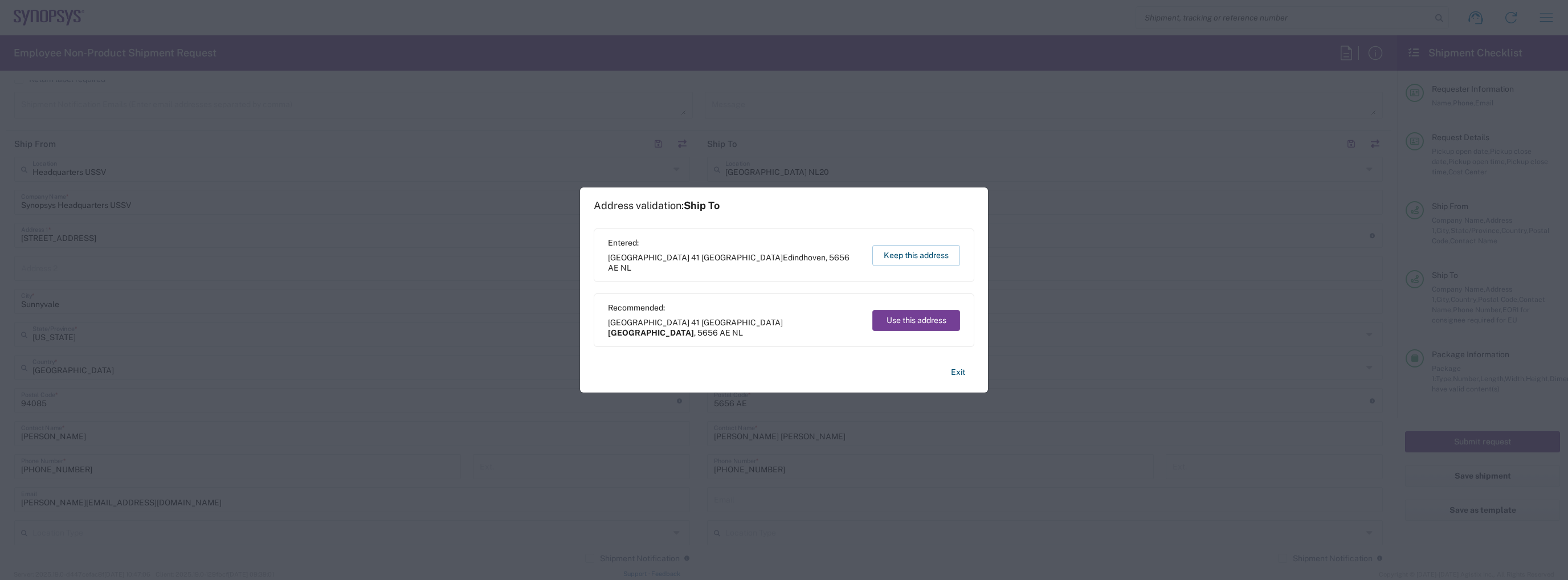
click at [893, 322] on button "Use this address" at bounding box center [916, 320] width 88 height 21
type input "[GEOGRAPHIC_DATA]"
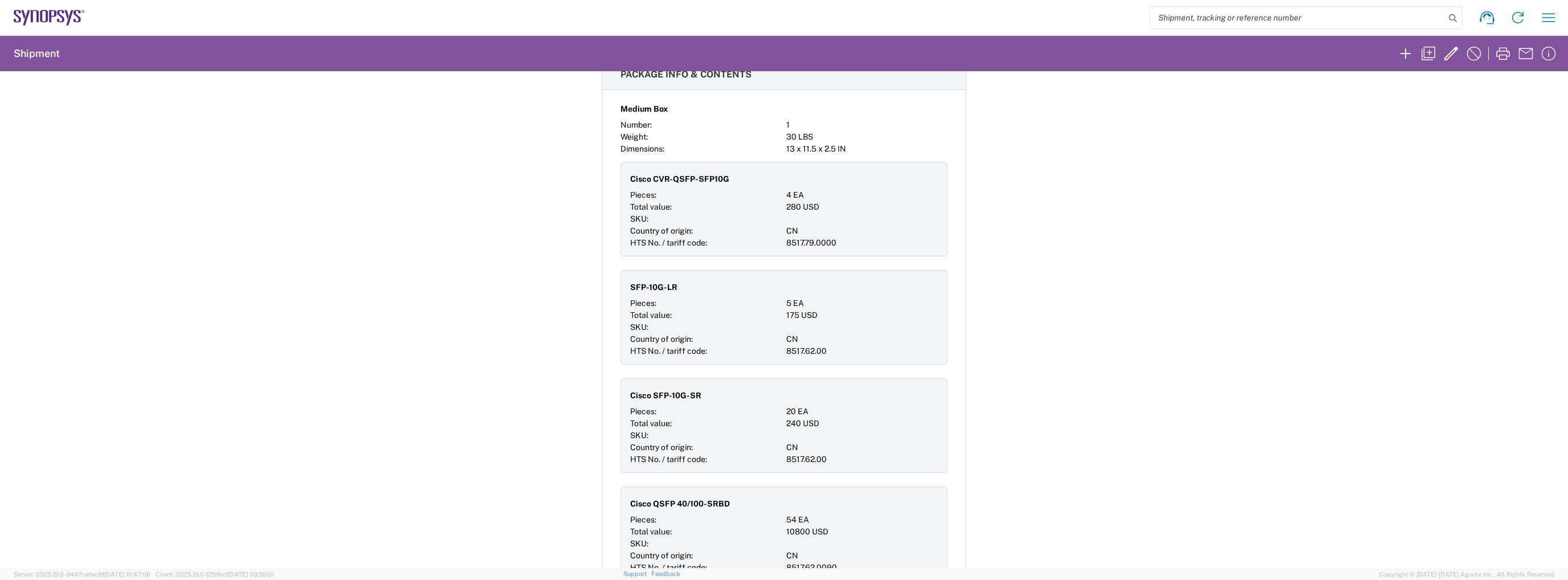
scroll to position [1197, 0]
